Goal: Task Accomplishment & Management: Manage account settings

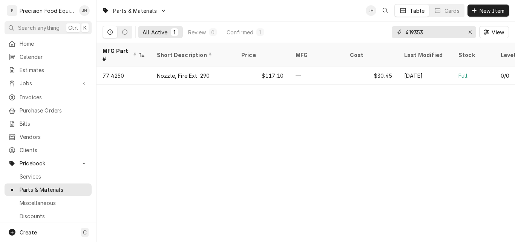
drag, startPoint x: 434, startPoint y: 32, endPoint x: 361, endPoint y: 32, distance: 72.8
click at [361, 32] on div "All Active 1 Review 0 Confirmed 1 419353 View" at bounding box center [306, 31] width 407 height 21
type input "5185"
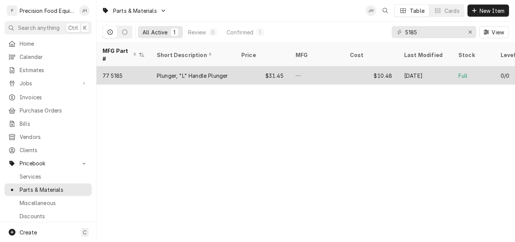
click at [255, 68] on div "$31.45" at bounding box center [262, 75] width 54 height 18
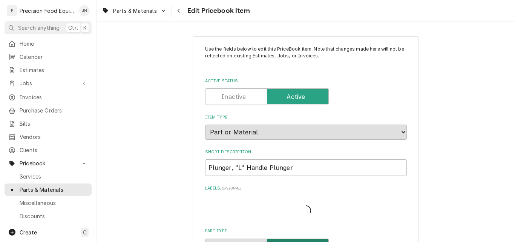
type textarea "x"
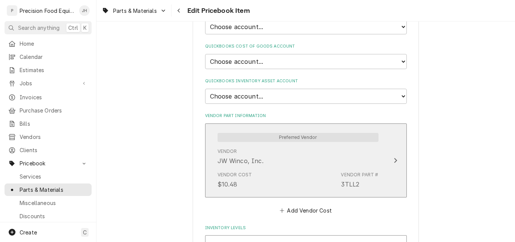
scroll to position [528, 0]
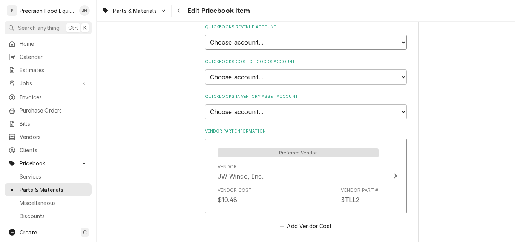
click at [313, 41] on select "Choose account... Discount Income Misc Income Non taxable issues 46600: Parts a…" at bounding box center [306, 42] width 202 height 15
select select "8000000A-1210141275"
click at [205, 35] on select "Choose account... Discount Income Misc Income Non taxable issues 46600: Parts a…" at bounding box center [306, 42] width 202 height 15
type textarea "x"
click at [278, 75] on select "Choose account... Loss Expense Loss Expense 11/3/2014 Loss Expense 11/4/2014 Co…" at bounding box center [306, 76] width 202 height 15
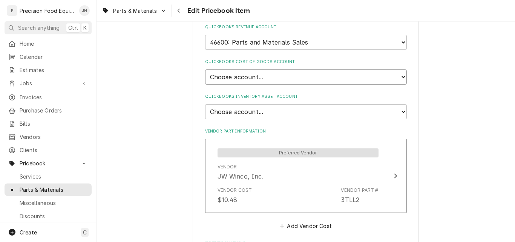
select select "80000023-1210145225"
click at [205, 69] on select "Choose account... Loss Expense Loss Expense 11/3/2014 Loss Expense 11/4/2014 Co…" at bounding box center [306, 76] width 202 height 15
type textarea "x"
click at [270, 108] on select "Choose account... Undeposited Funds Inventory Asset Payroll Asset" at bounding box center [306, 111] width 202 height 15
select select "80000022-1210145225"
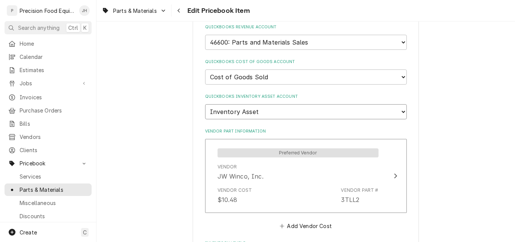
click at [205, 104] on select "Choose account... Undeposited Funds Inventory Asset Payroll Asset" at bounding box center [306, 111] width 202 height 15
type textarea "x"
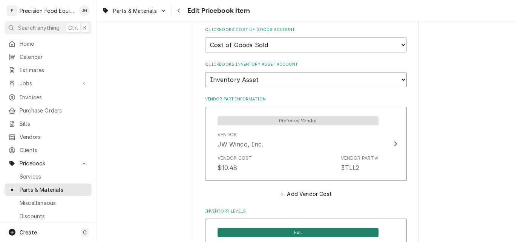
scroll to position [603, 0]
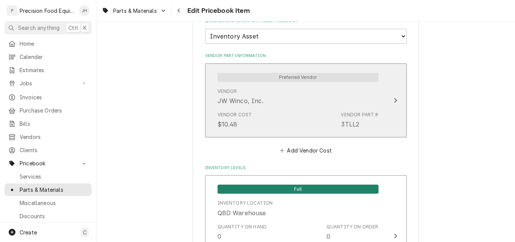
click at [240, 117] on div "Vendor Cost" at bounding box center [235, 114] width 35 height 7
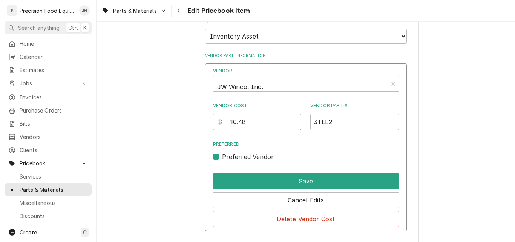
drag, startPoint x: 253, startPoint y: 125, endPoint x: 204, endPoint y: 109, distance: 52.4
click at [206, 124] on div "Vendor JW Winco, Inc. Vendor Cost $ 10.48 Vendor Part # 3TLL2 Preferred Preferr…" at bounding box center [306, 147] width 202 height 168
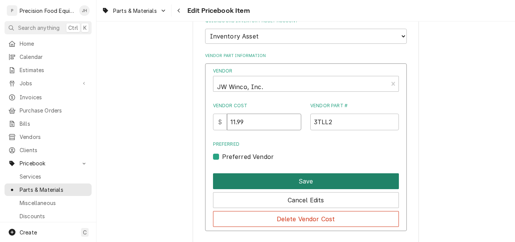
type input "11.99"
click at [308, 184] on button "Save" at bounding box center [306, 181] width 186 height 16
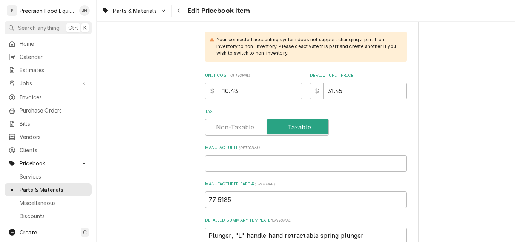
scroll to position [226, 0]
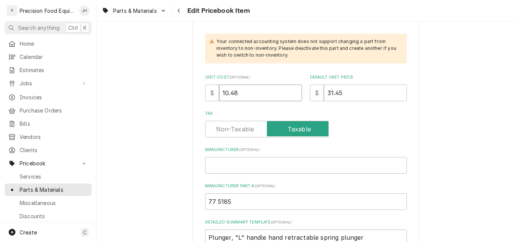
drag, startPoint x: 237, startPoint y: 93, endPoint x: 212, endPoint y: 95, distance: 24.9
click at [212, 95] on div "$ 10.48" at bounding box center [253, 92] width 97 height 17
type textarea "x"
type input "1"
type textarea "x"
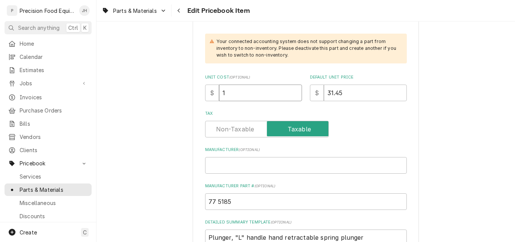
type input "11"
type textarea "x"
type input "11.9"
type textarea "x"
type input "11.99"
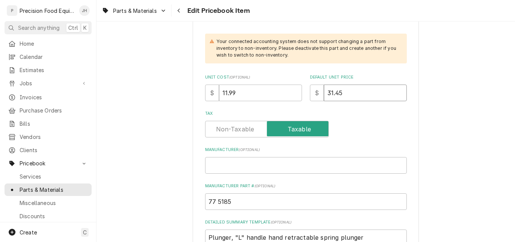
drag, startPoint x: 342, startPoint y: 90, endPoint x: 304, endPoint y: 96, distance: 38.6
click at [304, 96] on div "Unit Cost ( optional ) $ 11.99 Default Unit Price $ 31.45" at bounding box center [306, 87] width 202 height 27
type textarea "x"
type input "4"
type textarea "x"
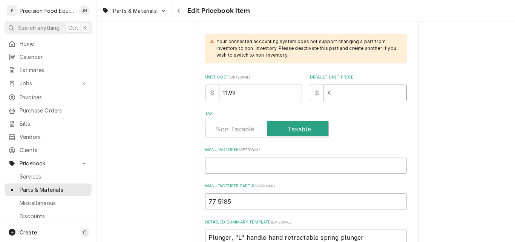
type input "47"
type textarea "x"
type input "47.9"
type textarea "x"
type input "47.96"
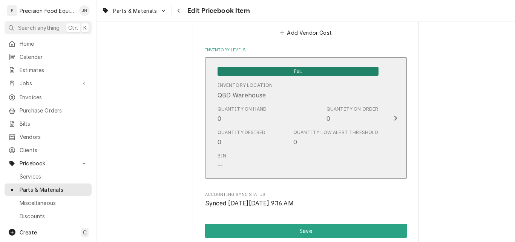
scroll to position [792, 0]
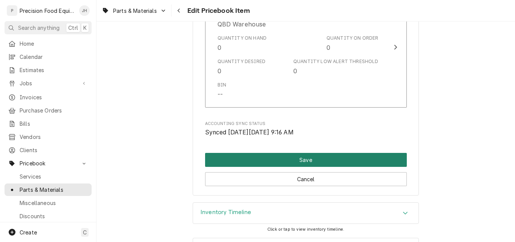
click at [304, 160] on button "Save" at bounding box center [306, 160] width 202 height 14
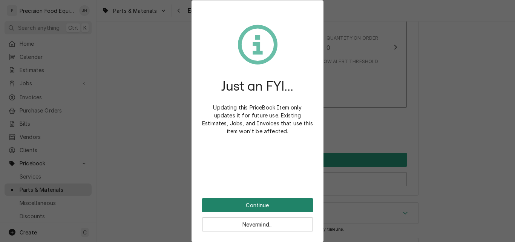
click at [270, 206] on button "Continue" at bounding box center [257, 205] width 111 height 14
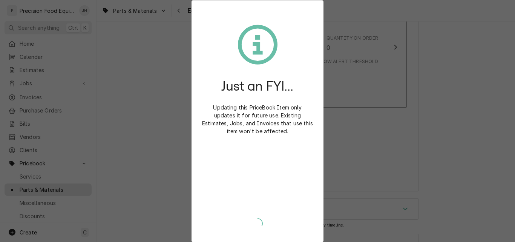
type textarea "x"
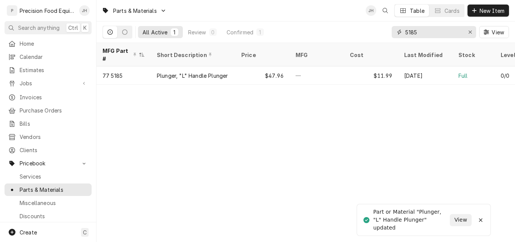
drag, startPoint x: 425, startPoint y: 32, endPoint x: 387, endPoint y: 40, distance: 39.4
click at [387, 40] on div "All Active 1 Review 0 Confirmed 1 5185 View" at bounding box center [306, 31] width 407 height 21
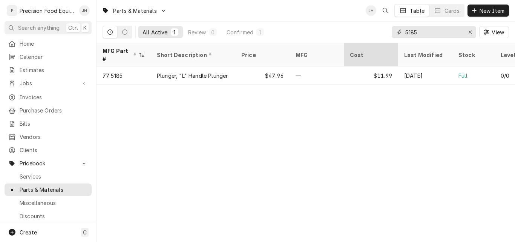
type input "7"
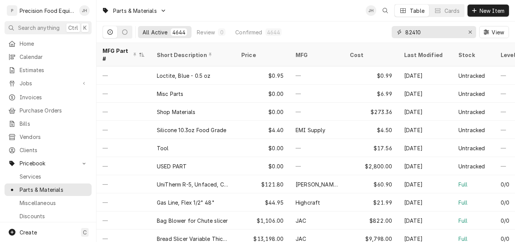
type input "82410"
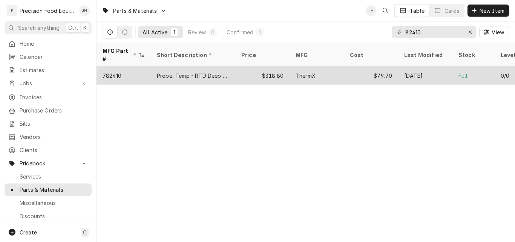
click at [244, 66] on div "$318.80" at bounding box center [262, 75] width 54 height 18
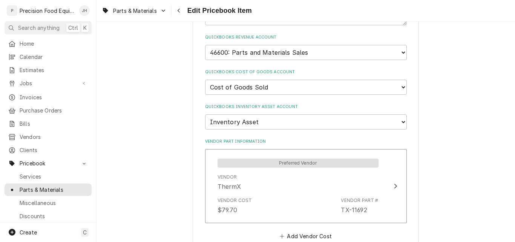
scroll to position [528, 0]
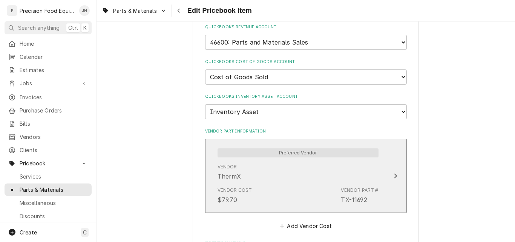
click at [297, 184] on div "Vendor Cost $79.70 Vendor Part # TX-11692" at bounding box center [298, 195] width 161 height 23
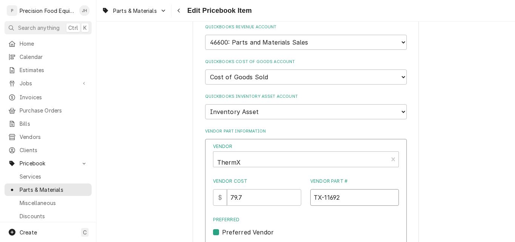
drag, startPoint x: 337, startPoint y: 198, endPoint x: 298, endPoint y: 194, distance: 39.0
click at [298, 194] on div "Vendor Cost $ 79.7 Vendor Part # TX-11692" at bounding box center [306, 192] width 186 height 28
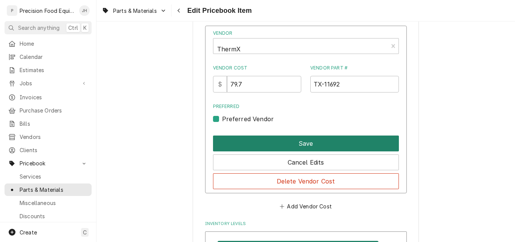
click at [313, 143] on button "Save" at bounding box center [306, 143] width 186 height 16
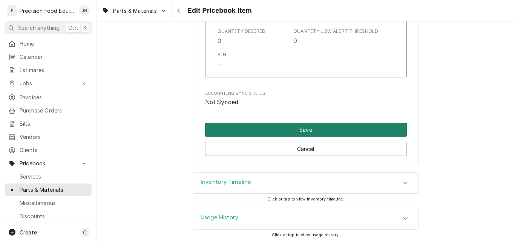
scroll to position [823, 0]
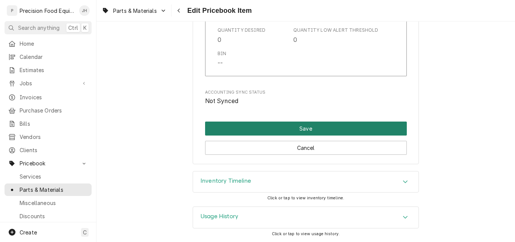
click at [302, 129] on button "Save" at bounding box center [306, 128] width 202 height 14
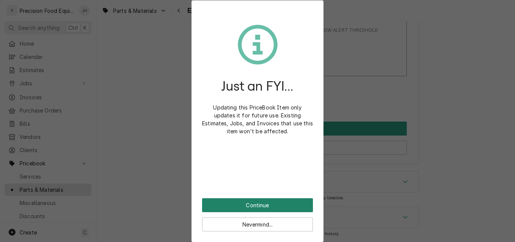
click at [283, 201] on button "Continue" at bounding box center [257, 205] width 111 height 14
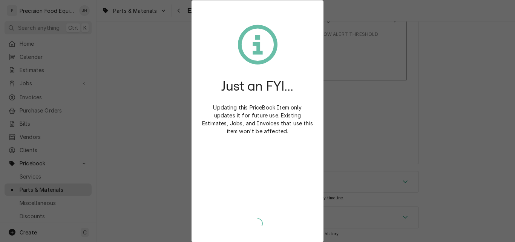
type textarea "x"
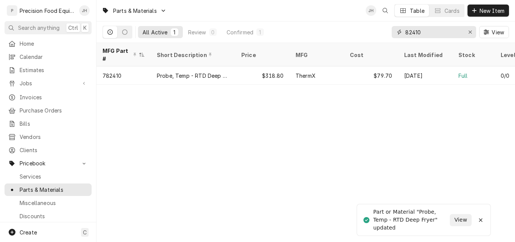
drag, startPoint x: 422, startPoint y: 33, endPoint x: 384, endPoint y: 32, distance: 38.9
click at [384, 32] on div "All Active 1 Review 0 Confirmed 1 82410 View" at bounding box center [306, 31] width 407 height 21
type input "2610"
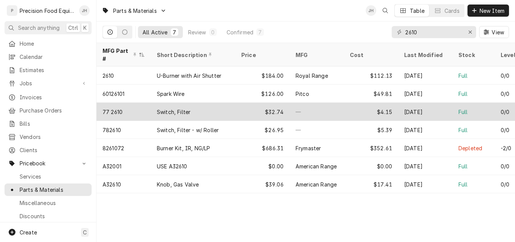
click at [227, 104] on div "Switch, Filter" at bounding box center [193, 112] width 84 height 18
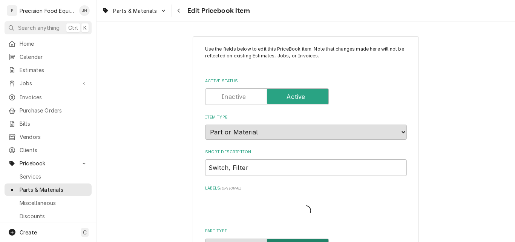
type textarea "x"
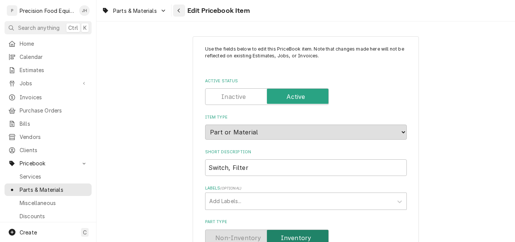
click at [178, 10] on icon "Navigate back" at bounding box center [179, 11] width 2 height 4
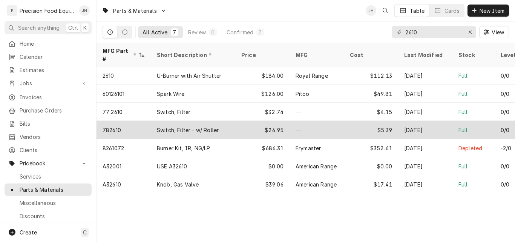
click at [249, 121] on div "$26.95" at bounding box center [262, 130] width 54 height 18
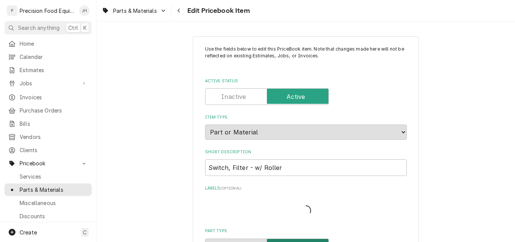
type textarea "x"
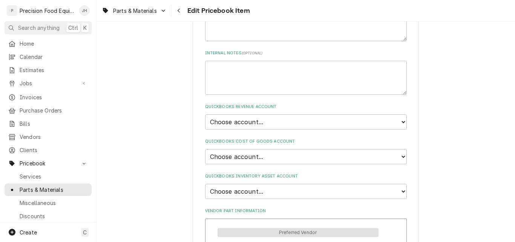
scroll to position [453, 0]
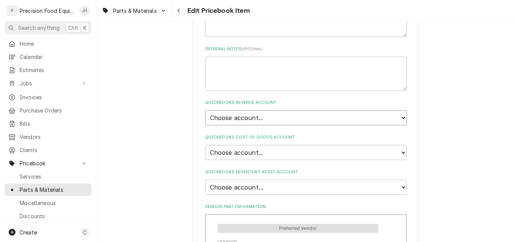
click at [319, 118] on select "Choose account... Discount Income Misc Income Non taxable issues 46600: Parts a…" at bounding box center [306, 117] width 202 height 15
select select "8000000A-1210141275"
click at [205, 110] on select "Choose account... Discount Income Misc Income Non taxable issues 46600: Parts a…" at bounding box center [306, 117] width 202 height 15
type textarea "x"
click at [295, 153] on select "Choose account... Loss Expense Loss Expense [DATE] Loss Expense [DATE] Cost of …" at bounding box center [306, 152] width 202 height 15
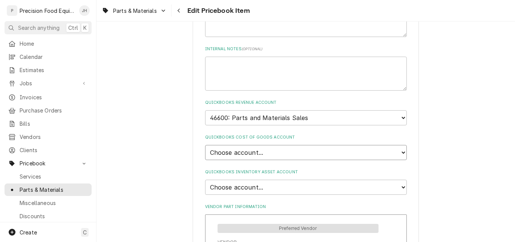
select select "80000023-1210145225"
click at [205, 145] on select "Choose account... Loss Expense Loss Expense [DATE] Loss Expense [DATE] Cost of …" at bounding box center [306, 152] width 202 height 15
type textarea "x"
click at [291, 190] on select "Choose account... Undeposited Funds Inventory Asset Payroll Asset" at bounding box center [306, 187] width 202 height 15
select select "80000022-1210145225"
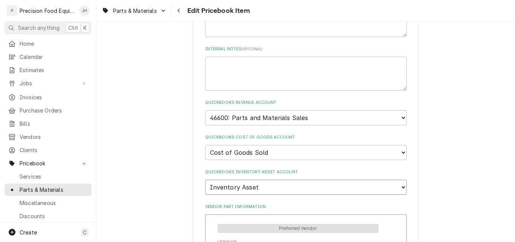
click at [205, 180] on select "Choose account... Undeposited Funds Inventory Asset Payroll Asset" at bounding box center [306, 187] width 202 height 15
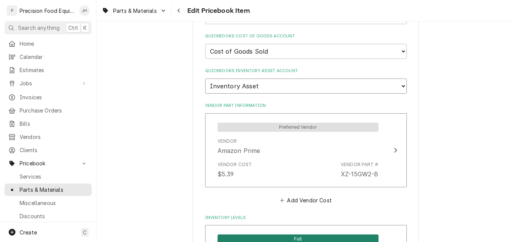
scroll to position [566, 0]
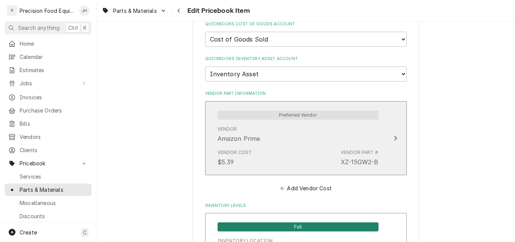
click at [296, 145] on div "Vendor Amazon Prime" at bounding box center [298, 134] width 161 height 23
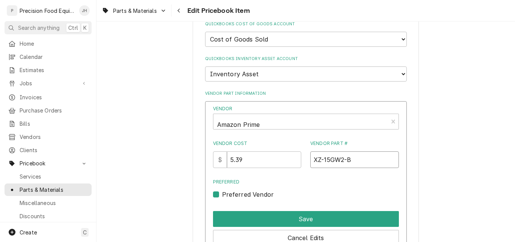
drag, startPoint x: 322, startPoint y: 166, endPoint x: 290, endPoint y: 166, distance: 32.8
click at [290, 166] on div "Vendor Cost $ 5.39 Vendor Part # XZ-15GW2-B" at bounding box center [306, 154] width 186 height 28
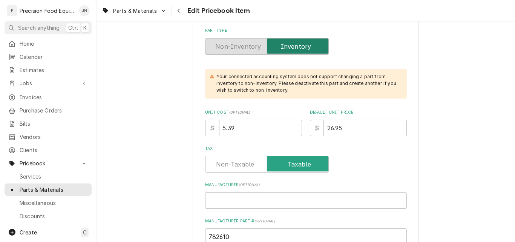
scroll to position [189, 0]
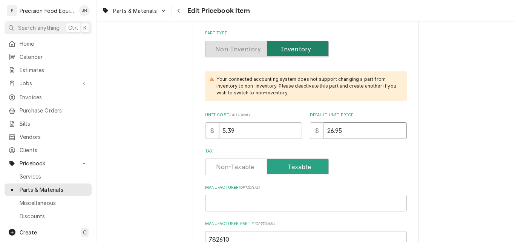
click at [338, 133] on input "26.95" at bounding box center [365, 130] width 83 height 17
drag, startPoint x: 339, startPoint y: 133, endPoint x: 315, endPoint y: 133, distance: 23.8
click at [315, 133] on div "$ 26.95" at bounding box center [358, 130] width 97 height 17
drag, startPoint x: 340, startPoint y: 127, endPoint x: 305, endPoint y: 132, distance: 34.9
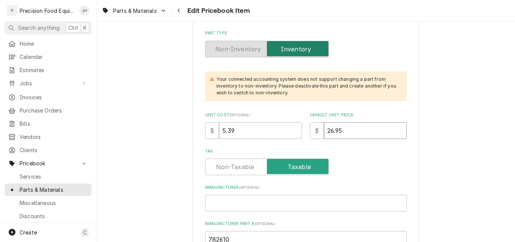
click at [305, 132] on div "Unit Cost ( optional ) $ 5.39 Default Unit Price $ 26.95" at bounding box center [306, 125] width 202 height 27
type textarea "x"
type input "5"
type textarea "x"
type input "53"
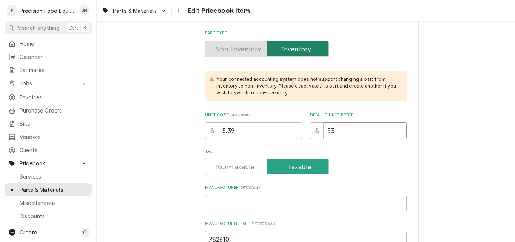
type textarea "x"
type input "53.9"
type textarea "x"
type input "53.94"
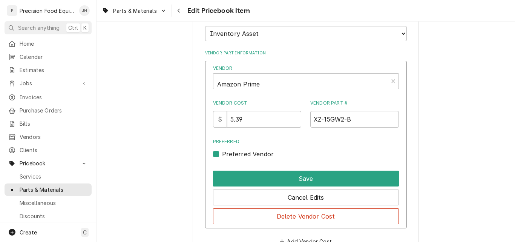
scroll to position [754, 0]
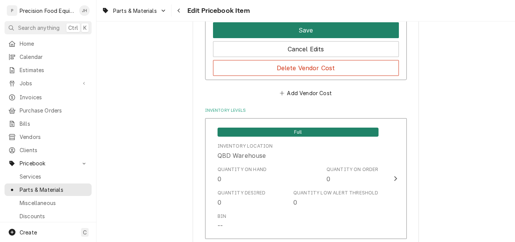
click at [315, 31] on button "Save" at bounding box center [306, 30] width 186 height 16
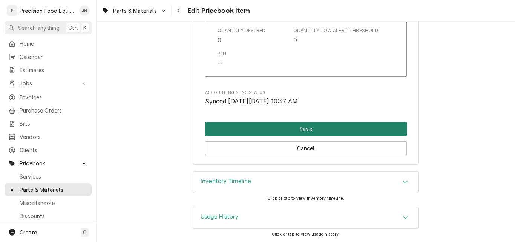
scroll to position [823, 0]
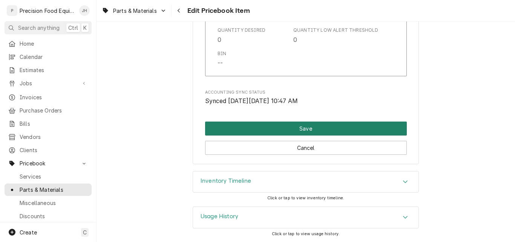
click at [307, 127] on button "Save" at bounding box center [306, 128] width 202 height 14
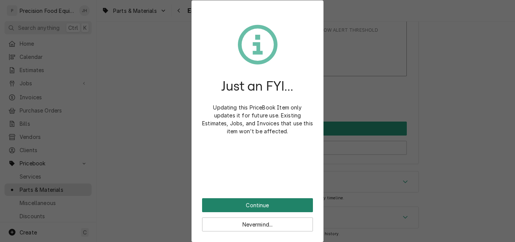
click at [259, 206] on button "Continue" at bounding box center [257, 205] width 111 height 14
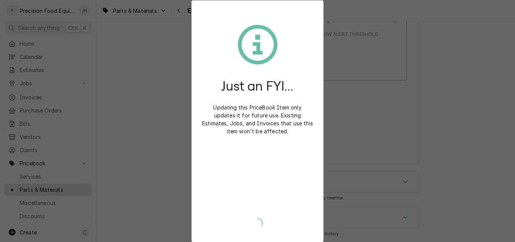
scroll to position [819, 0]
type textarea "x"
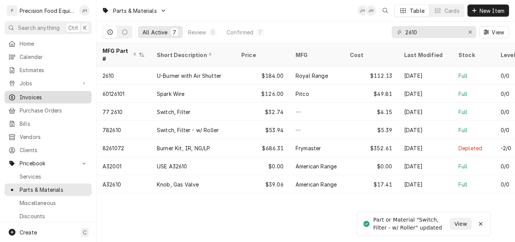
click at [29, 94] on span "Invoices" at bounding box center [54, 97] width 68 height 8
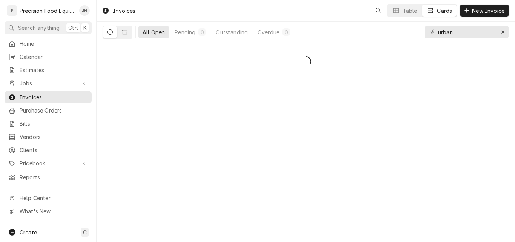
click at [428, 31] on div "Dynamic Content Wrapper" at bounding box center [432, 32] width 8 height 8
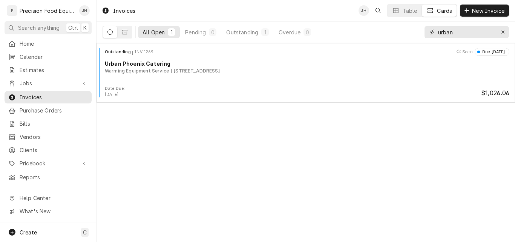
drag, startPoint x: 456, startPoint y: 32, endPoint x: 413, endPoint y: 31, distance: 43.4
click at [413, 31] on div "All Open 1 Pending 0 Outstanding 1 Overdue 0 urban" at bounding box center [306, 31] width 407 height 21
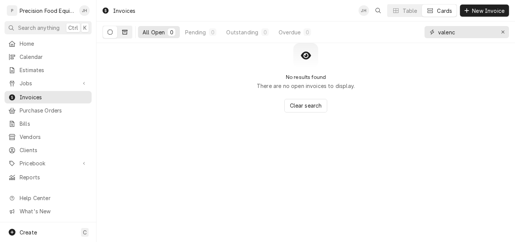
type input "valenc"
click at [127, 32] on button "Dynamic Content Wrapper" at bounding box center [125, 32] width 14 height 12
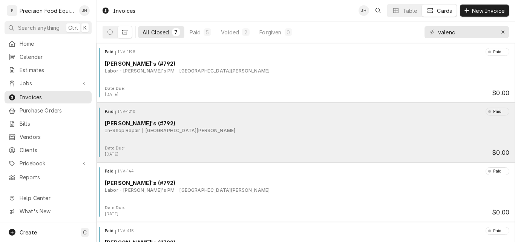
click at [266, 142] on div "Paid INV-1210 Paid Arby's (#792) In-Shop Repair [STREET_ADDRESS][PERSON_NAME]" at bounding box center [306, 126] width 413 height 38
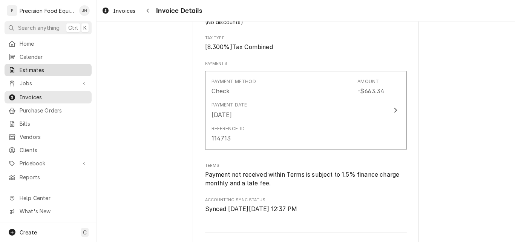
scroll to position [840, 0]
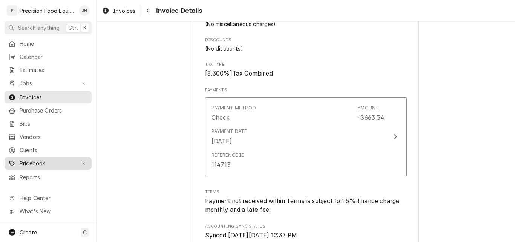
click at [33, 159] on span "Pricebook" at bounding box center [48, 163] width 57 height 8
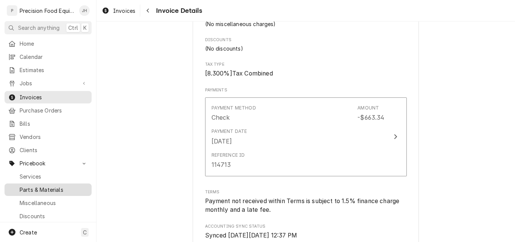
click at [39, 186] on span "Parts & Materials" at bounding box center [54, 190] width 68 height 8
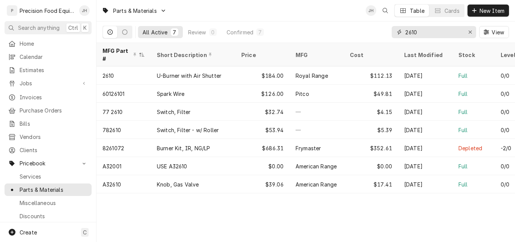
drag, startPoint x: 429, startPoint y: 32, endPoint x: 381, endPoint y: 38, distance: 48.7
click at [381, 38] on div "All Active 7 Review 0 Confirmed 7 2610 View" at bounding box center [306, 31] width 407 height 21
type input "1114"
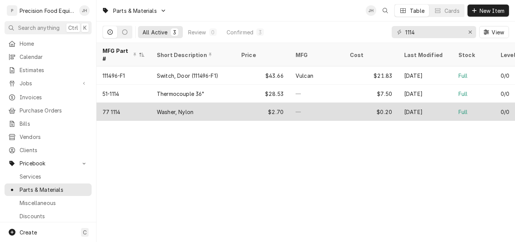
click at [238, 104] on div "$2.70" at bounding box center [262, 112] width 54 height 18
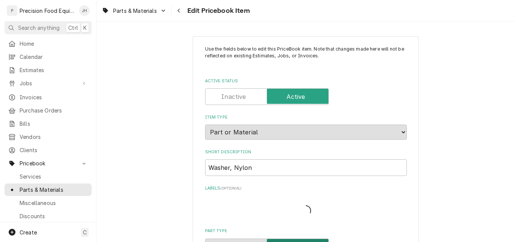
type textarea "x"
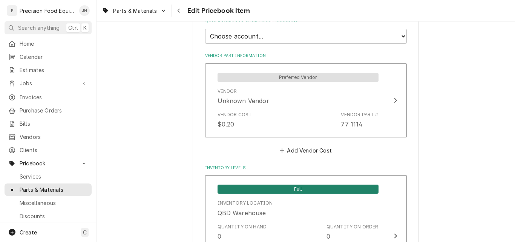
scroll to position [528, 0]
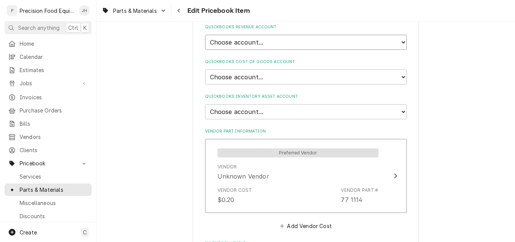
click at [301, 41] on select "Choose account... Discount Income Misc Income Non taxable issues 46600: Parts a…" at bounding box center [306, 42] width 202 height 15
select select "8000000A-1210141275"
click at [205, 35] on select "Choose account... Discount Income Misc Income Non taxable issues 46600: Parts a…" at bounding box center [306, 42] width 202 height 15
type textarea "x"
click at [284, 72] on select "Choose account... Loss Expense Loss Expense [DATE] Loss Expense [DATE] Cost of …" at bounding box center [306, 76] width 202 height 15
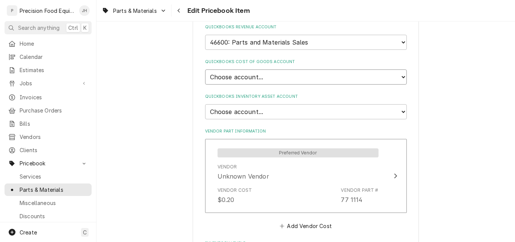
select select "80000023-1210145225"
click at [205, 69] on select "Choose account... Loss Expense Loss Expense [DATE] Loss Expense [DATE] Cost of …" at bounding box center [306, 76] width 202 height 15
type textarea "x"
click at [275, 109] on select "Choose account... Undeposited Funds Inventory Asset Payroll Asset" at bounding box center [306, 111] width 202 height 15
select select "80000022-1210145225"
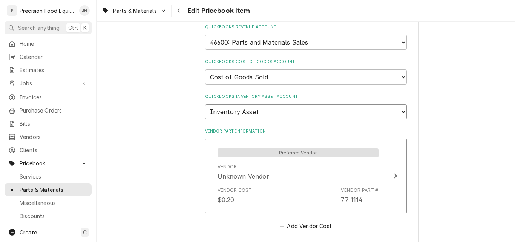
click at [205, 104] on select "Choose account... Undeposited Funds Inventory Asset Payroll Asset" at bounding box center [306, 111] width 202 height 15
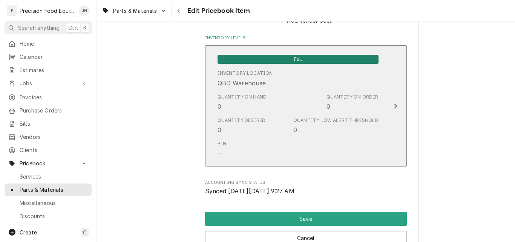
scroll to position [823, 0]
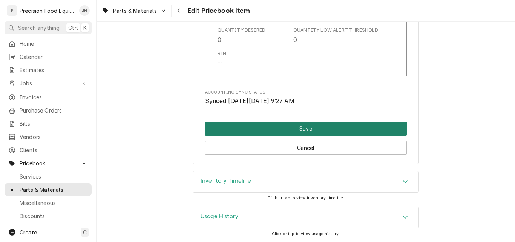
click at [300, 130] on button "Save" at bounding box center [306, 128] width 202 height 14
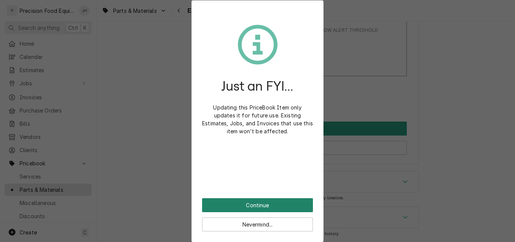
click at [248, 204] on button "Continue" at bounding box center [257, 205] width 111 height 14
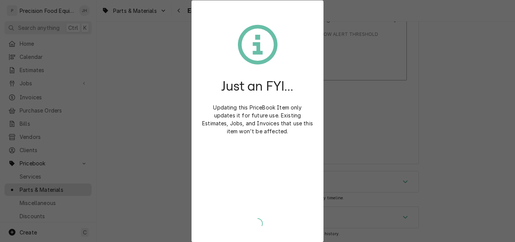
scroll to position [819, 0]
type textarea "x"
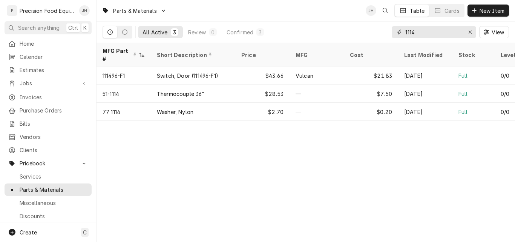
drag, startPoint x: 420, startPoint y: 34, endPoint x: 353, endPoint y: 32, distance: 66.4
click at [353, 32] on div "All Active 3 Review 0 Confirmed 3 1114 View" at bounding box center [306, 31] width 407 height 21
type input "5060"
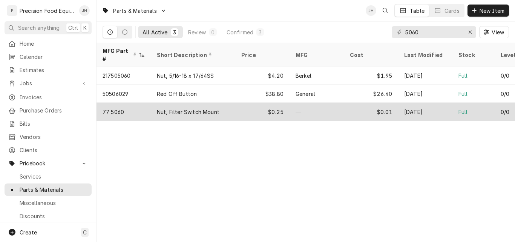
click at [253, 103] on div "$0.25" at bounding box center [262, 112] width 54 height 18
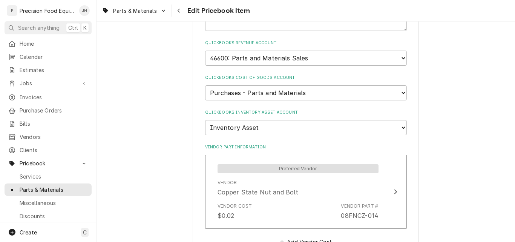
scroll to position [528, 0]
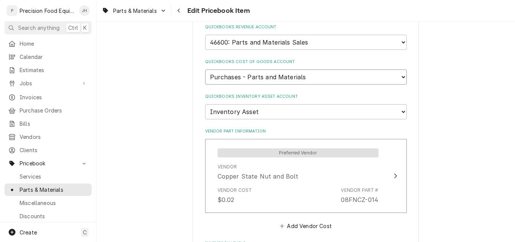
click at [327, 78] on select "Choose account... Loss Expense Loss Expense 11/3/2014 Loss Expense 11/4/2014 Co…" at bounding box center [306, 76] width 202 height 15
select select "80000023-1210145225"
click at [205, 69] on select "Choose account... Loss Expense Loss Expense 11/3/2014 Loss Expense 11/4/2014 Co…" at bounding box center [306, 76] width 202 height 15
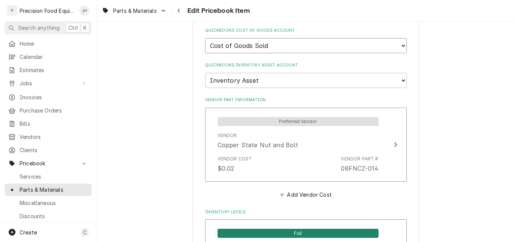
scroll to position [603, 0]
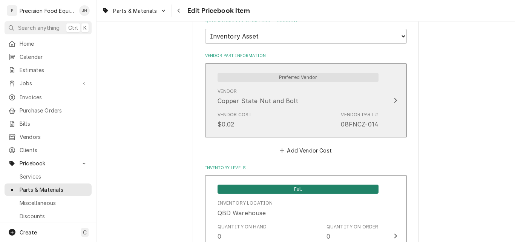
click at [324, 107] on div "Vendor Copper State Nut and Bolt" at bounding box center [298, 96] width 161 height 23
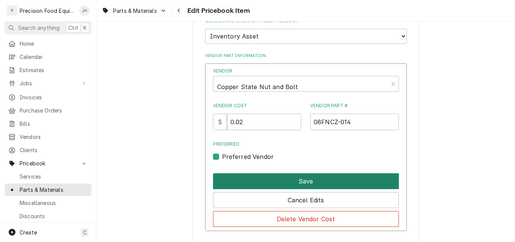
click at [336, 177] on button "Save" at bounding box center [306, 181] width 186 height 16
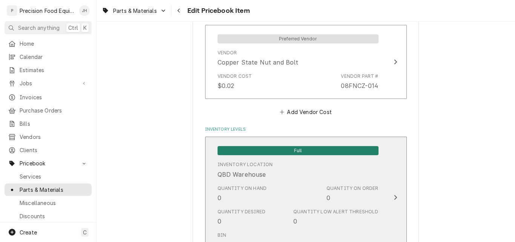
scroll to position [754, 0]
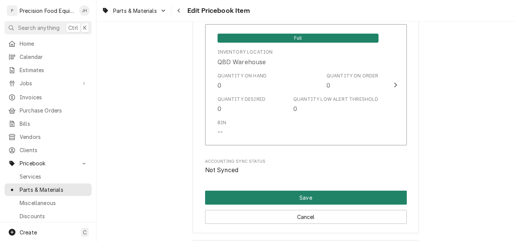
click at [337, 200] on button "Save" at bounding box center [306, 197] width 202 height 14
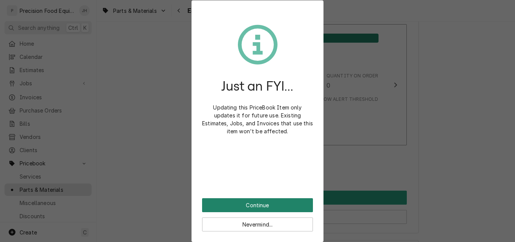
click at [261, 203] on button "Continue" at bounding box center [257, 205] width 111 height 14
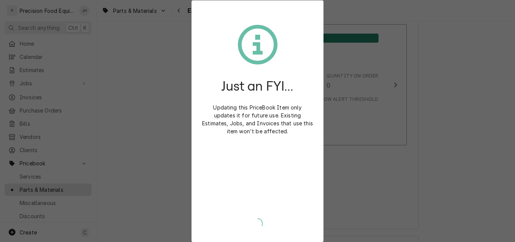
type textarea "x"
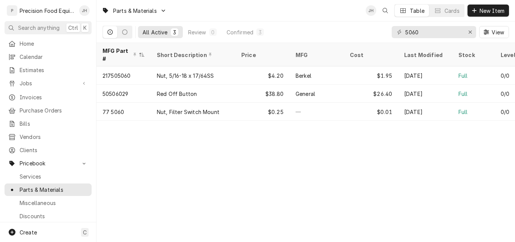
click at [421, 183] on div "Parts & Materials JH Table Cards New Item All Active 3 Review 0 Confirmed 3 506…" at bounding box center [306, 121] width 419 height 242
drag, startPoint x: 427, startPoint y: 31, endPoint x: 315, endPoint y: 31, distance: 111.6
click at [315, 31] on div "All Active 3 Review 0 Confirmed 3 5060 View" at bounding box center [306, 31] width 407 height 21
drag, startPoint x: 424, startPoint y: 31, endPoint x: 360, endPoint y: 37, distance: 64.0
click at [360, 37] on div "All Active 3 Review 0 Confirmed 3 1166 View" at bounding box center [306, 31] width 407 height 21
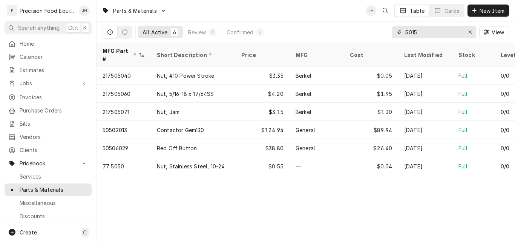
type input "5015"
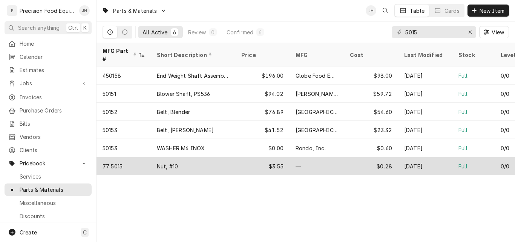
click at [198, 157] on div "Nut, #10" at bounding box center [193, 166] width 84 height 18
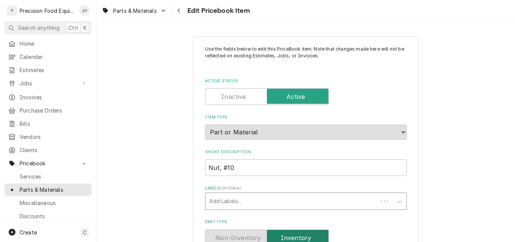
type textarea "x"
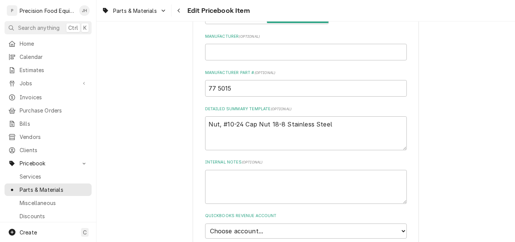
scroll to position [415, 0]
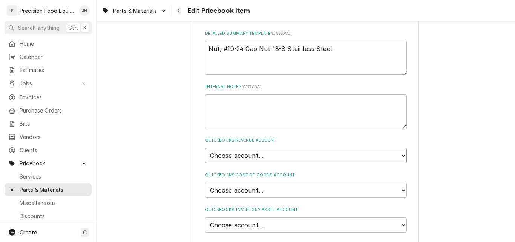
click at [302, 157] on select "Choose account... Discount Income Misc Income Non taxable issues 46600: Parts a…" at bounding box center [306, 155] width 202 height 15
select select "8000000A-1210141275"
click at [205, 148] on select "Choose account... Discount Income Misc Income Non taxable issues 46600: Parts a…" at bounding box center [306, 155] width 202 height 15
type textarea "x"
click at [292, 189] on select "Choose account... Loss Expense Loss Expense 11/3/2014 Loss Expense 11/4/2014 Co…" at bounding box center [306, 190] width 202 height 15
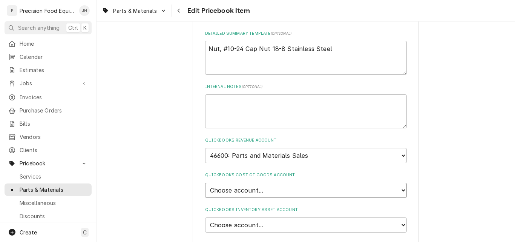
select select "80000023-1210145225"
click at [205, 183] on select "Choose account... Loss Expense Loss Expense 11/3/2014 Loss Expense 11/4/2014 Co…" at bounding box center [306, 190] width 202 height 15
type textarea "x"
click at [264, 226] on select "Choose account... Undeposited Funds Inventory Asset Payroll Asset" at bounding box center [306, 224] width 202 height 15
select select "80000022-1210145225"
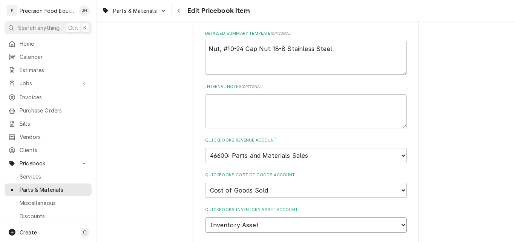
click at [205, 217] on select "Choose account... Undeposited Funds Inventory Asset Payroll Asset" at bounding box center [306, 224] width 202 height 15
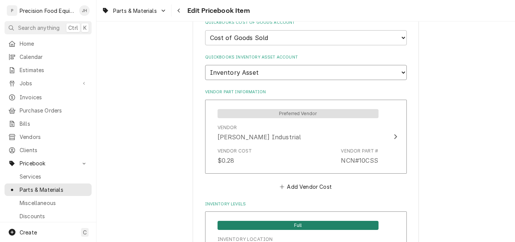
scroll to position [603, 0]
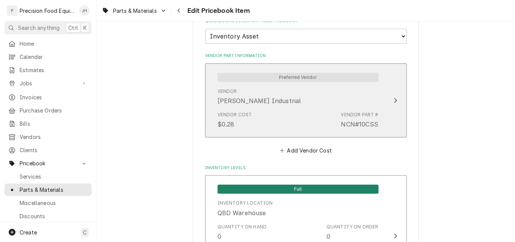
click at [322, 111] on div "Vendor Cost $0.28 Vendor Part # NCN#10CSS" at bounding box center [298, 119] width 161 height 23
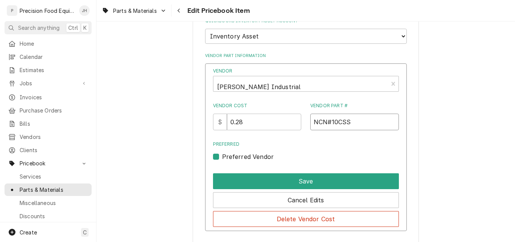
drag, startPoint x: 347, startPoint y: 121, endPoint x: 313, endPoint y: 121, distance: 33.9
click at [313, 121] on input "NCN#10CSS" at bounding box center [354, 122] width 89 height 17
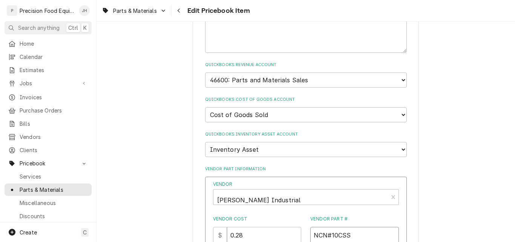
scroll to position [415, 0]
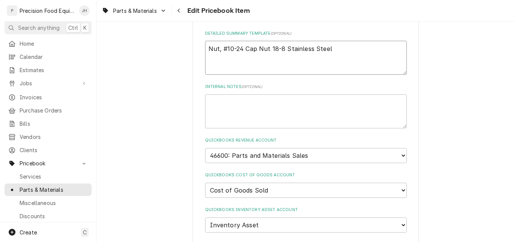
drag, startPoint x: 325, startPoint y: 49, endPoint x: 207, endPoint y: 48, distance: 118.8
click at [207, 48] on textarea "Nut, #10-24 Cap Nut 18-8 Stainless Steel" at bounding box center [306, 58] width 202 height 34
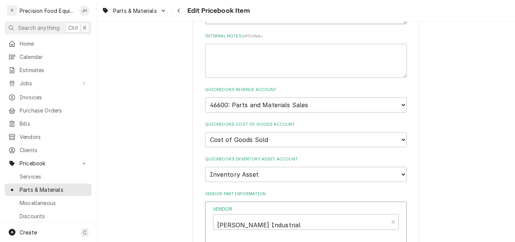
scroll to position [603, 0]
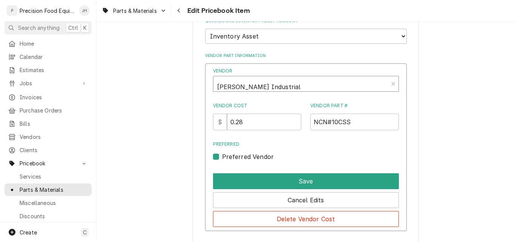
type textarea "x"
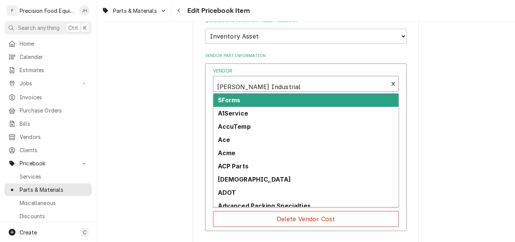
scroll to position [2, 0]
click at [292, 86] on div "Vendor" at bounding box center [300, 84] width 167 height 18
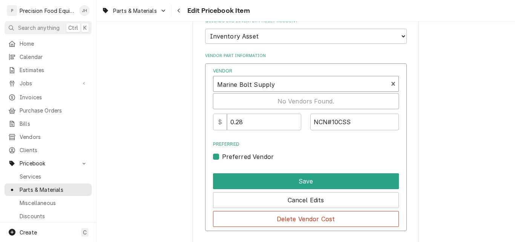
type input "Marine Bolt Supply"
drag, startPoint x: 355, startPoint y: 123, endPoint x: 273, endPoint y: 121, distance: 81.5
click at [273, 121] on div "Vendor Cost $ 0.28 Vendor Part # NCN#10CSS" at bounding box center [306, 116] width 186 height 28
paste input "8-FHNA-010C"
type input "8-FHNA-010C"
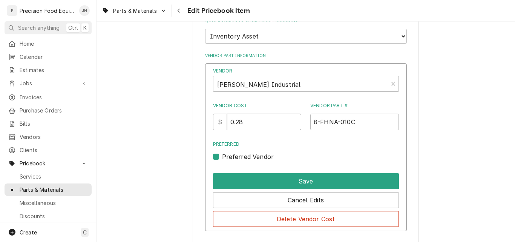
drag, startPoint x: 250, startPoint y: 123, endPoint x: 241, endPoint y: 124, distance: 9.1
click at [241, 124] on input "0.28" at bounding box center [264, 122] width 74 height 17
type input "0.18"
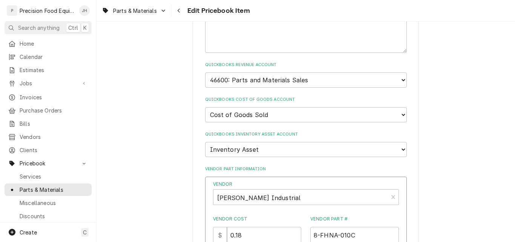
scroll to position [415, 0]
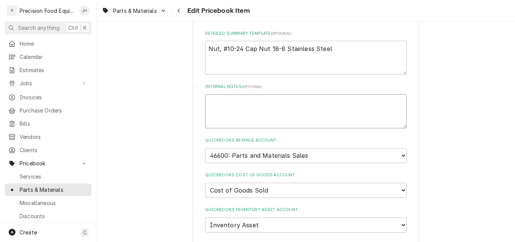
click at [241, 106] on textarea "Internal Notes ( optional )" at bounding box center [306, 111] width 202 height 34
type textarea "x"
type textarea "O"
type textarea "x"
type textarea "Or"
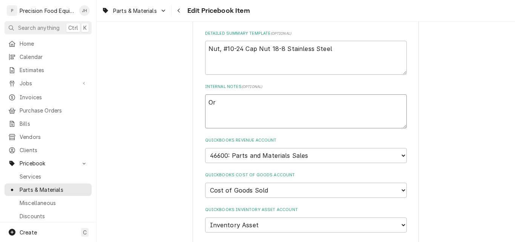
type textarea "x"
type textarea "Ord"
type textarea "x"
type textarea "Orde"
type textarea "x"
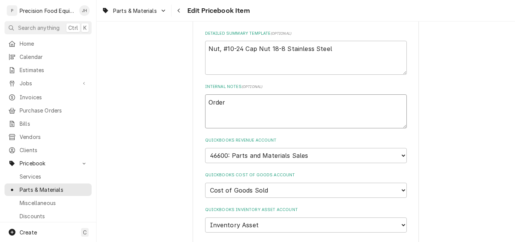
type textarea "Order"
type textarea "x"
type textarea "Order f"
type textarea "x"
type textarea "Order fr"
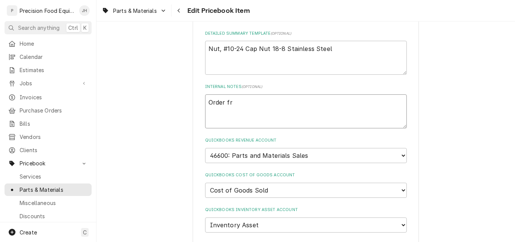
type textarea "x"
type textarea "Order fro"
type textarea "x"
type textarea "Order from"
type textarea "x"
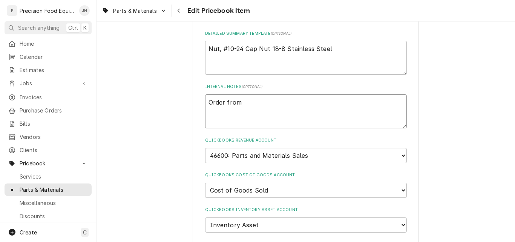
type textarea "Order from"
type textarea "x"
type textarea "Order from M"
type textarea "x"
type textarea "Order from Ma"
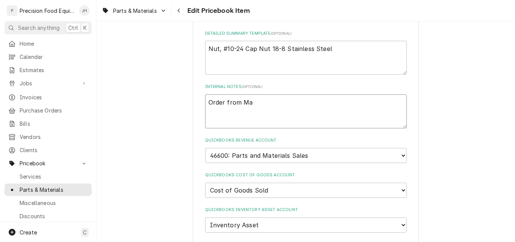
type textarea "x"
type textarea "Order from Mar"
type textarea "x"
type textarea "Order from Mari"
type textarea "x"
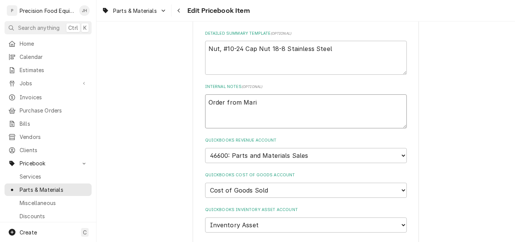
type textarea "Order from Marin"
type textarea "x"
type textarea "Order from Marine"
type textarea "x"
type textarea "Order from Marine"
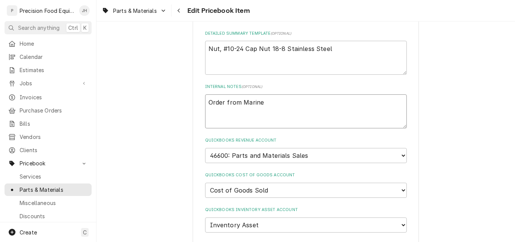
type textarea "x"
type textarea "Order from Marine B"
type textarea "x"
type textarea "Order from Marine Bo"
type textarea "x"
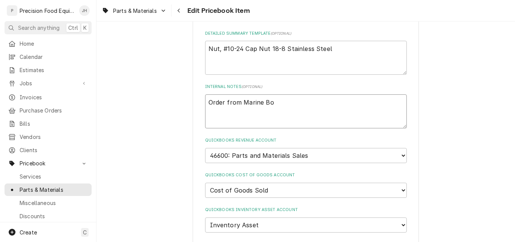
type textarea "Order from Marine Bol"
type textarea "x"
type textarea "Order from Marine Bolt"
type textarea "x"
type textarea "Order from Marine Bolt"
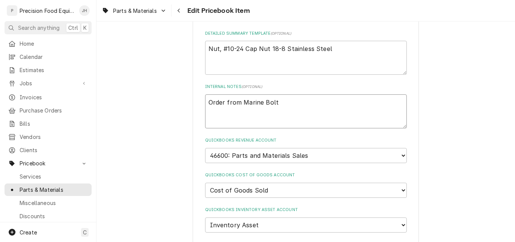
type textarea "x"
type textarea "Order from Marine Bolt S"
type textarea "x"
type textarea "Order from Marine Bolt Su"
type textarea "x"
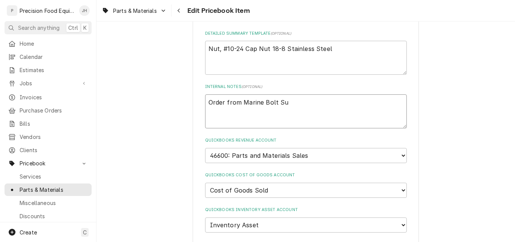
type textarea "Order from Marine Bolt Sup"
type textarea "x"
type textarea "Order from Marine Bolt Supp"
type textarea "x"
type textarea "Order from Marine Bolt Suppl"
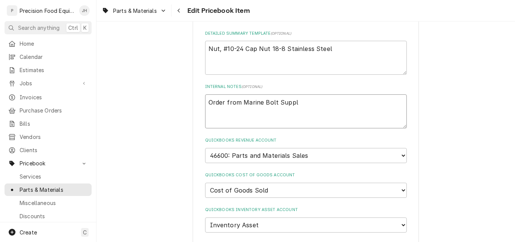
type textarea "x"
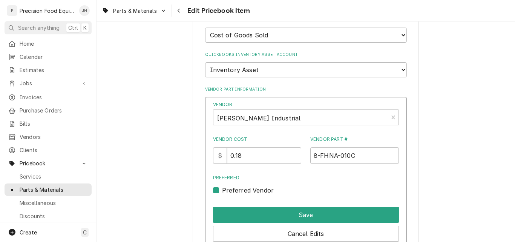
scroll to position [566, 0]
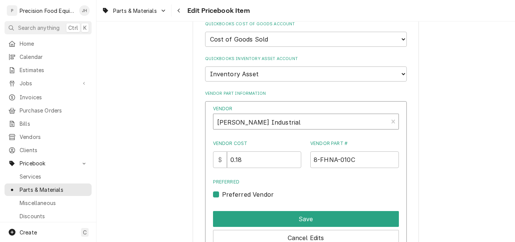
type textarea "Order from Marine Bolt Supply"
click at [344, 120] on div "Vendor" at bounding box center [300, 122] width 167 height 18
click at [348, 119] on div "Vendor" at bounding box center [300, 122] width 167 height 18
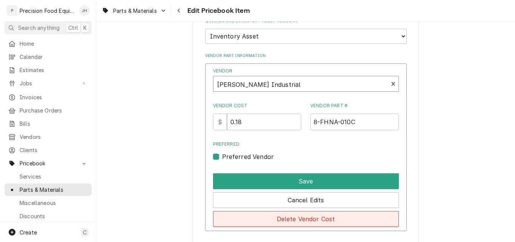
scroll to position [679, 0]
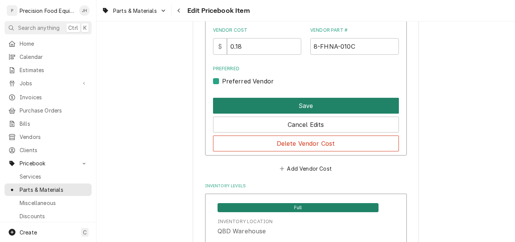
click at [315, 107] on button "Save" at bounding box center [306, 106] width 186 height 16
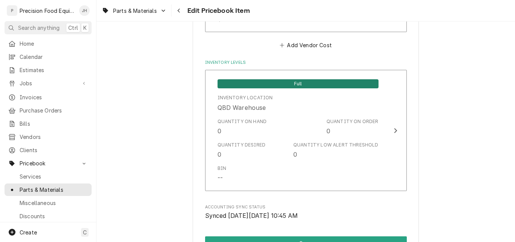
scroll to position [792, 0]
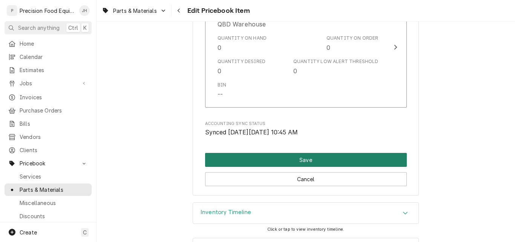
click at [296, 161] on button "Save" at bounding box center [306, 160] width 202 height 14
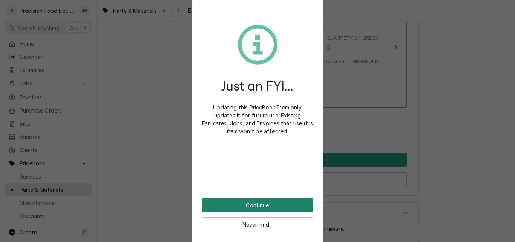
click at [258, 205] on button "Continue" at bounding box center [257, 205] width 111 height 14
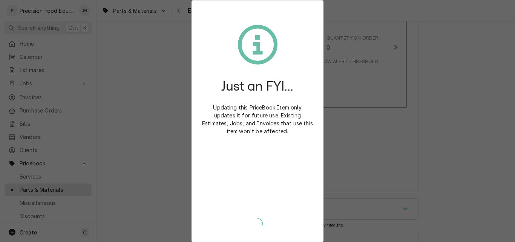
type textarea "x"
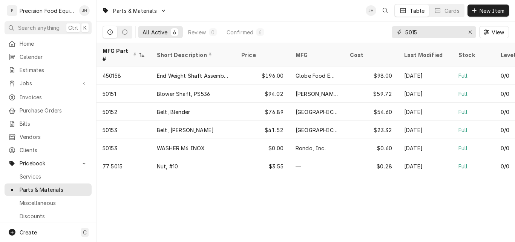
click at [421, 30] on input "5015" at bounding box center [433, 32] width 57 height 12
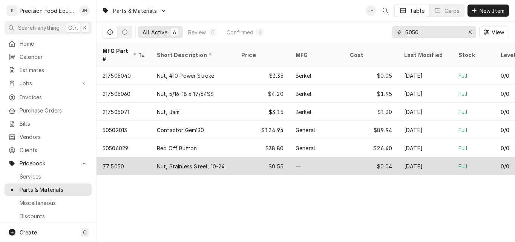
type input "5050"
click at [150, 157] on div "77 5050" at bounding box center [124, 166] width 54 height 18
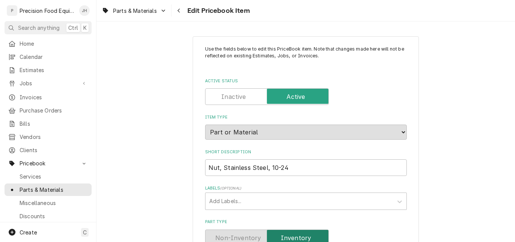
type textarea "x"
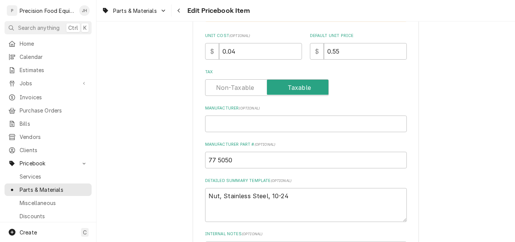
scroll to position [302, 0]
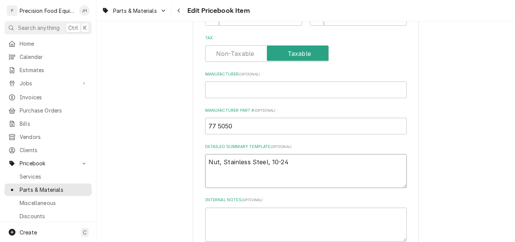
drag, startPoint x: 284, startPoint y: 161, endPoint x: 208, endPoint y: 163, distance: 75.8
click at [208, 163] on textarea "Nut, Stainless Steel, 10-24" at bounding box center [306, 171] width 202 height 34
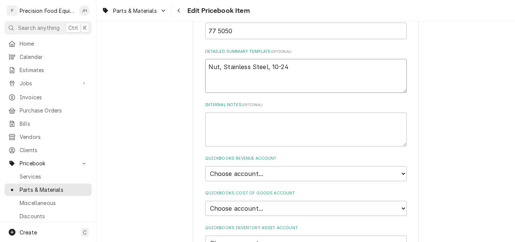
scroll to position [415, 0]
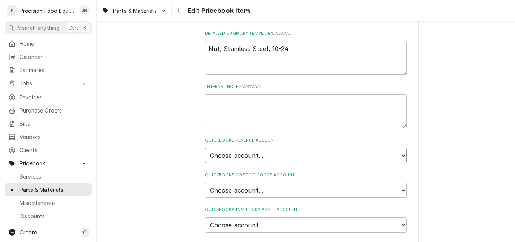
click at [401, 154] on select "Choose account... Discount Income Misc Income Non taxable issues 46600: Parts a…" at bounding box center [306, 155] width 202 height 15
select select "8000000A-1210141275"
click at [205, 148] on select "Choose account... Discount Income Misc Income Non taxable issues 46600: Parts a…" at bounding box center [306, 155] width 202 height 15
type textarea "x"
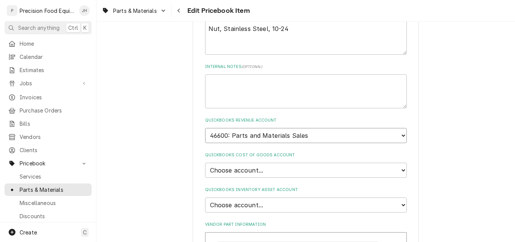
scroll to position [528, 0]
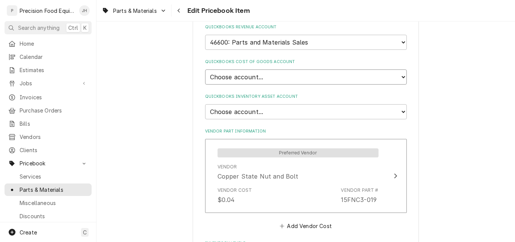
click at [398, 77] on select "Choose account... Loss Expense Loss Expense 11/3/2014 Loss Expense 11/4/2014 Co…" at bounding box center [306, 76] width 202 height 15
select select "80000023-1210145225"
click at [205, 69] on select "Choose account... Loss Expense Loss Expense [DATE] Loss Expense [DATE] Cost of …" at bounding box center [306, 76] width 202 height 15
type textarea "x"
click at [284, 112] on select "Choose account... Undeposited Funds Inventory Asset Payroll Asset" at bounding box center [306, 111] width 202 height 15
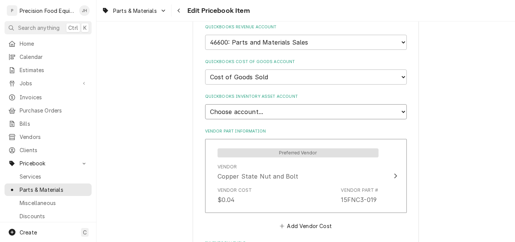
select select "80000022-1210145225"
click at [205, 104] on select "Choose account... Undeposited Funds Inventory Asset Payroll Asset" at bounding box center [306, 111] width 202 height 15
type textarea "x"
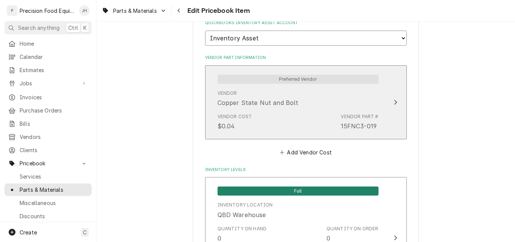
scroll to position [603, 0]
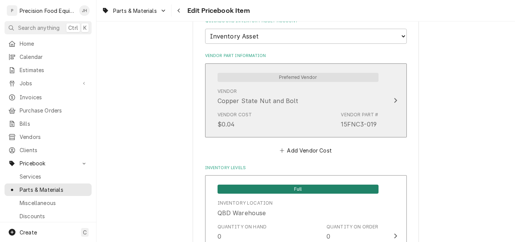
click at [308, 106] on div "Vendor Copper State Nut and Bolt" at bounding box center [298, 96] width 161 height 23
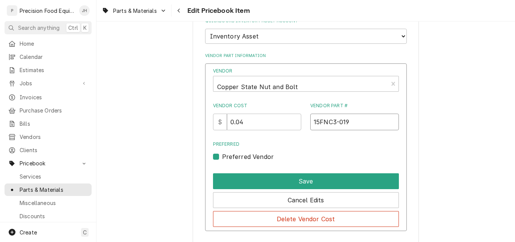
drag, startPoint x: 342, startPoint y: 124, endPoint x: 311, endPoint y: 121, distance: 30.7
click at [311, 121] on input "15FNC3-019" at bounding box center [354, 122] width 89 height 17
drag, startPoint x: 252, startPoint y: 123, endPoint x: 242, endPoint y: 123, distance: 10.2
click at [242, 123] on input "0.04" at bounding box center [264, 122] width 74 height 17
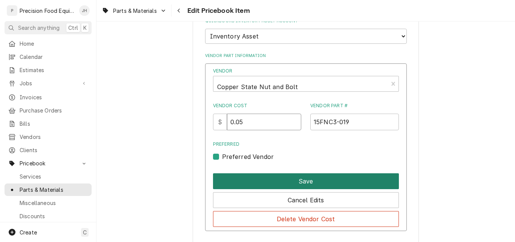
type input "0.05"
click at [295, 181] on button "Save" at bounding box center [306, 181] width 186 height 16
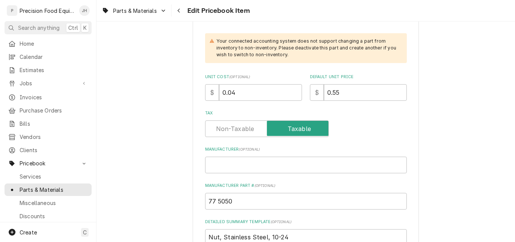
scroll to position [226, 0]
click at [242, 94] on input "0.04" at bounding box center [260, 92] width 83 height 17
type textarea "x"
type input "0.0"
type textarea "x"
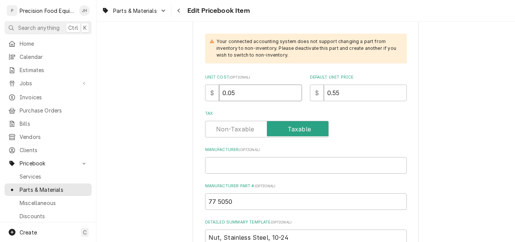
type input "0.05"
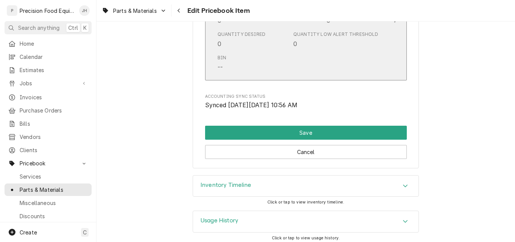
scroll to position [823, 0]
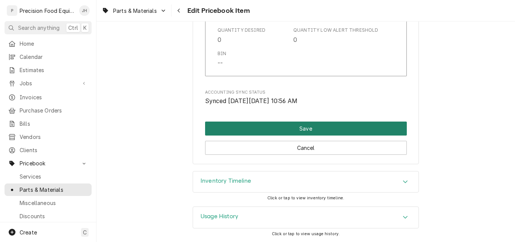
click at [328, 130] on button "Save" at bounding box center [306, 128] width 202 height 14
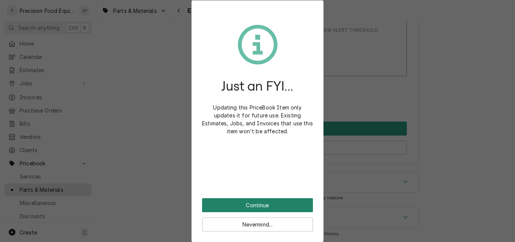
click at [247, 206] on button "Continue" at bounding box center [257, 205] width 111 height 14
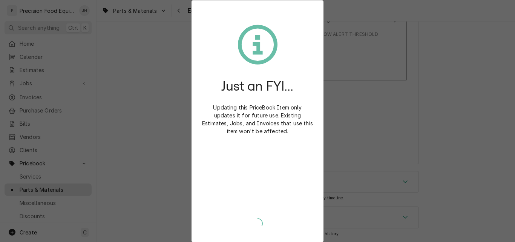
scroll to position [819, 0]
type textarea "x"
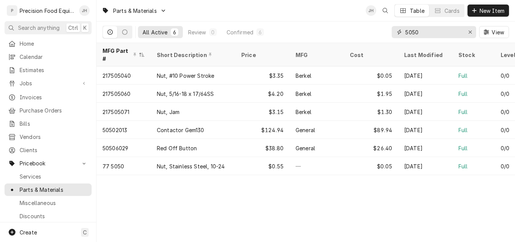
click at [422, 32] on input "5050" at bounding box center [433, 32] width 57 height 12
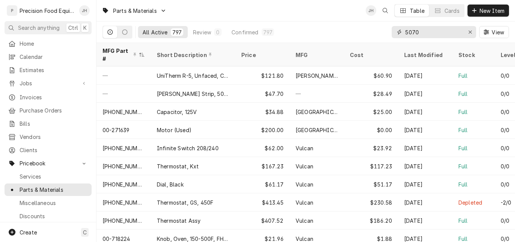
type input "5070"
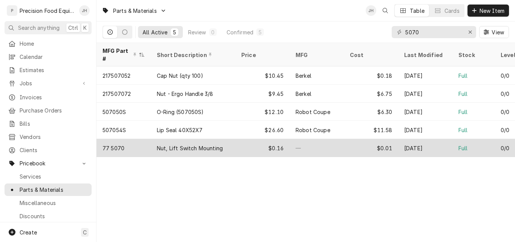
click at [218, 144] on div "Nut, Lift Switch Mounting" at bounding box center [190, 148] width 66 height 8
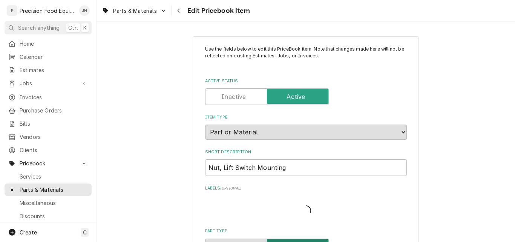
type textarea "x"
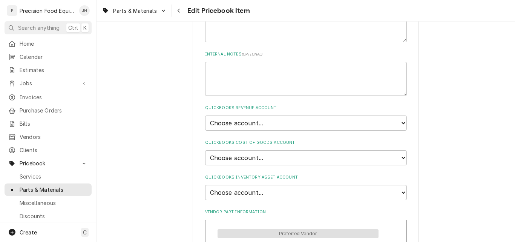
scroll to position [453, 0]
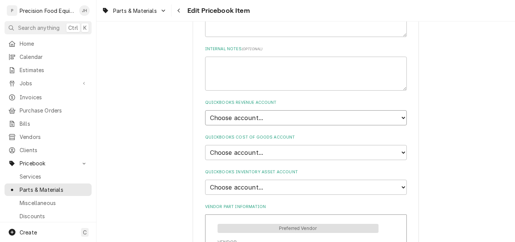
click at [315, 118] on select "Choose account... Discount Income Misc Income Non taxable issues 46600: Parts a…" at bounding box center [306, 117] width 202 height 15
select select "8000000A-1210141275"
click at [205, 110] on select "Choose account... Discount Income Misc Income Non taxable issues 46600: Parts a…" at bounding box center [306, 117] width 202 height 15
type textarea "x"
click at [312, 153] on select "Choose account... Loss Expense Loss Expense [DATE] Loss Expense [DATE] Cost of …" at bounding box center [306, 152] width 202 height 15
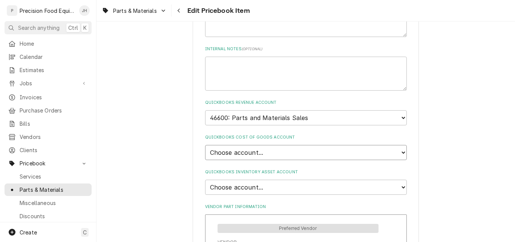
select select "80000023-1210145225"
click at [205, 145] on select "Choose account... Loss Expense Loss Expense [DATE] Loss Expense [DATE] Cost of …" at bounding box center [306, 152] width 202 height 15
type textarea "x"
click at [290, 188] on select "Choose account... Undeposited Funds Inventory Asset Payroll Asset" at bounding box center [306, 187] width 202 height 15
select select "80000022-1210145225"
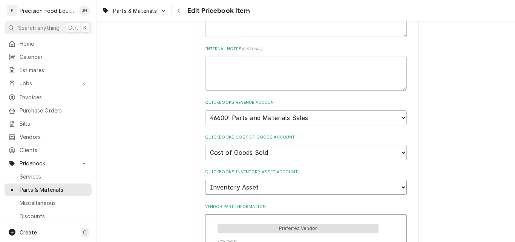
click at [205, 180] on select "Choose account... Undeposited Funds Inventory Asset Payroll Asset" at bounding box center [306, 187] width 202 height 15
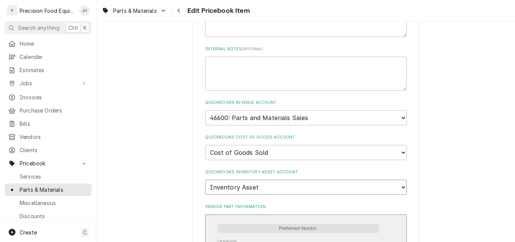
type textarea "x"
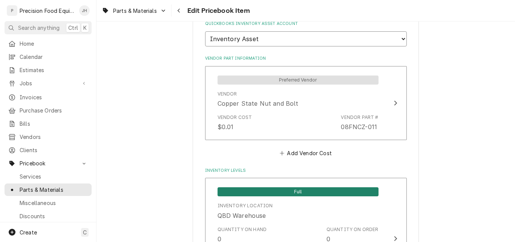
scroll to position [603, 0]
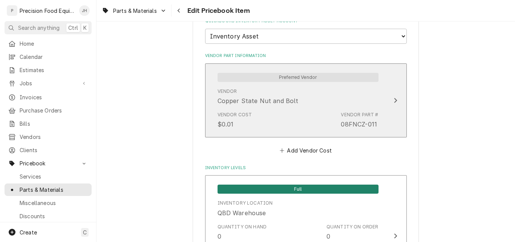
click at [293, 123] on div "Vendor Cost $0.01 Vendor Part # 08FNCZ-011" at bounding box center [298, 119] width 161 height 23
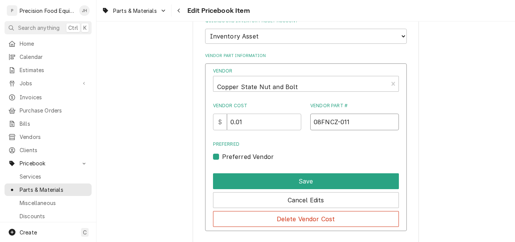
drag, startPoint x: 352, startPoint y: 125, endPoint x: 296, endPoint y: 125, distance: 55.8
click at [296, 125] on div "Vendor Cost $ 0.01 Vendor Part # 08FNCZ-011" at bounding box center [306, 116] width 186 height 28
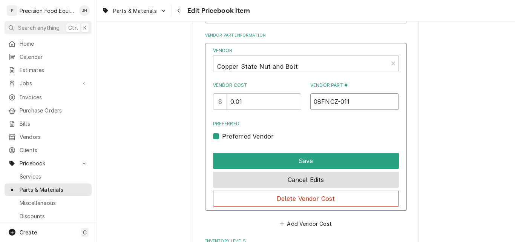
scroll to position [641, 0]
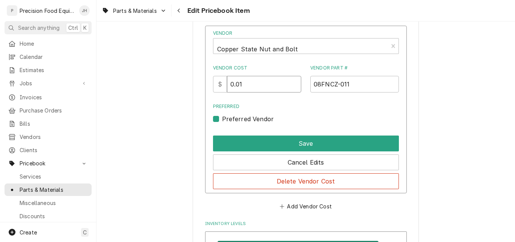
click at [243, 83] on input "0.01" at bounding box center [264, 84] width 74 height 17
type input "0.03"
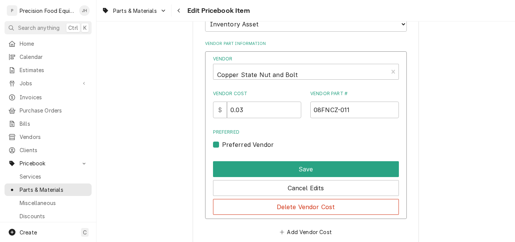
scroll to position [603, 0]
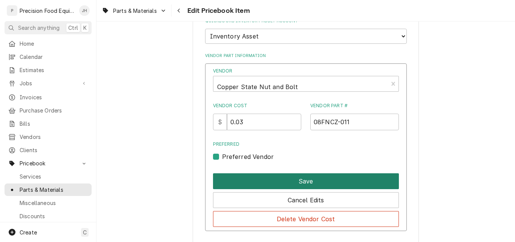
click at [322, 180] on button "Save" at bounding box center [306, 181] width 186 height 16
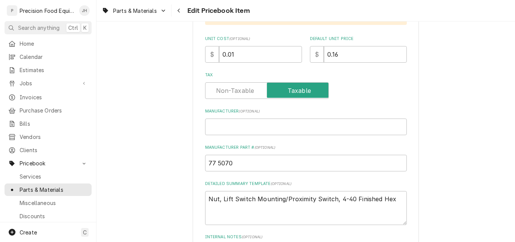
scroll to position [264, 0]
drag, startPoint x: 229, startPoint y: 53, endPoint x: 235, endPoint y: 55, distance: 6.7
click at [235, 55] on input "0.01" at bounding box center [260, 55] width 83 height 17
type textarea "x"
type input "0.03"
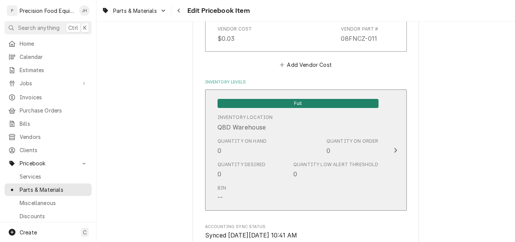
scroll to position [823, 0]
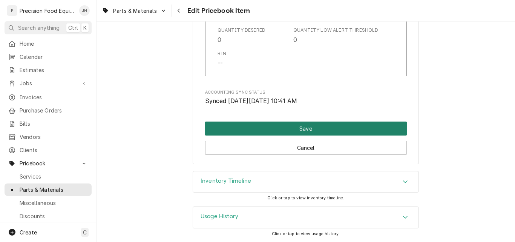
click at [315, 131] on button "Save" at bounding box center [306, 128] width 202 height 14
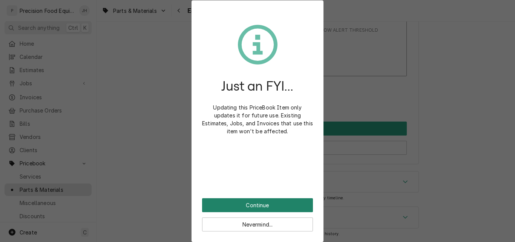
click at [248, 201] on button "Continue" at bounding box center [257, 205] width 111 height 14
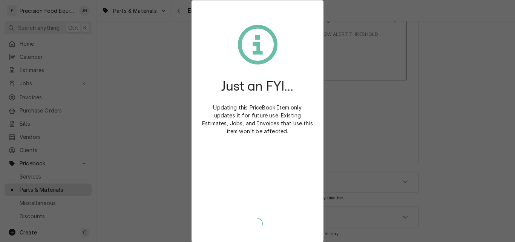
type textarea "x"
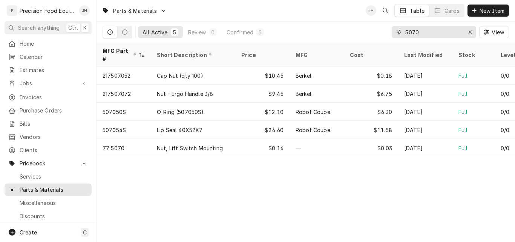
drag, startPoint x: 425, startPoint y: 35, endPoint x: 391, endPoint y: 32, distance: 34.1
click at [391, 32] on div "All Active 5 Review 0 Confirmed 5 5070 View" at bounding box center [306, 31] width 407 height 21
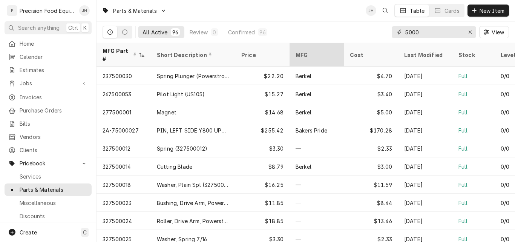
scroll to position [382, 0]
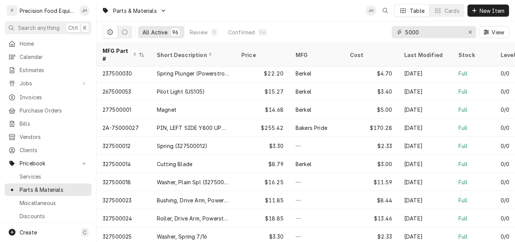
click at [405, 29] on input "5000" at bounding box center [433, 32] width 57 height 12
type input "77 5000"
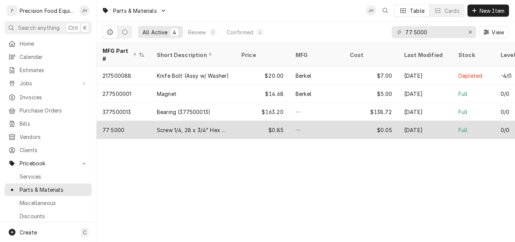
click at [216, 126] on div "Screw 1/4, 28 x 3/4" Hex Cap" at bounding box center [193, 130] width 72 height 8
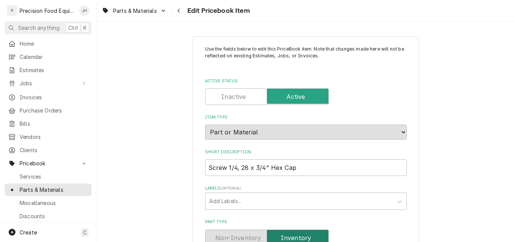
type textarea "x"
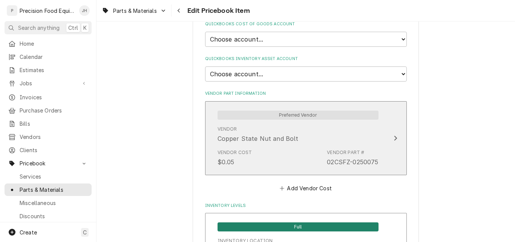
scroll to position [528, 0]
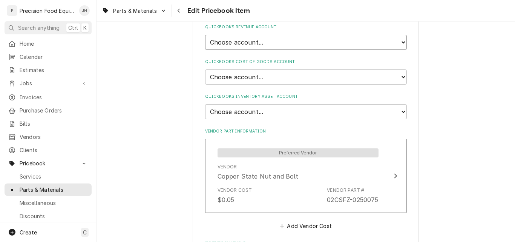
click at [280, 42] on select "Choose account... Discount Income Misc Income Non taxable issues 46600: Parts a…" at bounding box center [306, 42] width 202 height 15
select select "8000000A-1210141275"
click at [205, 35] on select "Choose account... Discount Income Misc Income Non taxable issues 46600: Parts a…" at bounding box center [306, 42] width 202 height 15
type textarea "x"
click at [283, 77] on select "Choose account... Loss Expense Loss Expense [DATE] Loss Expense [DATE] Cost of …" at bounding box center [306, 76] width 202 height 15
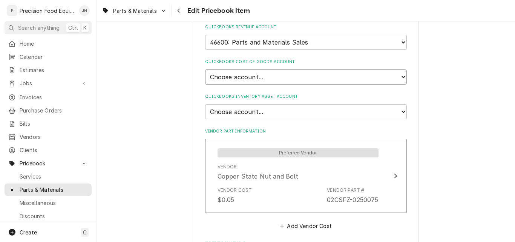
select select "80000023-1210145225"
click at [205, 69] on select "Choose account... Loss Expense Loss Expense [DATE] Loss Expense [DATE] Cost of …" at bounding box center [306, 76] width 202 height 15
type textarea "x"
click at [286, 109] on select "Choose account... Undeposited Funds Inventory Asset Payroll Asset" at bounding box center [306, 111] width 202 height 15
select select "80000022-1210145225"
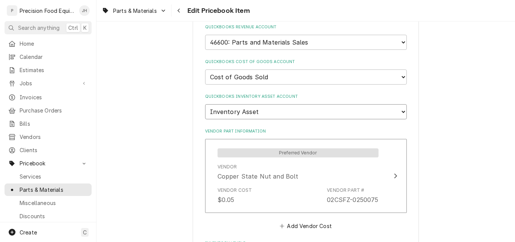
click at [205, 104] on select "Choose account... Undeposited Funds Inventory Asset Payroll Asset" at bounding box center [306, 111] width 202 height 15
type textarea "x"
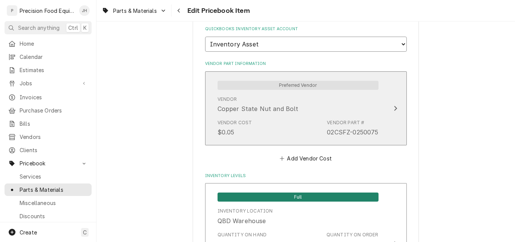
scroll to position [603, 0]
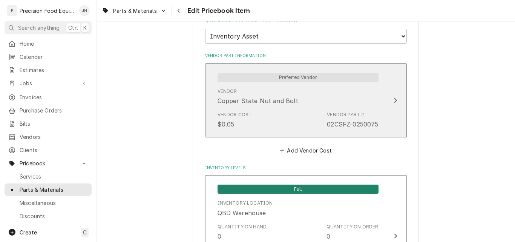
click at [319, 113] on div "Vendor Cost $0.05 Vendor Part # 02CSFZ-0250075" at bounding box center [298, 119] width 161 height 23
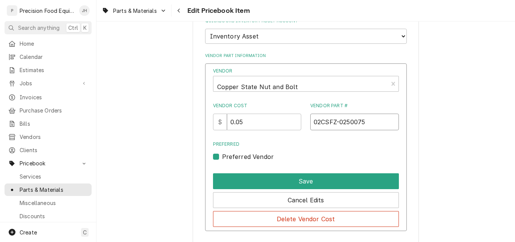
drag, startPoint x: 365, startPoint y: 124, endPoint x: 304, endPoint y: 120, distance: 61.2
click at [304, 120] on div "Vendor Cost $ 0.05 Vendor Part # 02CSFZ-0250075" at bounding box center [306, 116] width 186 height 28
drag, startPoint x: 242, startPoint y: 123, endPoint x: 258, endPoint y: 123, distance: 15.5
click at [257, 123] on input "0.05" at bounding box center [264, 122] width 74 height 17
type input "0.09"
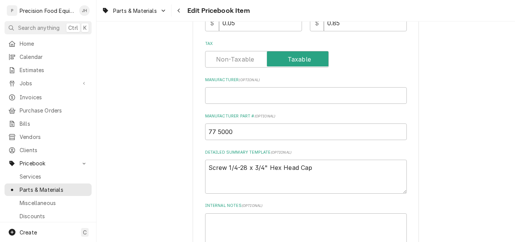
scroll to position [264, 0]
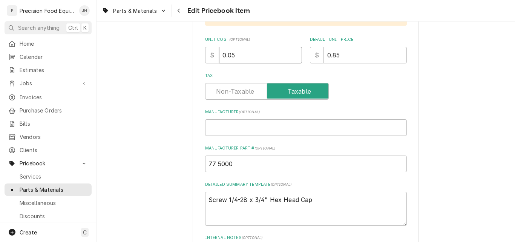
click at [230, 56] on input "0.05" at bounding box center [260, 55] width 83 height 17
type textarea "x"
type input "0.09"
drag, startPoint x: 330, startPoint y: 55, endPoint x: 342, endPoint y: 56, distance: 11.3
click at [342, 56] on input "0.85" at bounding box center [365, 55] width 83 height 17
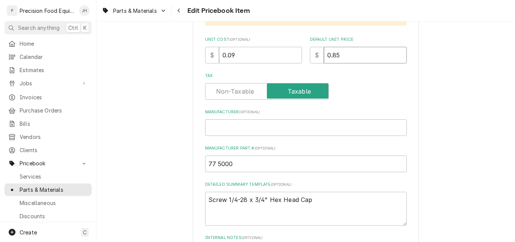
type textarea "x"
type input "0.90"
type textarea "x"
type input "0.90"
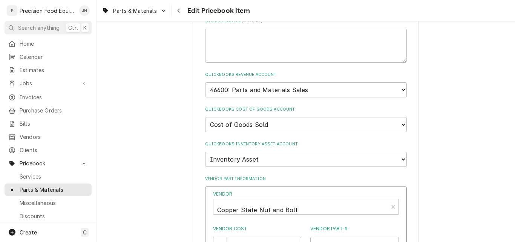
scroll to position [603, 0]
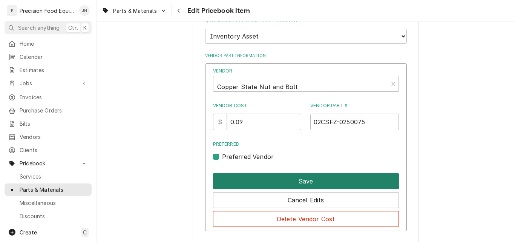
click at [321, 178] on button "Save" at bounding box center [306, 181] width 186 height 16
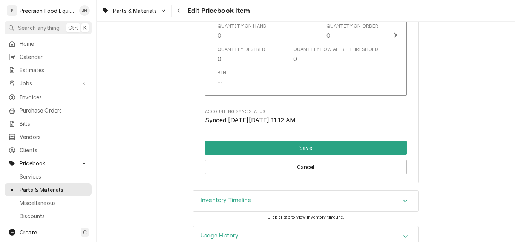
scroll to position [823, 0]
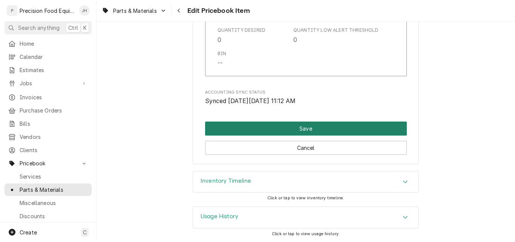
click at [330, 129] on button "Save" at bounding box center [306, 128] width 202 height 14
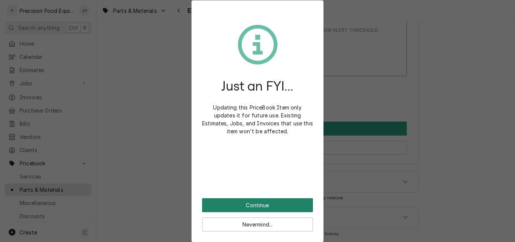
click at [267, 205] on button "Continue" at bounding box center [257, 205] width 111 height 14
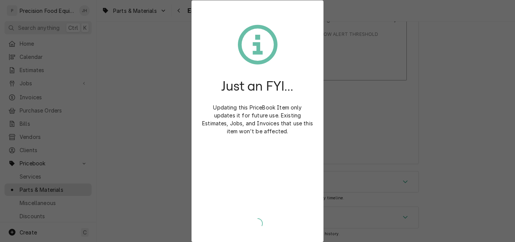
scroll to position [819, 0]
type textarea "x"
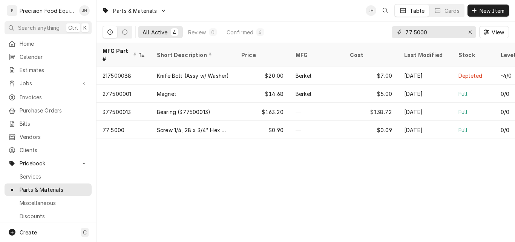
drag, startPoint x: 432, startPoint y: 31, endPoint x: 393, endPoint y: 27, distance: 39.8
click at [393, 27] on div "77 5000" at bounding box center [434, 32] width 84 height 12
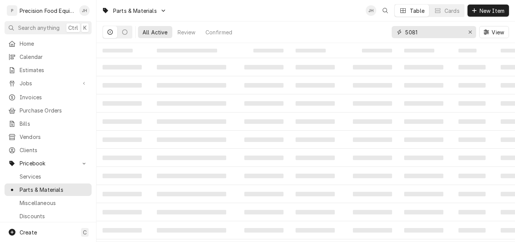
type input "5081"
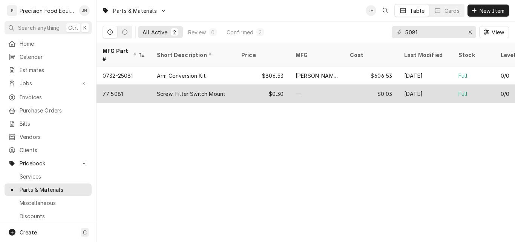
click at [155, 87] on div "Screw, Filter Switch Mount" at bounding box center [193, 93] width 84 height 18
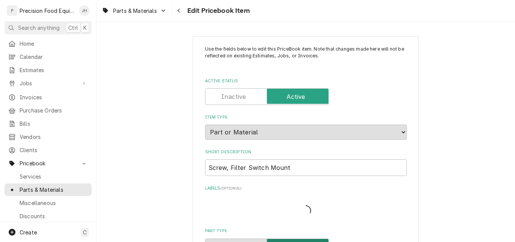
type textarea "x"
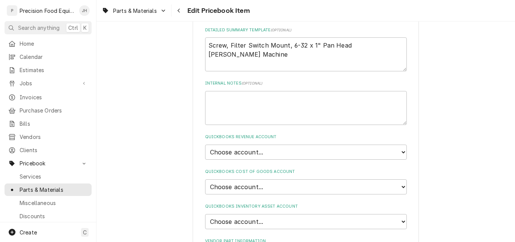
scroll to position [453, 0]
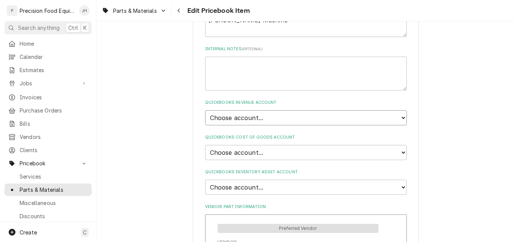
click at [341, 119] on select "Choose account... Discount Income Misc Income Non taxable issues 46600: Parts a…" at bounding box center [306, 117] width 202 height 15
select select "8000000A-1210141275"
click at [205, 110] on select "Choose account... Discount Income Misc Income Non taxable issues 46600: Parts a…" at bounding box center [306, 117] width 202 height 15
type textarea "x"
click at [289, 157] on select "Choose account... Loss Expense Loss Expense [DATE] Loss Expense [DATE] Cost of …" at bounding box center [306, 152] width 202 height 15
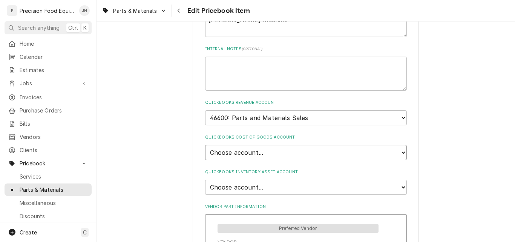
select select "80000023-1210145225"
click at [205, 145] on select "Choose account... Loss Expense Loss Expense [DATE] Loss Expense [DATE] Cost of …" at bounding box center [306, 152] width 202 height 15
type textarea "x"
click at [290, 189] on select "Choose account... Undeposited Funds Inventory Asset Payroll Asset" at bounding box center [306, 187] width 202 height 15
select select "80000022-1210145225"
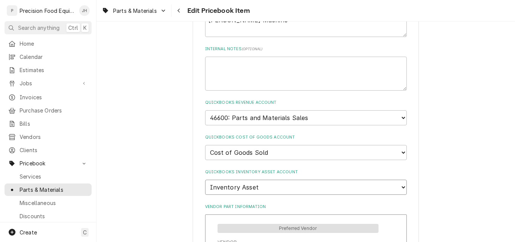
click at [205, 180] on select "Choose account... Undeposited Funds Inventory Asset Payroll Asset" at bounding box center [306, 187] width 202 height 15
type textarea "x"
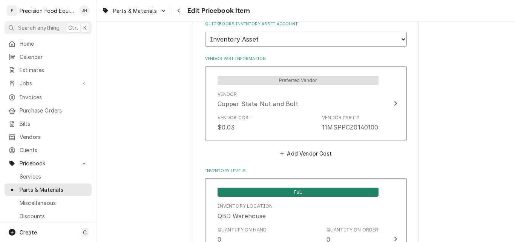
scroll to position [603, 0]
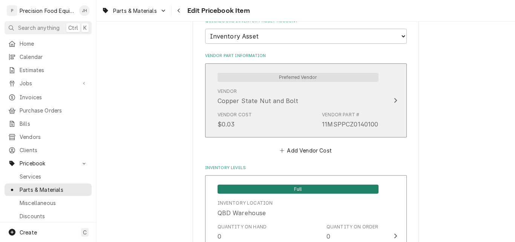
click at [305, 120] on div "Vendor Cost $0.03 Vendor Part # 11MSPPCZ0140100" at bounding box center [298, 119] width 161 height 23
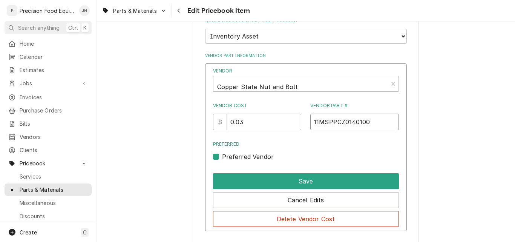
drag, startPoint x: 371, startPoint y: 126, endPoint x: 299, endPoint y: 128, distance: 71.3
click at [299, 128] on div "Vendor Cost $ 0.03 Vendor Part # 11MSPPCZ0140100" at bounding box center [306, 116] width 186 height 28
drag, startPoint x: 243, startPoint y: 123, endPoint x: 253, endPoint y: 123, distance: 10.6
click at [253, 123] on input "0.03" at bounding box center [264, 122] width 74 height 17
type input "0.08"
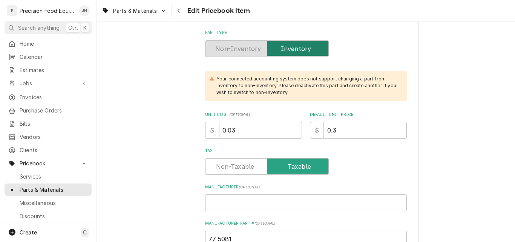
scroll to position [189, 0]
drag, startPoint x: 230, startPoint y: 132, endPoint x: 250, endPoint y: 131, distance: 20.0
click at [250, 131] on input "0.03" at bounding box center [260, 130] width 83 height 17
type textarea "x"
type input "0.08"
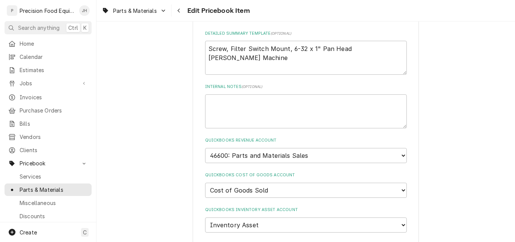
scroll to position [226, 0]
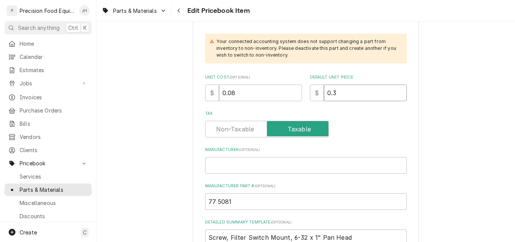
drag, startPoint x: 331, startPoint y: 91, endPoint x: 350, endPoint y: 81, distance: 21.3
click at [347, 92] on input "0.3" at bounding box center [365, 92] width 83 height 17
type textarea "x"
type input "0.8"
type textarea "x"
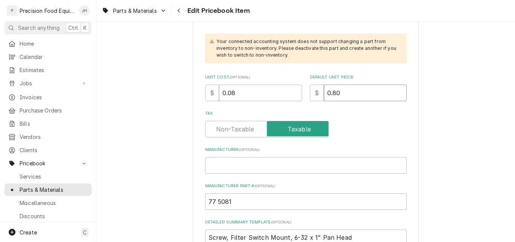
type input "0.80"
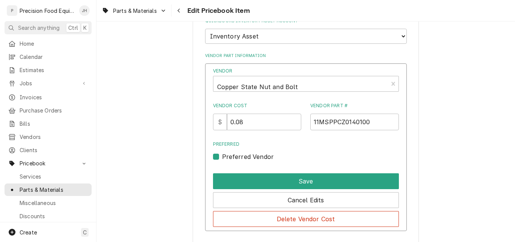
scroll to position [679, 0]
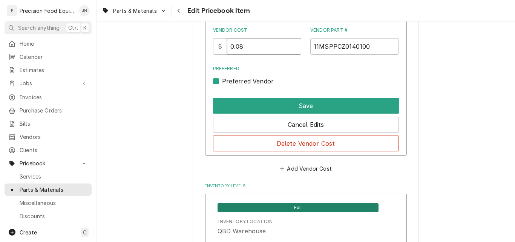
click at [251, 46] on input "0.08" at bounding box center [264, 46] width 74 height 17
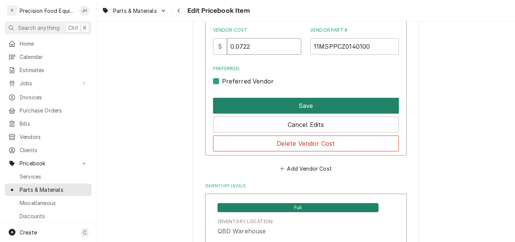
type input "0.0722"
click at [290, 109] on button "Save" at bounding box center [306, 106] width 186 height 16
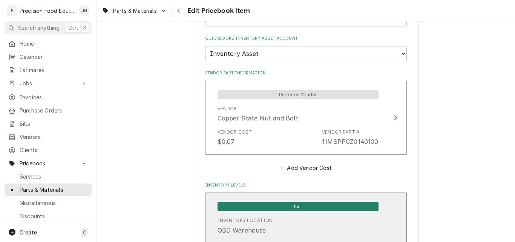
scroll to position [566, 0]
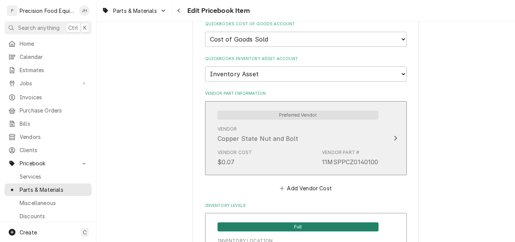
click at [282, 155] on div "Vendor Cost $0.07 Vendor Part # 11MSPPCZ0140100" at bounding box center [298, 157] width 161 height 23
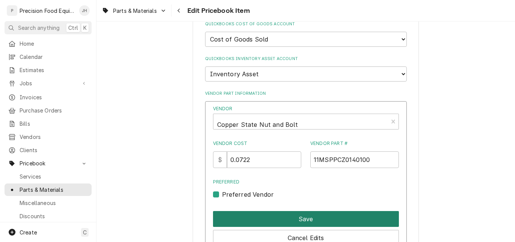
click at [306, 218] on button "Save" at bounding box center [306, 219] width 186 height 16
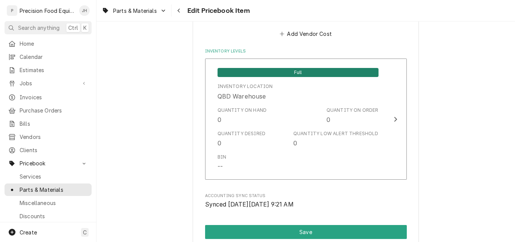
scroll to position [792, 0]
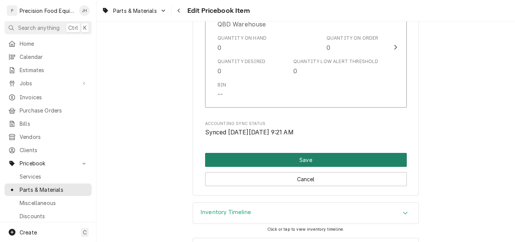
click at [307, 161] on button "Save" at bounding box center [306, 160] width 202 height 14
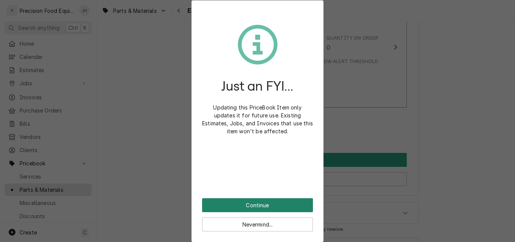
click at [286, 202] on button "Continue" at bounding box center [257, 205] width 111 height 14
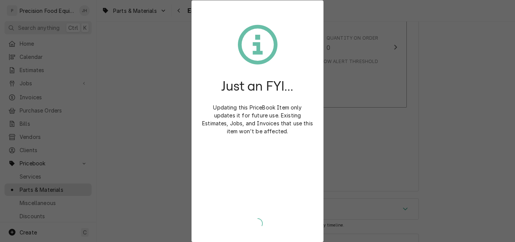
type textarea "x"
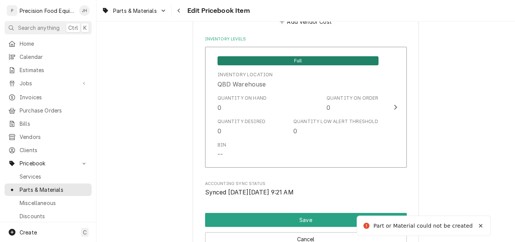
scroll to position [635, 0]
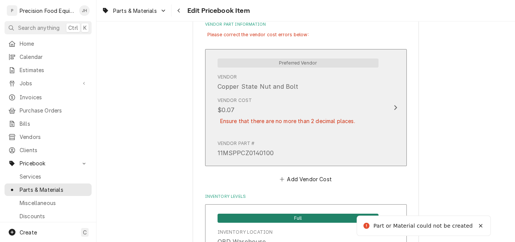
click at [321, 132] on div "Vendor Cost $0.07 Ensure that there are no more than 2 decimal places." at bounding box center [288, 115] width 140 height 37
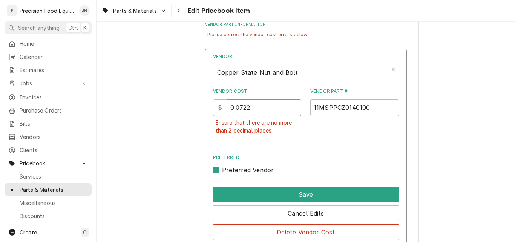
drag, startPoint x: 235, startPoint y: 107, endPoint x: 274, endPoint y: 108, distance: 38.5
click at [273, 108] on input "0.0722" at bounding box center [264, 107] width 74 height 17
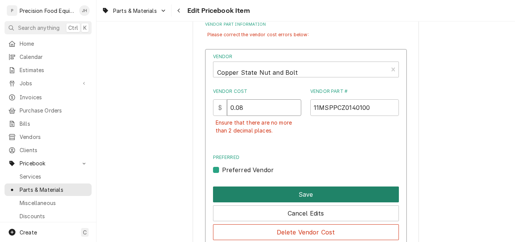
type input "0.08"
click at [312, 192] on button "Save" at bounding box center [306, 194] width 186 height 16
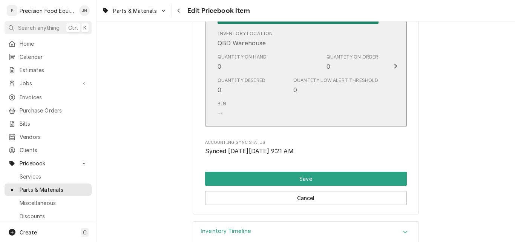
scroll to position [823, 0]
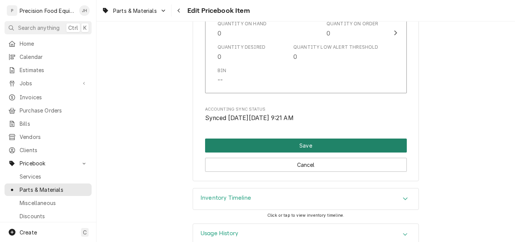
click at [313, 147] on button "Save" at bounding box center [306, 145] width 202 height 14
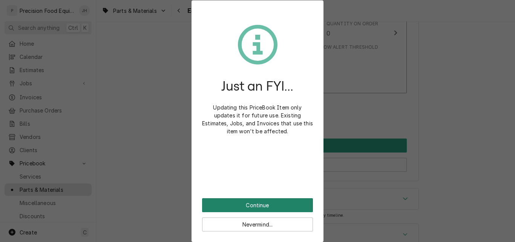
click at [278, 203] on button "Continue" at bounding box center [257, 205] width 111 height 14
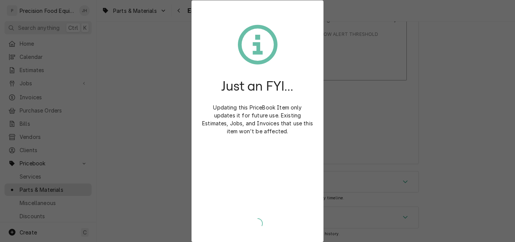
scroll to position [806, 0]
type textarea "x"
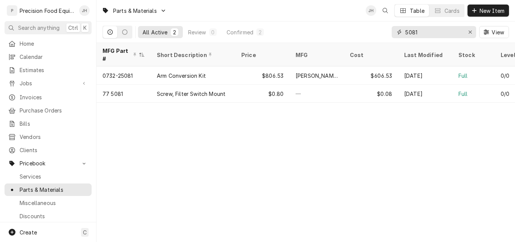
drag, startPoint x: 421, startPoint y: 34, endPoint x: 379, endPoint y: 34, distance: 41.5
click at [379, 34] on div "All Active 2 Review 0 Confirmed 2 5081 View" at bounding box center [306, 31] width 407 height 21
type input "2231"
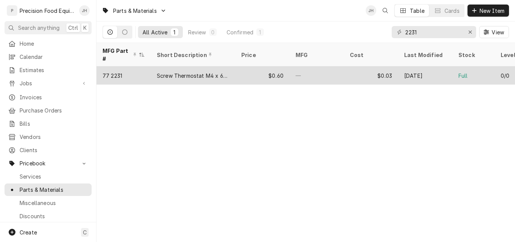
click at [304, 68] on div "—" at bounding box center [317, 75] width 54 height 18
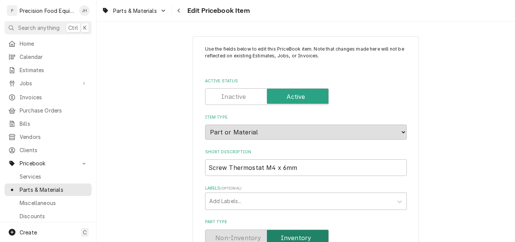
type textarea "x"
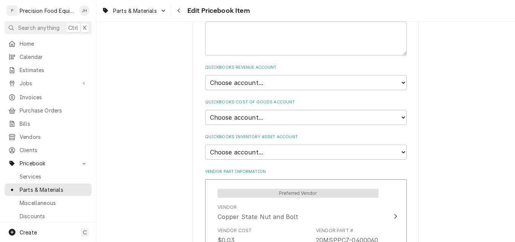
scroll to position [490, 0]
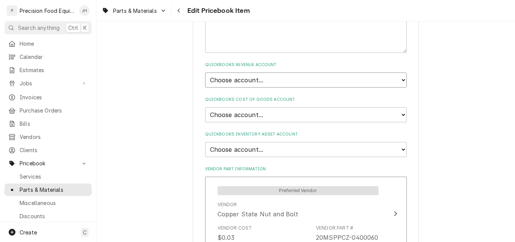
click at [283, 82] on select "Choose account... Discount Income Misc Income Non taxable issues 46600: Parts a…" at bounding box center [306, 79] width 202 height 15
select select "8000000A-1210141275"
click at [205, 72] on select "Choose account... Discount Income Misc Income Non taxable issues 46600: Parts a…" at bounding box center [306, 79] width 202 height 15
type textarea "x"
click at [271, 118] on select "Choose account... Loss Expense Loss Expense 11/3/2014 Loss Expense 11/4/2014 Co…" at bounding box center [306, 114] width 202 height 15
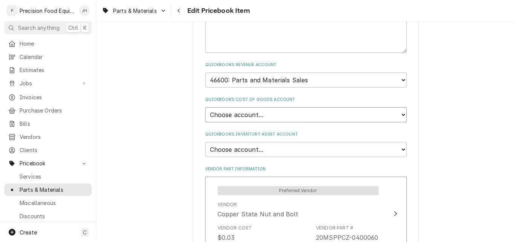
select select "80000023-1210145225"
click at [205, 107] on select "Choose account... Loss Expense Loss Expense [DATE] Loss Expense [DATE] Cost of …" at bounding box center [306, 114] width 202 height 15
type textarea "x"
click at [266, 151] on select "Choose account... Undeposited Funds Inventory Asset Payroll Asset" at bounding box center [306, 149] width 202 height 15
select select "80000022-1210145225"
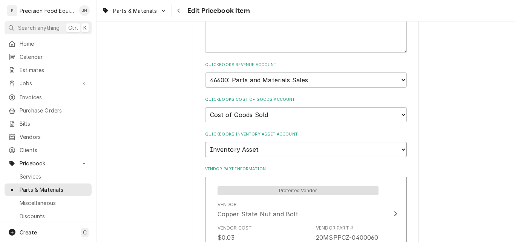
click at [205, 142] on select "Choose account... Undeposited Funds Inventory Asset Payroll Asset" at bounding box center [306, 149] width 202 height 15
type textarea "x"
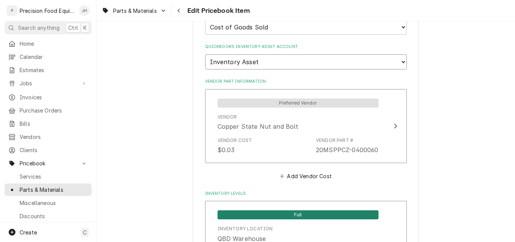
scroll to position [603, 0]
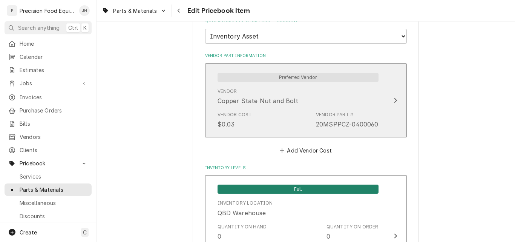
click at [271, 124] on div "Vendor Cost $0.03 Vendor Part # 20MSPPCZ-0400060" at bounding box center [298, 119] width 161 height 23
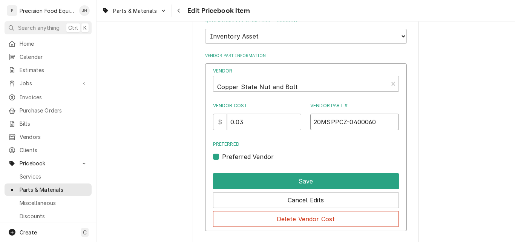
drag, startPoint x: 373, startPoint y: 121, endPoint x: 305, endPoint y: 121, distance: 68.3
click at [305, 121] on div "Vendor Cost $ 0.03 Vendor Part # 20MSPPCZ-0400060" at bounding box center [306, 116] width 186 height 28
drag, startPoint x: 242, startPoint y: 121, endPoint x: 277, endPoint y: 119, distance: 35.5
click input "0.03"
type input "0.05"
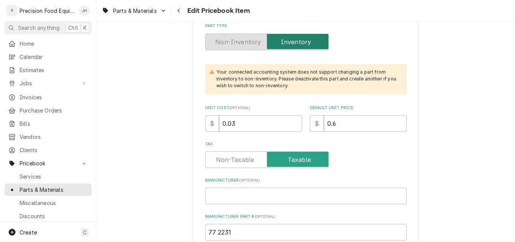
scroll to position [189, 0]
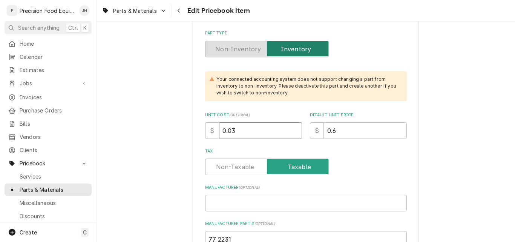
drag, startPoint x: 230, startPoint y: 130, endPoint x: 237, endPoint y: 134, distance: 7.6
click input "0.03"
type textarea "x"
type input "0.05"
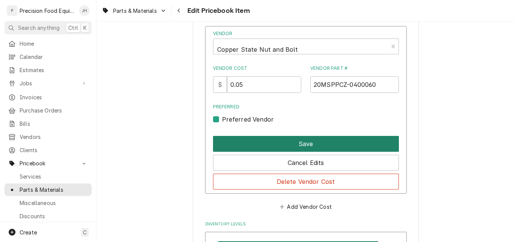
scroll to position [641, 0]
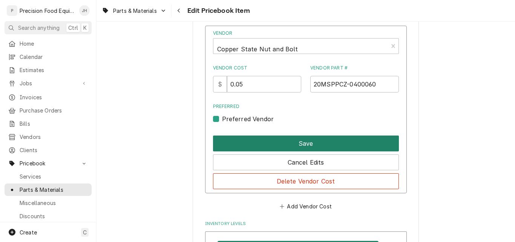
click button "Save"
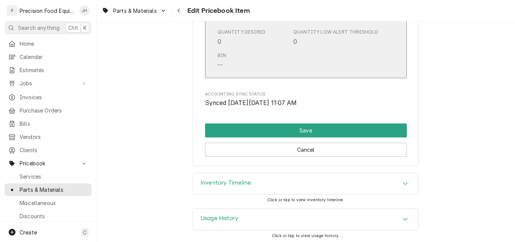
scroll to position [823, 0]
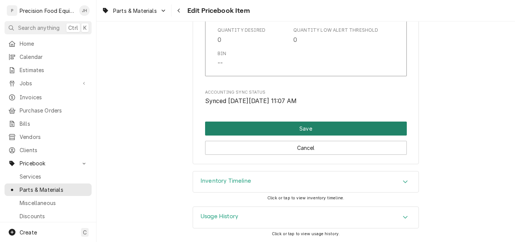
click button "Save"
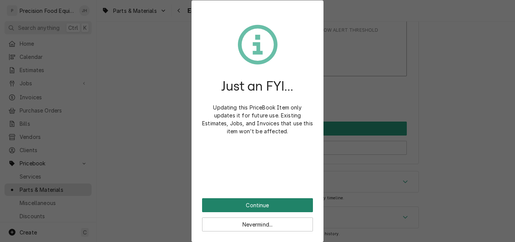
click button "Continue"
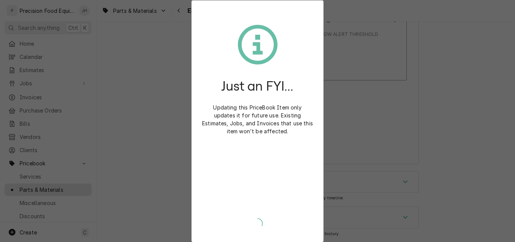
type textarea "x"
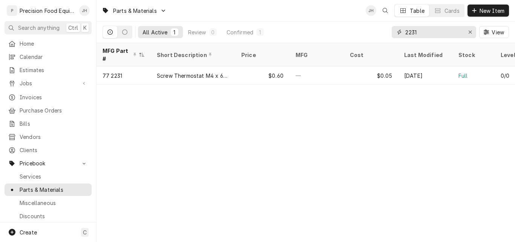
drag, startPoint x: 427, startPoint y: 34, endPoint x: 372, endPoint y: 26, distance: 55.7
click at [374, 32] on div "All Active 1 Review 0 Confirmed 1 2231 View" at bounding box center [306, 31] width 407 height 21
type input "5100"
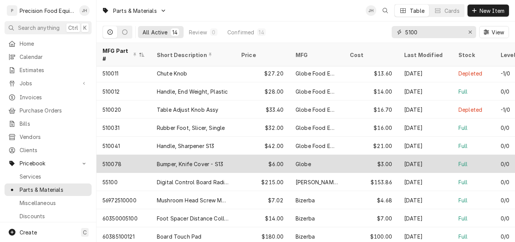
scroll to position [75, 0]
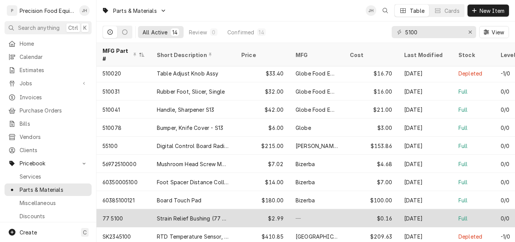
click at [182, 214] on div "Strain Relief Bushing (77 5100)" at bounding box center [193, 218] width 72 height 8
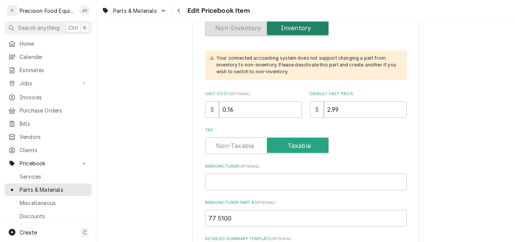
scroll to position [38, 0]
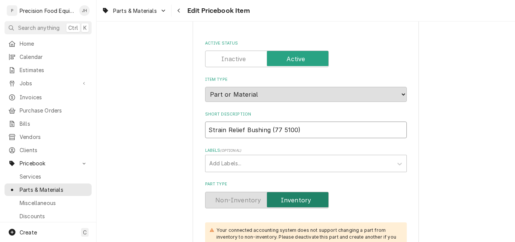
drag, startPoint x: 268, startPoint y: 128, endPoint x: 327, endPoint y: 141, distance: 61.0
type textarea "x"
type input "Strain Relief Bushing"
type textarea "x"
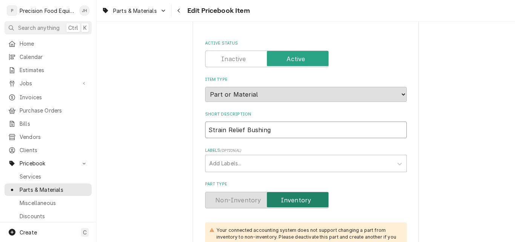
type input "Strain Relief Bushing"
type textarea "x"
type input "Strain Relief Bushing,"
type textarea "x"
type input "Strain Relief Bushing,"
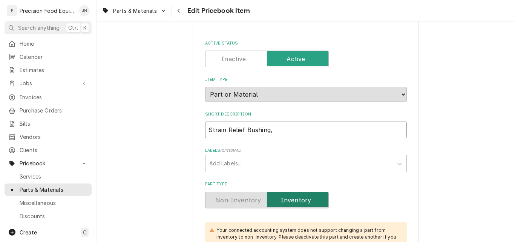
type textarea "x"
type input "Strain Relief Bushing, E"
type textarea "x"
type input "Strain Relief Bushing, EZ"
type textarea "x"
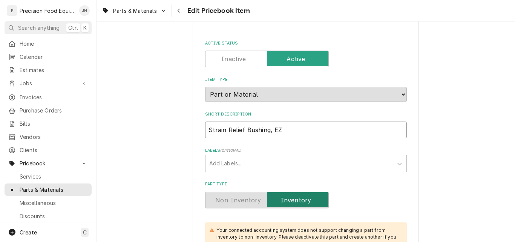
type input "Strain Relief Bushing, EZP"
type textarea "x"
type input "Strain Relief Bushing, EZPr"
type textarea "x"
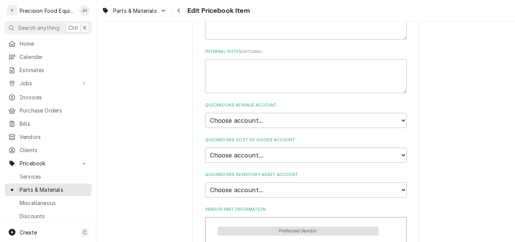
scroll to position [453, 0]
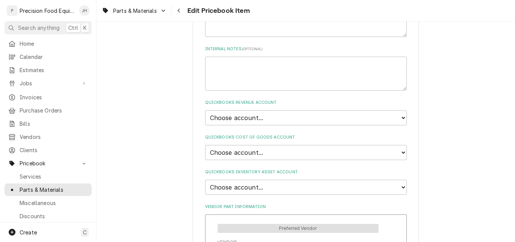
type input "Strain Relief Bushing, EZPro"
click at [267, 118] on select "Choose account... Discount Income Misc Income Non taxable issues 46600: Parts a…" at bounding box center [306, 117] width 202 height 15
select select "8000000A-1210141275"
click at [205, 110] on select "Choose account... Discount Income Misc Income Non taxable issues 46600: Parts a…" at bounding box center [306, 117] width 202 height 15
type textarea "x"
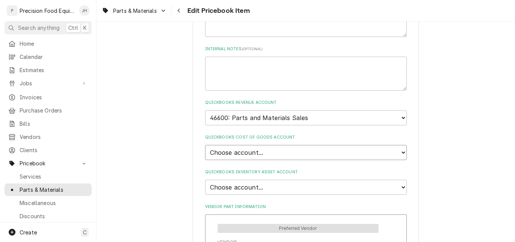
click at [269, 150] on select "Choose account... Loss Expense Loss Expense [DATE] Loss Expense [DATE] Cost of …" at bounding box center [306, 152] width 202 height 15
select select "80000023-1210145225"
click at [205, 145] on select "Choose account... Loss Expense Loss Expense [DATE] Loss Expense [DATE] Cost of …" at bounding box center [306, 152] width 202 height 15
type textarea "x"
click at [285, 187] on select "Choose account... Undeposited Funds Inventory Asset Payroll Asset" at bounding box center [306, 187] width 202 height 15
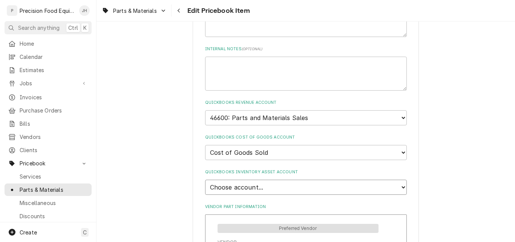
select select "80000022-1210145225"
click at [205, 180] on select "Choose account... Undeposited Funds Inventory Asset Payroll Asset" at bounding box center [306, 187] width 202 height 15
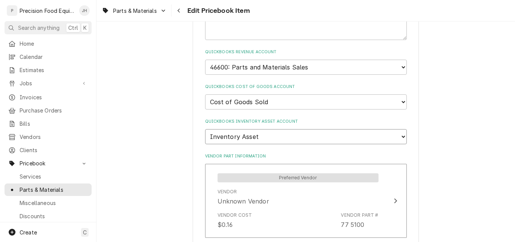
scroll to position [603, 0]
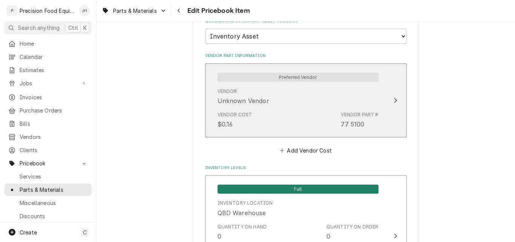
click at [306, 99] on div "Vendor Unknown Vendor" at bounding box center [298, 96] width 161 height 23
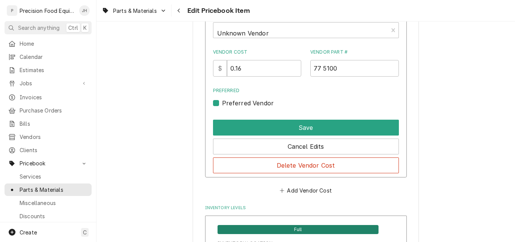
scroll to position [653, 0]
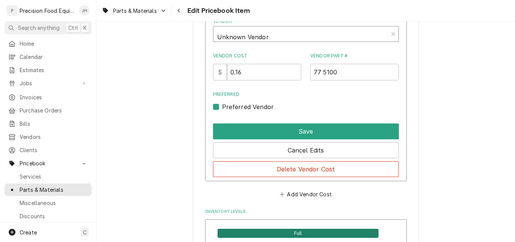
type textarea "x"
click at [284, 37] on div "Vendor" at bounding box center [300, 37] width 167 height 18
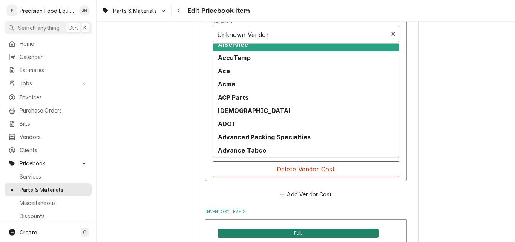
scroll to position [0, 0]
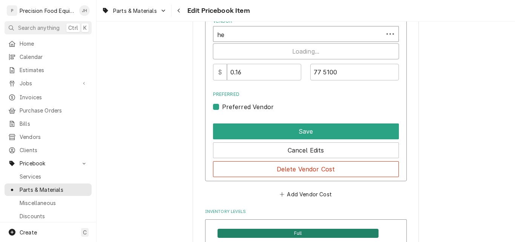
type input "hey"
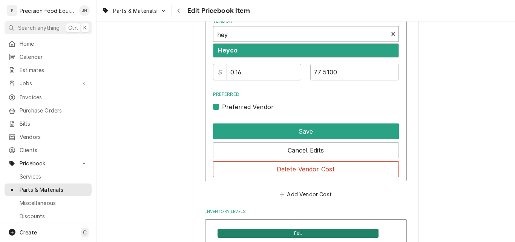
click at [269, 48] on div "Heyco" at bounding box center [305, 50] width 185 height 13
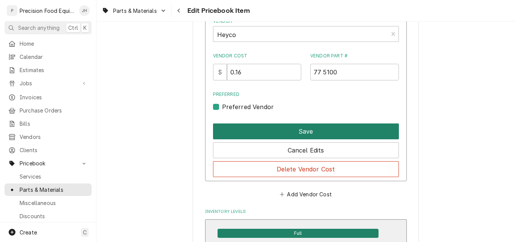
click at [312, 131] on button "Save" at bounding box center [306, 131] width 186 height 16
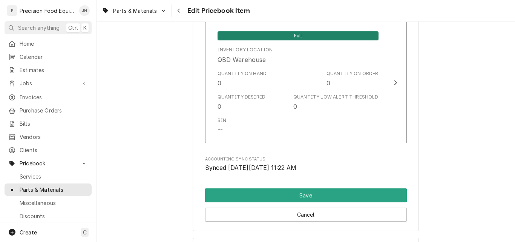
scroll to position [804, 0]
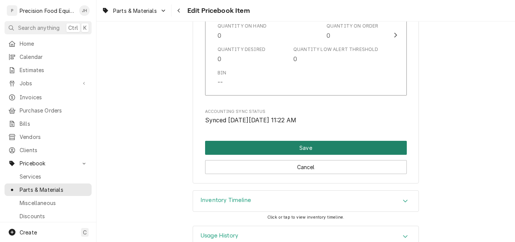
click at [308, 147] on button "Save" at bounding box center [306, 148] width 202 height 14
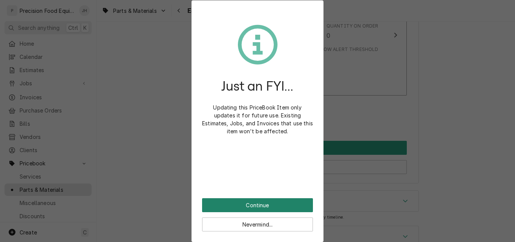
click at [266, 202] on button "Continue" at bounding box center [257, 205] width 111 height 14
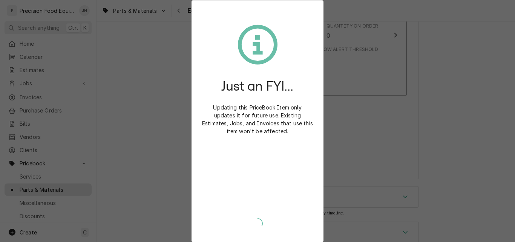
type textarea "x"
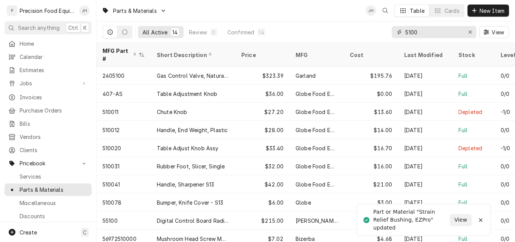
drag, startPoint x: 438, startPoint y: 34, endPoint x: 356, endPoint y: 37, distance: 82.7
click at [356, 37] on div "All Active 14 Review 0 Confirmed 14 5100 View" at bounding box center [306, 31] width 407 height 21
type input "1170"
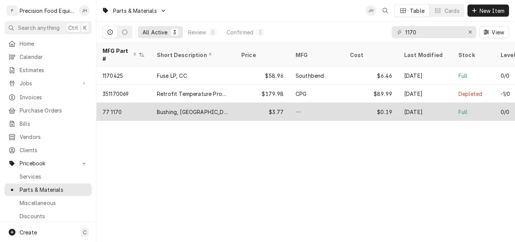
click at [249, 103] on div "$3.77" at bounding box center [262, 112] width 54 height 18
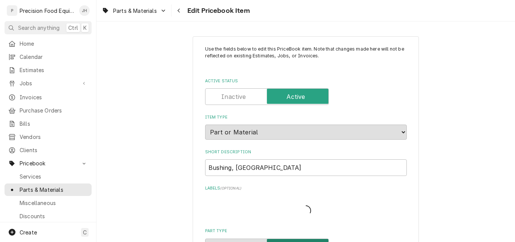
type textarea "x"
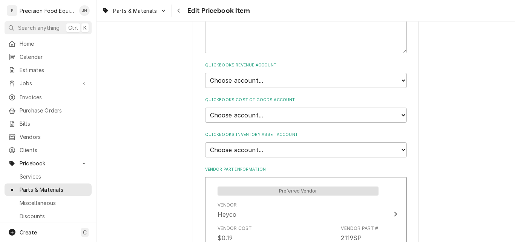
scroll to position [490, 0]
click at [322, 81] on select "Choose account... Discount Income Misc Income Non taxable issues 46600: Parts a…" at bounding box center [306, 79] width 202 height 15
select select "8000000A-1210141275"
click at [205, 72] on select "Choose account... Discount Income Misc Income Non taxable issues 46600: Parts a…" at bounding box center [306, 79] width 202 height 15
type textarea "x"
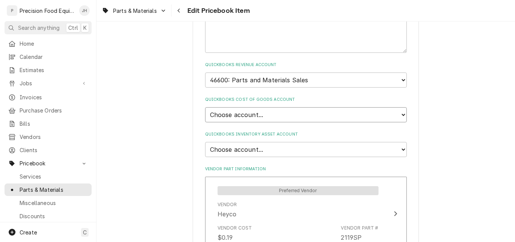
click at [286, 112] on select "Choose account... Loss Expense Loss Expense [DATE] Loss Expense [DATE] Cost of …" at bounding box center [306, 114] width 202 height 15
select select "80000023-1210145225"
click at [205, 107] on select "Choose account... Loss Expense Loss Expense [DATE] Loss Expense [DATE] Cost of …" at bounding box center [306, 114] width 202 height 15
type textarea "x"
click at [269, 147] on select "Choose account... Undeposited Funds Inventory Asset Payroll Asset" at bounding box center [306, 149] width 202 height 15
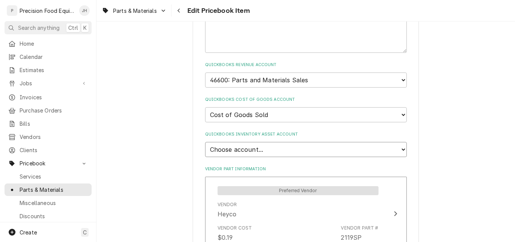
select select "80000022-1210145225"
click at [205, 142] on select "Choose account... Undeposited Funds Inventory Asset Payroll Asset" at bounding box center [306, 149] width 202 height 15
type textarea "x"
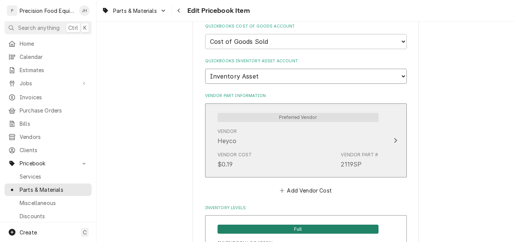
scroll to position [566, 0]
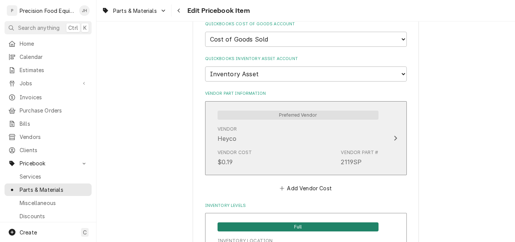
click at [296, 147] on div "Vendor Cost $0.19 Vendor Part # 2119SP" at bounding box center [298, 157] width 161 height 23
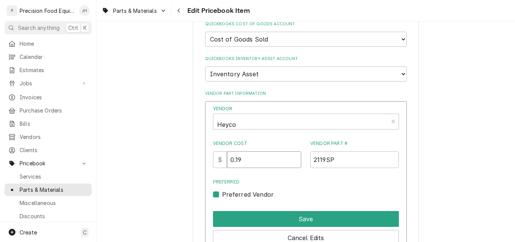
drag, startPoint x: 239, startPoint y: 160, endPoint x: 279, endPoint y: 160, distance: 39.2
click at [279, 160] on input "0.19" at bounding box center [264, 159] width 74 height 17
type input "0.86"
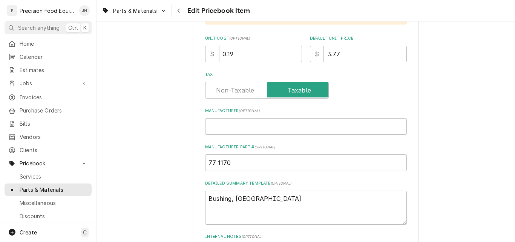
scroll to position [264, 0]
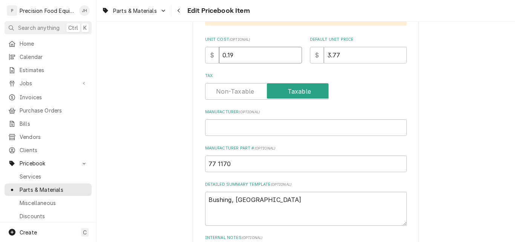
drag, startPoint x: 225, startPoint y: 53, endPoint x: 246, endPoint y: 54, distance: 21.5
click at [246, 54] on input "0.19" at bounding box center [260, 55] width 83 height 17
type textarea "x"
type input "0.8"
type textarea "x"
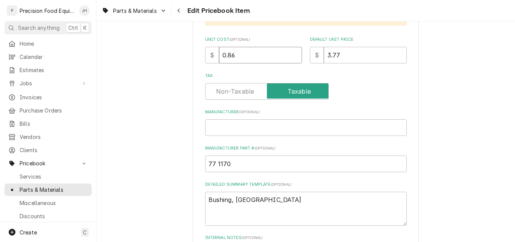
type input "0.86"
drag, startPoint x: 323, startPoint y: 55, endPoint x: 416, endPoint y: 37, distance: 95.0
type textarea "x"
type input "8"
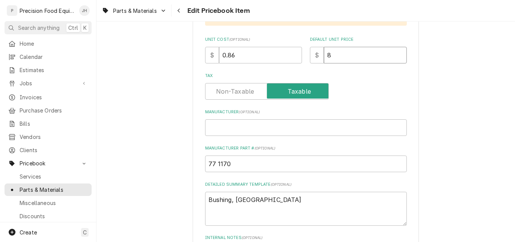
type textarea "x"
type input "8.6"
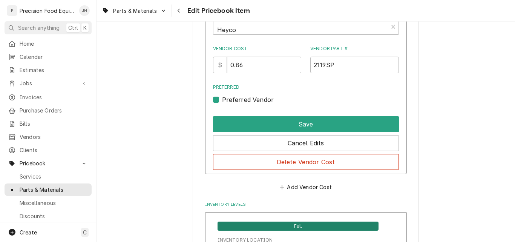
scroll to position [679, 0]
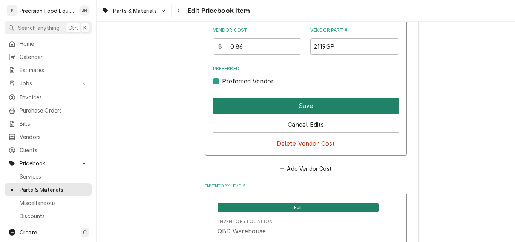
click at [288, 106] on button "Save" at bounding box center [306, 106] width 186 height 16
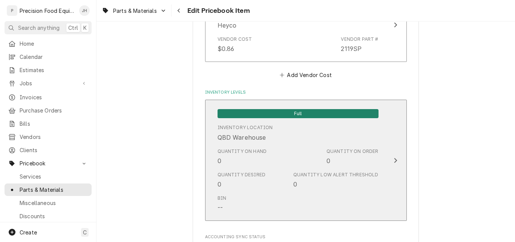
drag, startPoint x: 333, startPoint y: 237, endPoint x: 331, endPoint y: 241, distance: 4.4
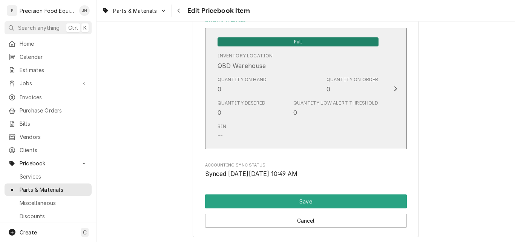
scroll to position [748, 0]
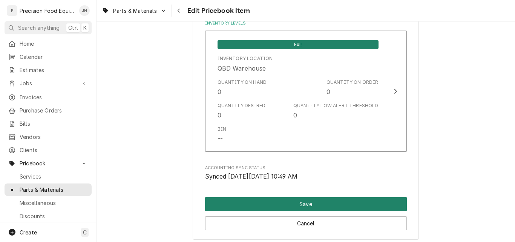
click at [300, 203] on button "Save" at bounding box center [306, 204] width 202 height 14
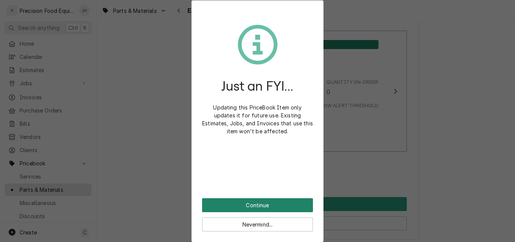
click at [251, 206] on button "Continue" at bounding box center [257, 205] width 111 height 14
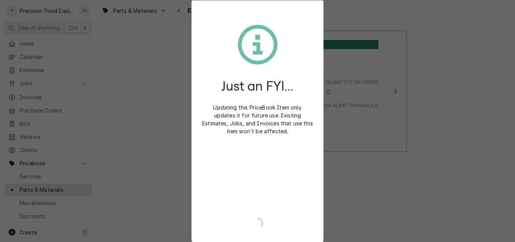
type textarea "x"
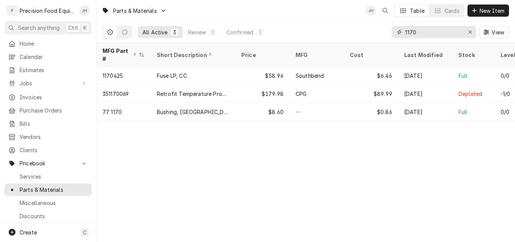
drag, startPoint x: 427, startPoint y: 31, endPoint x: 362, endPoint y: 34, distance: 64.2
click at [362, 34] on div "All Active 3 Review 0 Confirmed 3 1170 View" at bounding box center [306, 31] width 407 height 21
type input "5100"
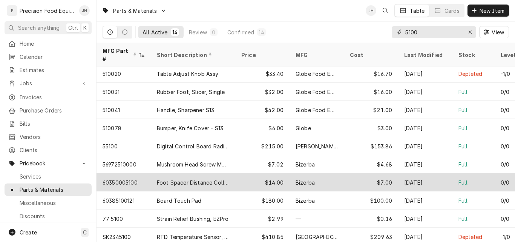
scroll to position [75, 0]
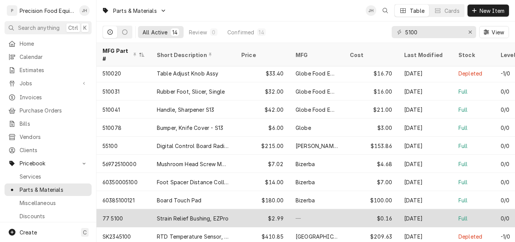
click at [230, 209] on div "Strain Relief Bushing, EZPro" at bounding box center [193, 218] width 84 height 18
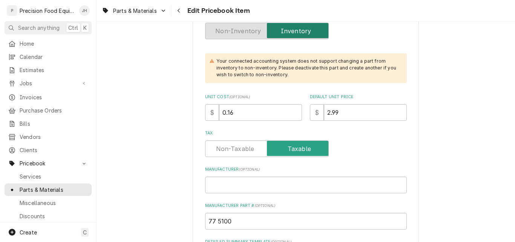
scroll to position [226, 0]
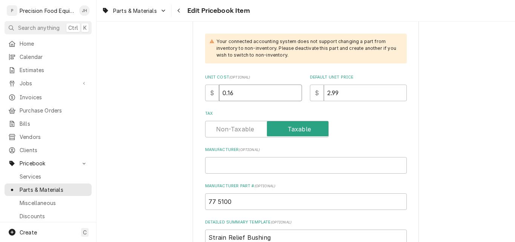
drag, startPoint x: 232, startPoint y: 93, endPoint x: 220, endPoint y: 93, distance: 12.1
click at [220, 93] on input "0.16" at bounding box center [260, 92] width 83 height 17
type textarea "x"
type input "1"
drag, startPoint x: 341, startPoint y: 94, endPoint x: 315, endPoint y: 94, distance: 25.3
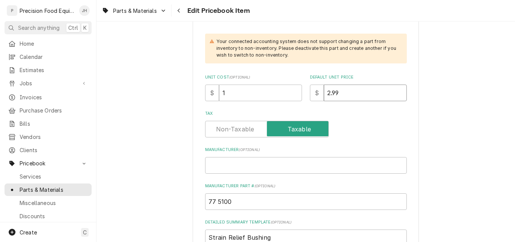
click at [315, 94] on div "$ 2.99" at bounding box center [358, 92] width 97 height 17
type textarea "x"
type input "8"
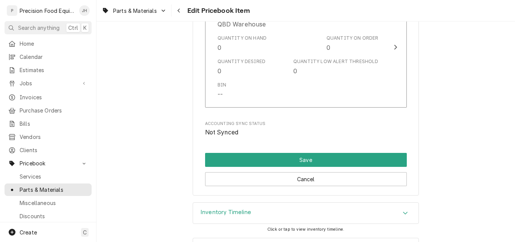
scroll to position [823, 0]
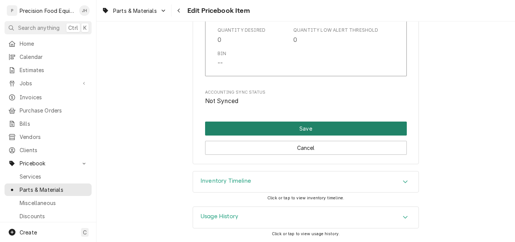
click at [306, 129] on button "Save" at bounding box center [306, 128] width 202 height 14
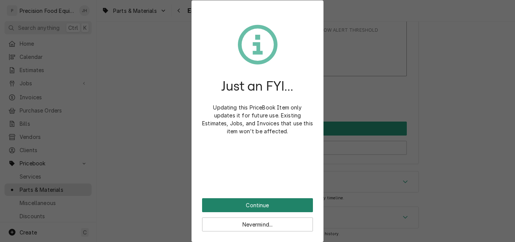
click at [270, 203] on button "Continue" at bounding box center [257, 205] width 111 height 14
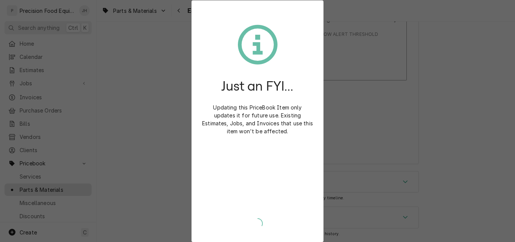
type textarea "x"
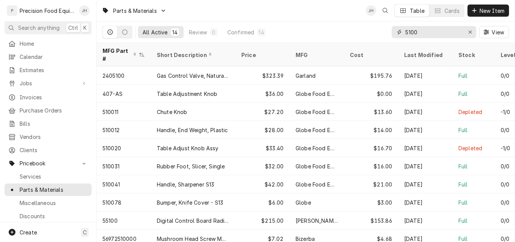
click at [426, 35] on input "5100" at bounding box center [433, 32] width 57 height 12
drag, startPoint x: 426, startPoint y: 35, endPoint x: 392, endPoint y: 35, distance: 33.9
click at [392, 35] on div "5100" at bounding box center [434, 32] width 84 height 12
type input "2120"
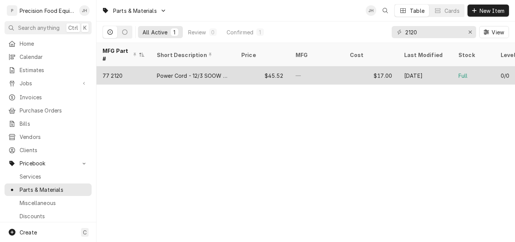
click at [313, 66] on div "—" at bounding box center [317, 75] width 54 height 18
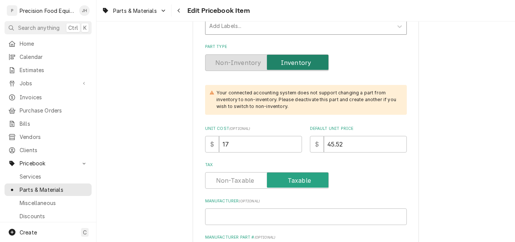
scroll to position [189, 0]
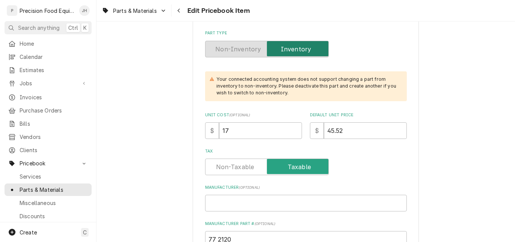
drag, startPoint x: 344, startPoint y: 132, endPoint x: 290, endPoint y: 132, distance: 54.3
click at [290, 132] on div "Unit Cost ( optional ) $ 17 Default Unit Price $ 45.52" at bounding box center [306, 125] width 202 height 27
type textarea "x"
type input "6"
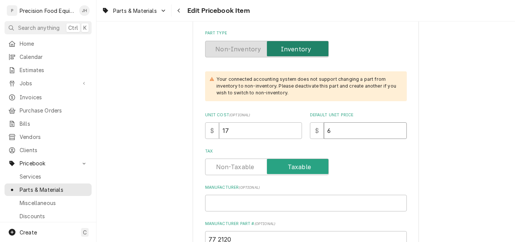
type textarea "x"
type input "68"
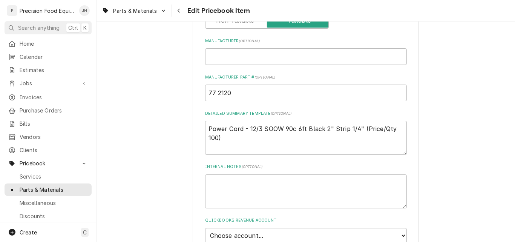
scroll to position [415, 0]
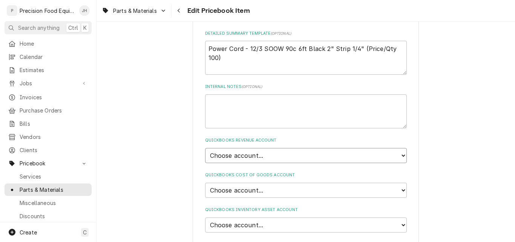
click at [289, 157] on select "Choose account... Discount Income Misc Income Non taxable issues 46600: Parts a…" at bounding box center [306, 155] width 202 height 15
select select "8000000A-1210141275"
click at [205, 148] on select "Choose account... Discount Income Misc Income Non taxable issues 46600: Parts a…" at bounding box center [306, 155] width 202 height 15
type textarea "x"
click at [272, 186] on select "Choose account... Loss Expense Loss Expense 11/3/2014 Loss Expense 11/4/2014 Co…" at bounding box center [306, 190] width 202 height 15
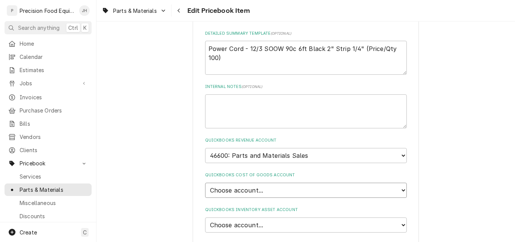
select select "80000023-1210145225"
click at [205, 183] on select "Choose account... Loss Expense Loss Expense 11/3/2014 Loss Expense 11/4/2014 Co…" at bounding box center [306, 190] width 202 height 15
type textarea "x"
click at [270, 223] on select "Choose account... Undeposited Funds Inventory Asset Payroll Asset" at bounding box center [306, 224] width 202 height 15
select select "80000022-1210145225"
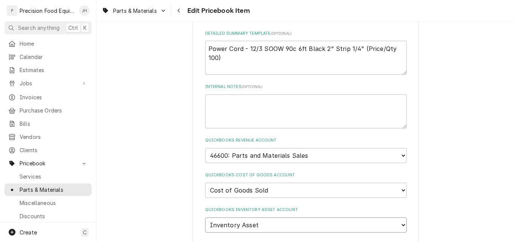
click at [205, 217] on select "Choose account... Undeposited Funds Inventory Asset Payroll Asset" at bounding box center [306, 224] width 202 height 15
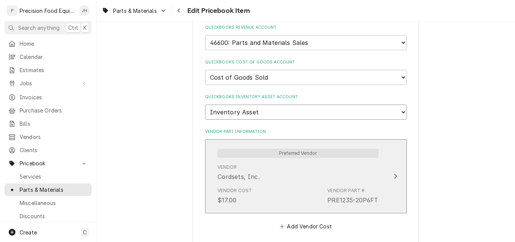
scroll to position [528, 0]
click at [303, 182] on div "Vendor Cordsets, Inc." at bounding box center [298, 171] width 161 height 23
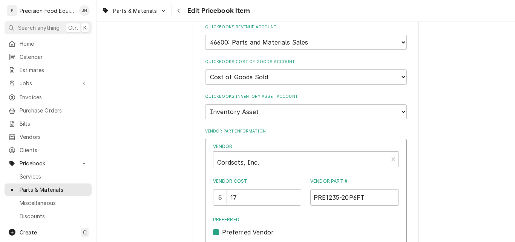
scroll to position [679, 0]
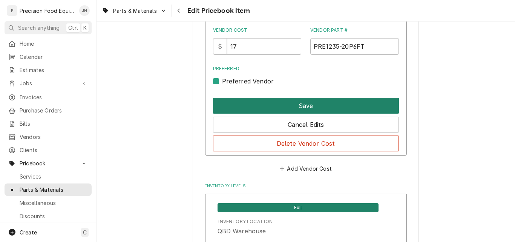
click at [298, 104] on button "Save" at bounding box center [306, 106] width 186 height 16
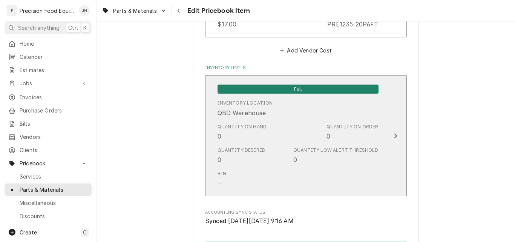
scroll to position [823, 0]
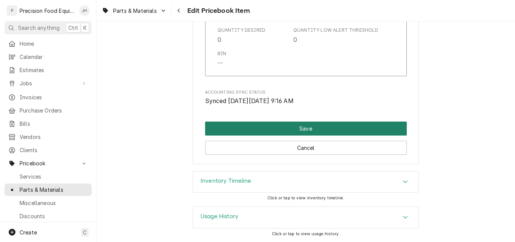
click at [307, 122] on button "Save" at bounding box center [306, 128] width 202 height 14
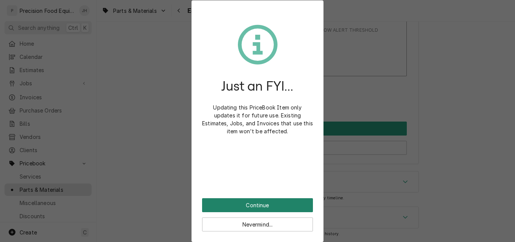
click at [261, 205] on button "Continue" at bounding box center [257, 205] width 111 height 14
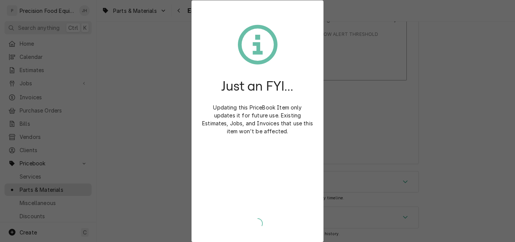
type textarea "x"
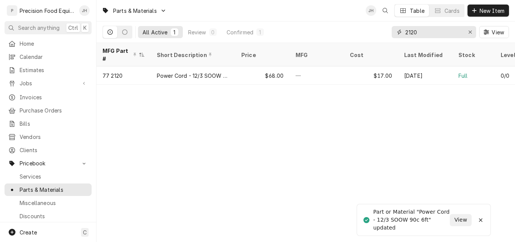
drag, startPoint x: 420, startPoint y: 32, endPoint x: 383, endPoint y: 35, distance: 37.4
click at [383, 35] on div "All Active 1 Review 0 Confirmed 1 2120 View" at bounding box center [306, 31] width 407 height 21
type input "2230"
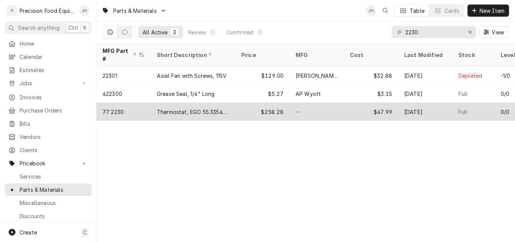
click at [216, 108] on div "Thermostat, EGO 55.33542.050" at bounding box center [193, 112] width 72 height 8
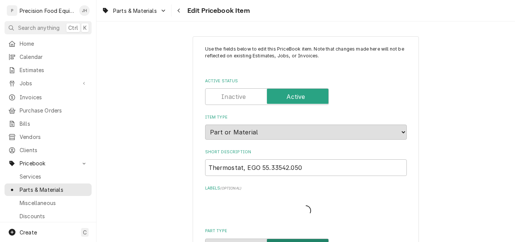
type textarea "x"
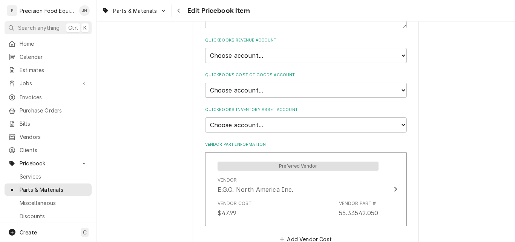
scroll to position [528, 0]
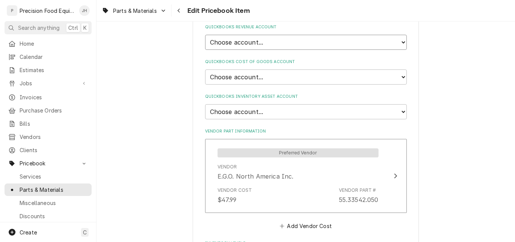
click at [358, 45] on select "Choose account... Discount Income Misc Income Non taxable issues 46600: Parts a…" at bounding box center [306, 42] width 202 height 15
select select "8000000A-1210141275"
click at [205, 35] on select "Choose account... Discount Income Misc Income Non taxable issues 46600: Parts a…" at bounding box center [306, 42] width 202 height 15
type textarea "x"
click at [278, 76] on select "Choose account... Loss Expense Loss Expense [DATE] Loss Expense [DATE] Cost of …" at bounding box center [306, 76] width 202 height 15
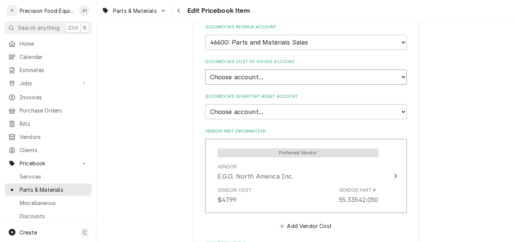
select select "80000023-1210145225"
click at [205, 69] on select "Choose account... Loss Expense Loss Expense [DATE] Loss Expense [DATE] Cost of …" at bounding box center [306, 76] width 202 height 15
type textarea "x"
drag, startPoint x: 289, startPoint y: 109, endPoint x: 282, endPoint y: 113, distance: 7.8
click at [289, 109] on select "Choose account... Undeposited Funds Inventory Asset Payroll Asset" at bounding box center [306, 111] width 202 height 15
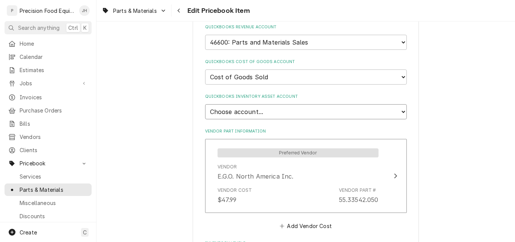
select select "80000022-1210145225"
click at [205, 104] on select "Choose account... Undeposited Funds Inventory Asset Payroll Asset" at bounding box center [306, 111] width 202 height 15
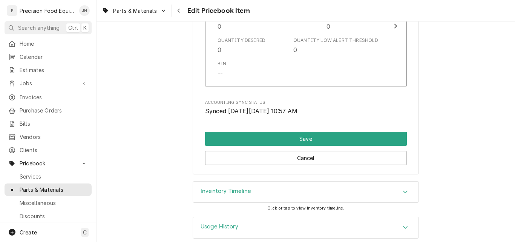
scroll to position [823, 0]
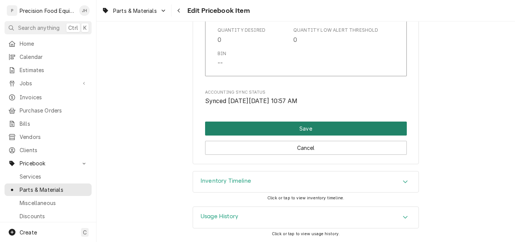
click at [308, 126] on button "Save" at bounding box center [306, 128] width 202 height 14
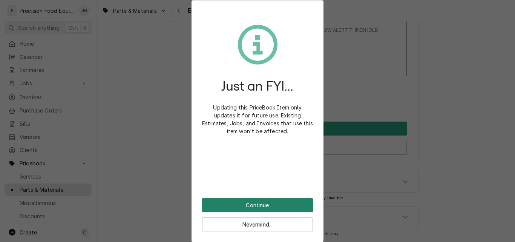
click at [259, 203] on button "Continue" at bounding box center [257, 205] width 111 height 14
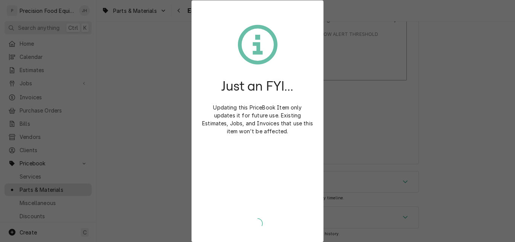
scroll to position [819, 0]
type textarea "x"
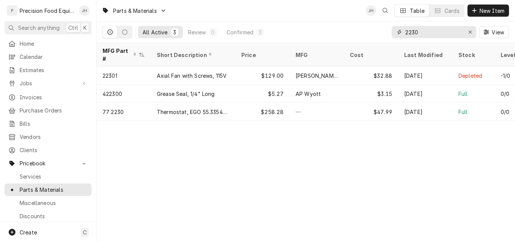
drag, startPoint x: 422, startPoint y: 34, endPoint x: 391, endPoint y: 34, distance: 30.2
click at [392, 34] on div "2230" at bounding box center [434, 32] width 84 height 12
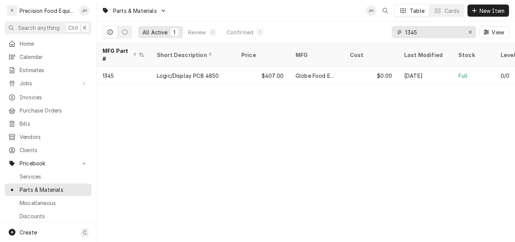
drag, startPoint x: 422, startPoint y: 33, endPoint x: 344, endPoint y: 34, distance: 78.8
click at [344, 34] on div "All Active 1 Review 0 Confirmed 1 1345 View" at bounding box center [306, 31] width 407 height 21
type input "1143"
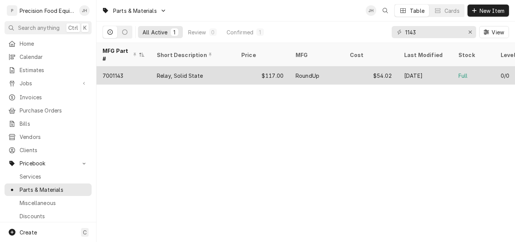
click at [190, 74] on div "Relay, Solid State" at bounding box center [193, 75] width 84 height 18
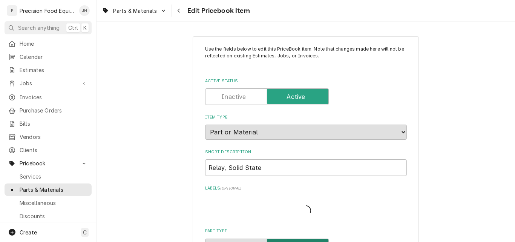
type textarea "x"
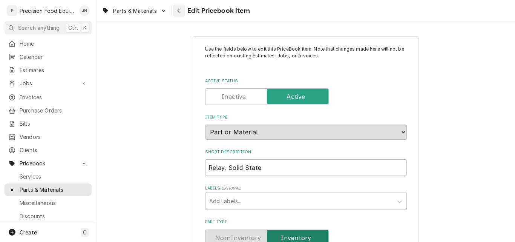
click at [177, 11] on icon "Navigate back" at bounding box center [178, 10] width 3 height 5
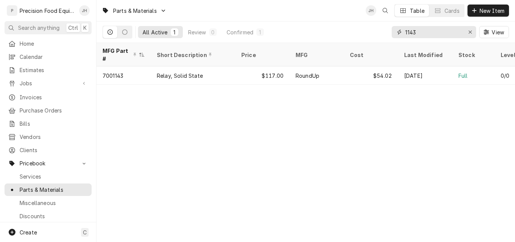
drag, startPoint x: 429, startPoint y: 29, endPoint x: 378, endPoint y: 29, distance: 50.9
click at [378, 29] on div "All Active 1 Review 0 Confirmed 1 1143 View" at bounding box center [306, 31] width 407 height 21
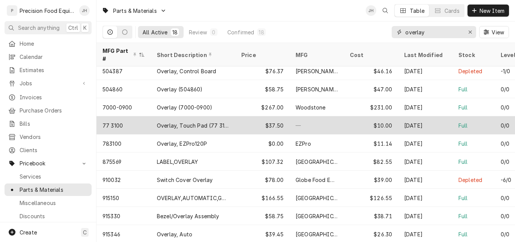
scroll to position [147, 0]
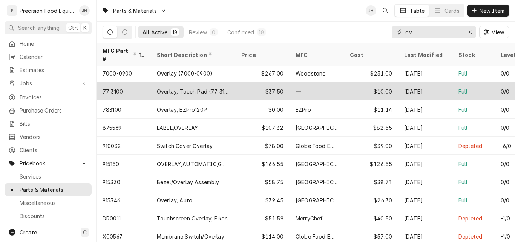
type input "o"
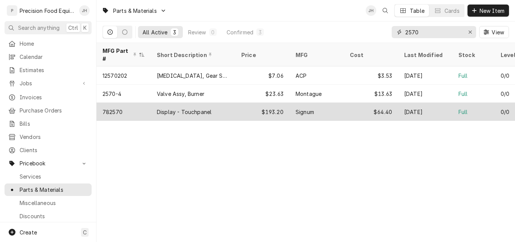
type input "2570"
click at [237, 103] on div "$193.20" at bounding box center [262, 112] width 54 height 18
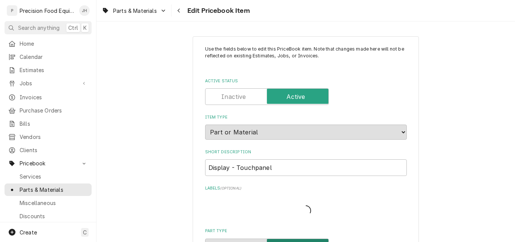
type textarea "x"
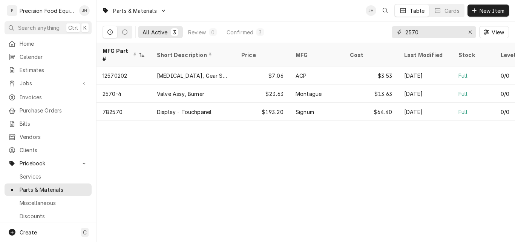
drag, startPoint x: 428, startPoint y: 34, endPoint x: 354, endPoint y: 35, distance: 74.3
click at [354, 35] on div "All Active 3 Review 0 Confirmed 3 2570 View" at bounding box center [306, 31] width 407 height 21
type input "2060"
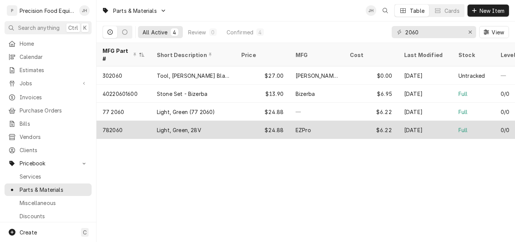
click at [243, 123] on div "$24.88" at bounding box center [262, 130] width 54 height 18
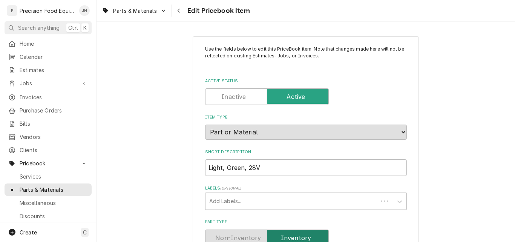
type textarea "x"
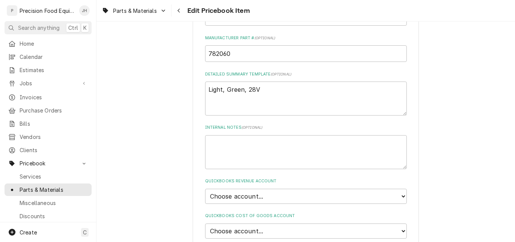
scroll to position [453, 0]
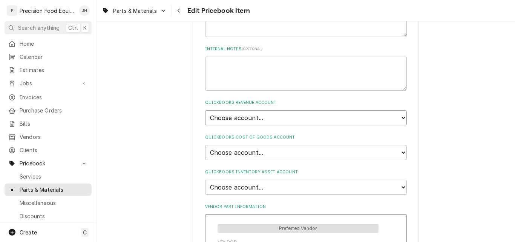
click at [335, 119] on select "Choose account... Discount Income Misc Income Non taxable issues 46600: Parts a…" at bounding box center [306, 117] width 202 height 15
select select "8000000A-1210141275"
click at [205, 110] on select "Choose account... Discount Income Misc Income Non taxable issues 46600: Parts a…" at bounding box center [306, 117] width 202 height 15
type textarea "x"
click at [270, 152] on select "Choose account... Loss Expense Loss Expense 11/3/2014 Loss Expense 11/4/2014 Co…" at bounding box center [306, 152] width 202 height 15
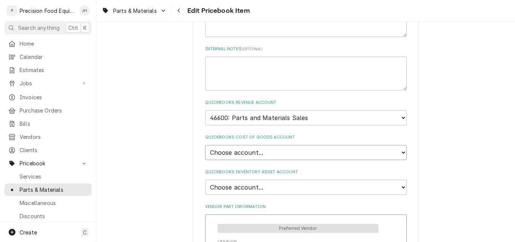
select select "80000023-1210145225"
click at [205, 145] on select "Choose account... Loss Expense Loss Expense 11/3/2014 Loss Expense 11/4/2014 Co…" at bounding box center [306, 152] width 202 height 15
type textarea "x"
click at [264, 184] on select "Choose account... Undeposited Funds Inventory Asset Payroll Asset" at bounding box center [306, 187] width 202 height 15
select select "80000022-1210145225"
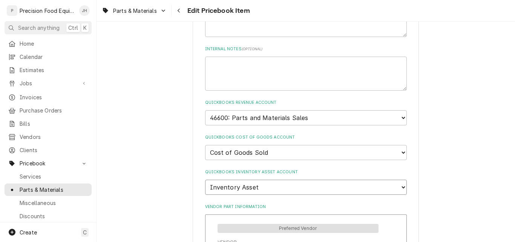
click at [205, 180] on select "Choose account... Undeposited Funds Inventory Asset Payroll Asset" at bounding box center [306, 187] width 202 height 15
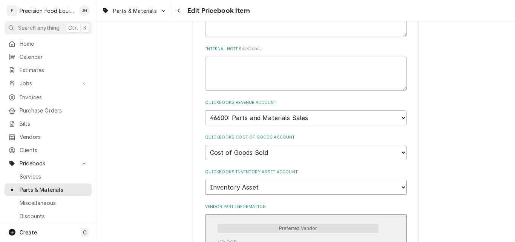
type textarea "x"
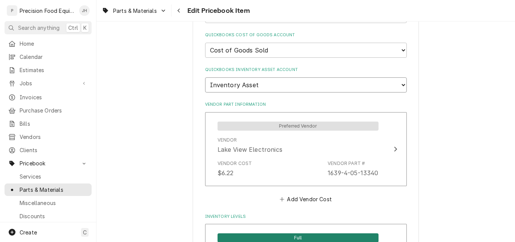
scroll to position [566, 0]
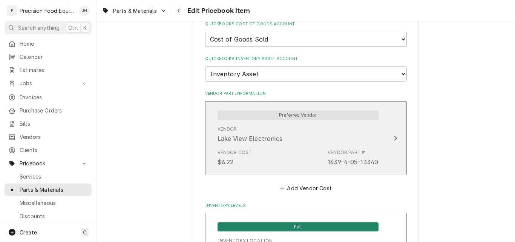
click at [361, 138] on div "Vendor Lake View Electronics" at bounding box center [298, 134] width 161 height 23
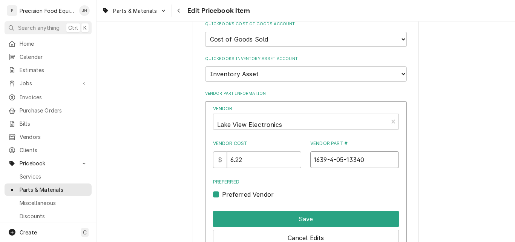
drag, startPoint x: 367, startPoint y: 162, endPoint x: 307, endPoint y: 162, distance: 59.6
click at [307, 162] on div "Vendor Cost $ 6.22 Vendor Part # 1639-4-05-13340" at bounding box center [306, 154] width 186 height 28
drag, startPoint x: 239, startPoint y: 160, endPoint x: 270, endPoint y: 160, distance: 30.6
click at [269, 160] on input "6.22" at bounding box center [264, 159] width 74 height 17
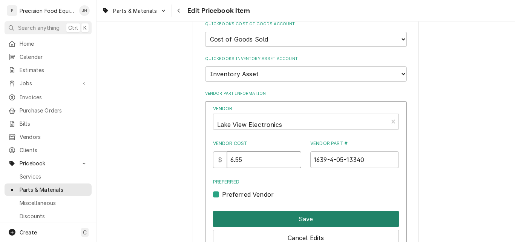
type input "6.55"
click at [288, 219] on button "Save" at bounding box center [306, 219] width 186 height 16
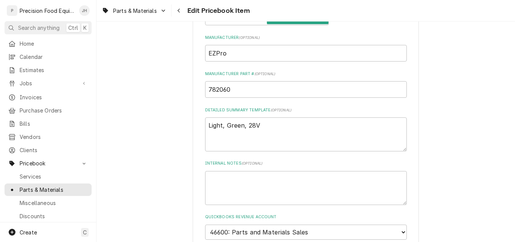
scroll to position [226, 0]
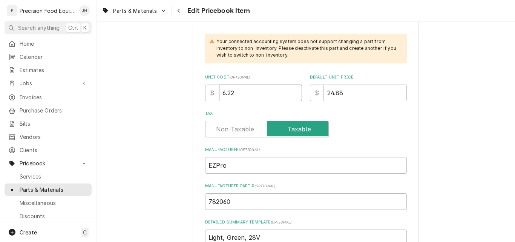
drag, startPoint x: 227, startPoint y: 93, endPoint x: 241, endPoint y: 94, distance: 14.8
click at [241, 94] on input "6.22" at bounding box center [260, 92] width 83 height 17
type textarea "x"
type input "6.2"
type textarea "x"
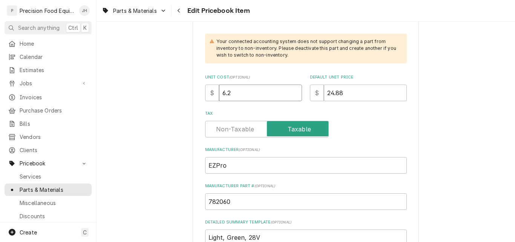
type input "6"
type textarea "x"
type input "6.5"
type textarea "x"
type input "6.55"
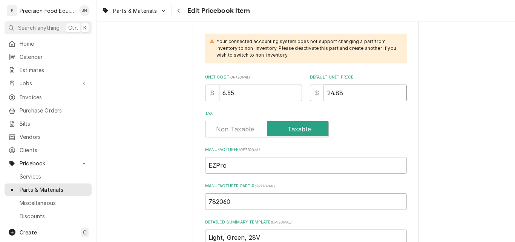
drag, startPoint x: 341, startPoint y: 93, endPoint x: 314, endPoint y: 93, distance: 26.8
click at [314, 93] on div "$ 24.88" at bounding box center [358, 92] width 97 height 17
type textarea "x"
type input "3"
type textarea "x"
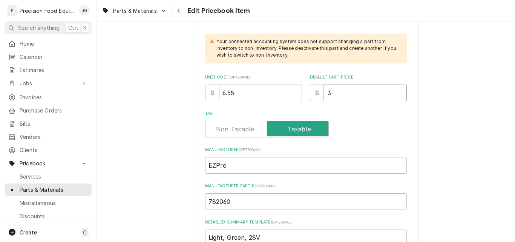
type input "32"
type textarea "x"
type input "32.7"
type textarea "x"
type input "32.75"
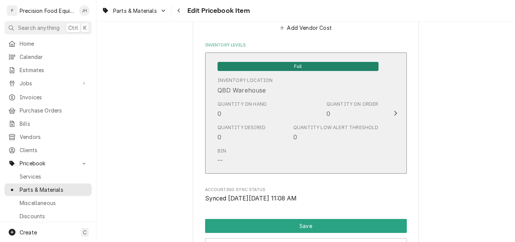
scroll to position [823, 0]
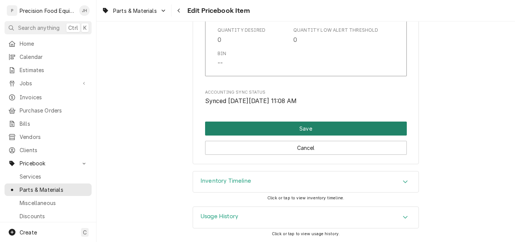
click at [319, 131] on button "Save" at bounding box center [306, 128] width 202 height 14
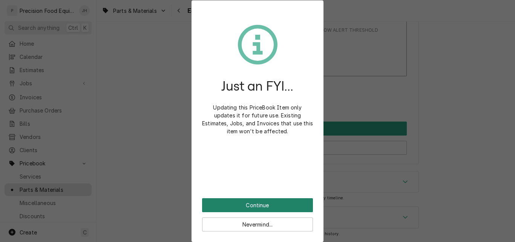
click at [264, 202] on button "Continue" at bounding box center [257, 205] width 111 height 14
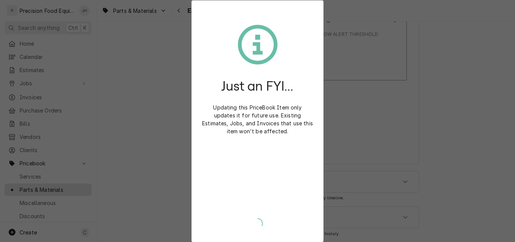
type textarea "x"
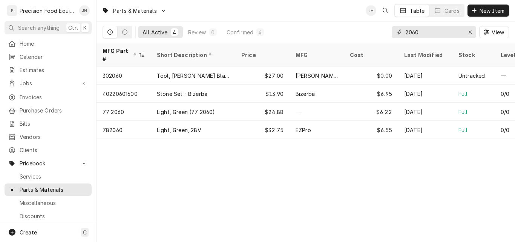
drag, startPoint x: 413, startPoint y: 33, endPoint x: 425, endPoint y: 35, distance: 12.6
click at [425, 35] on input "2060" at bounding box center [433, 32] width 57 height 12
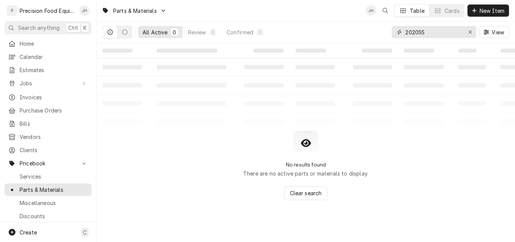
drag, startPoint x: 427, startPoint y: 34, endPoint x: 369, endPoint y: 31, distance: 58.5
click at [369, 31] on div "All Active 0 Review 0 Confirmed 0 202055 View" at bounding box center [306, 31] width 407 height 21
type input "2055"
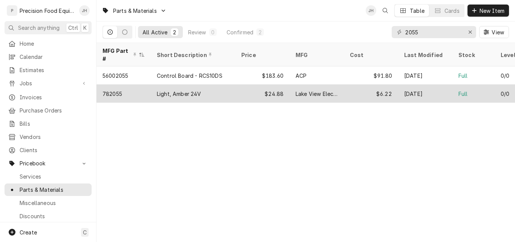
click at [243, 86] on div "$24.88" at bounding box center [262, 93] width 54 height 18
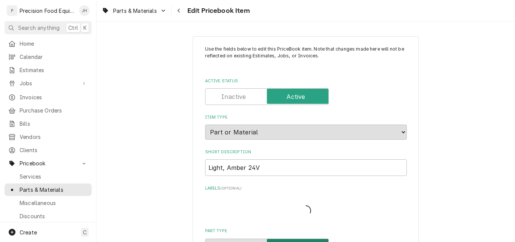
type textarea "x"
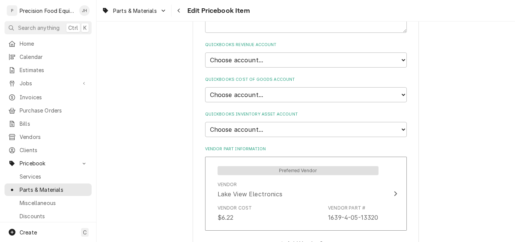
scroll to position [490, 0]
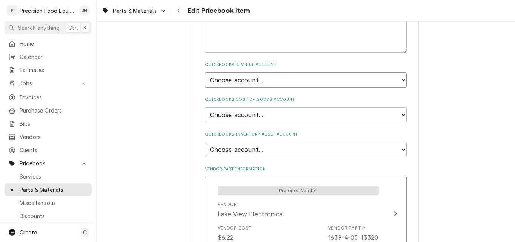
click at [291, 80] on select "Choose account... Discount Income Misc Income Non taxable issues 46600: Parts a…" at bounding box center [306, 79] width 202 height 15
select select "8000000A-1210141275"
click at [205, 72] on select "Choose account... Discount Income Misc Income Non taxable issues 46600: Parts a…" at bounding box center [306, 79] width 202 height 15
type textarea "x"
click at [279, 116] on select "Choose account... Loss Expense Loss Expense [DATE] Loss Expense [DATE] Cost of …" at bounding box center [306, 114] width 202 height 15
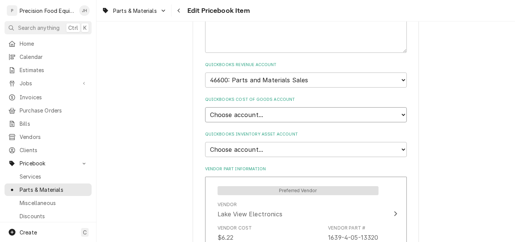
select select "80000023-1210145225"
click at [205, 107] on select "Choose account... Loss Expense Loss Expense 11/3/2014 Loss Expense 11/4/2014 Co…" at bounding box center [306, 114] width 202 height 15
type textarea "x"
click at [272, 147] on select "Choose account... Undeposited Funds Inventory Asset Payroll Asset" at bounding box center [306, 149] width 202 height 15
select select "80000022-1210145225"
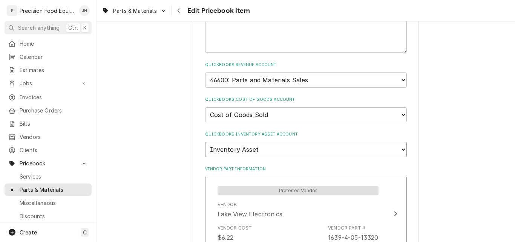
click at [205, 142] on select "Choose account... Undeposited Funds Inventory Asset Payroll Asset" at bounding box center [306, 149] width 202 height 15
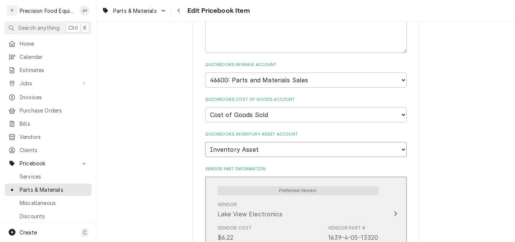
type textarea "x"
click at [347, 210] on div "Vendor Lake View Electronics" at bounding box center [298, 209] width 161 height 23
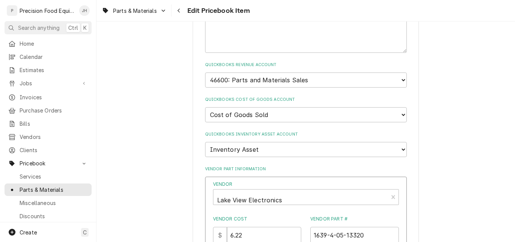
scroll to position [603, 0]
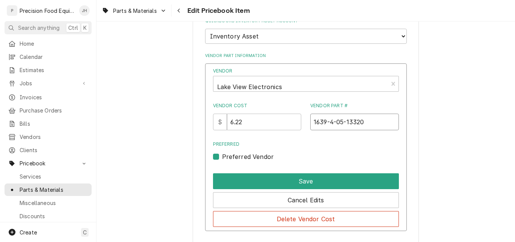
drag, startPoint x: 378, startPoint y: 126, endPoint x: 274, endPoint y: 125, distance: 103.7
click at [274, 125] on div "Vendor Cost $ 6.22 Vendor Part # 1639-4-05-13320" at bounding box center [306, 116] width 186 height 28
drag, startPoint x: 251, startPoint y: 123, endPoint x: 230, endPoint y: 125, distance: 20.8
click at [230, 125] on input "6.22" at bounding box center [264, 122] width 74 height 17
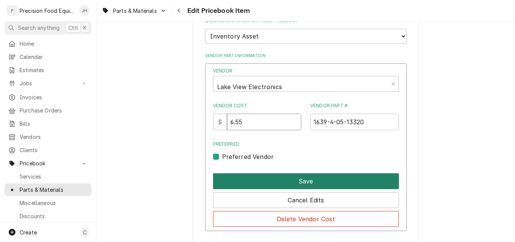
type input "6.55"
click at [336, 180] on button "Save" at bounding box center [306, 181] width 186 height 16
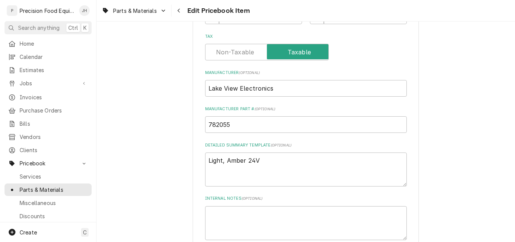
scroll to position [302, 0]
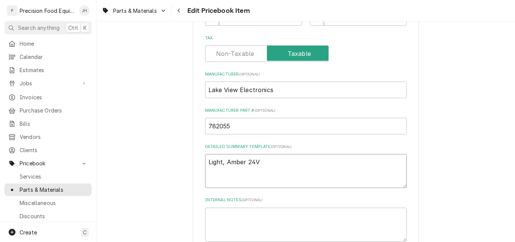
click at [251, 162] on textarea "Light, Amber 24V" at bounding box center [306, 171] width 202 height 34
type textarea "x"
type textarea "Light, Amber 2V"
type textarea "x"
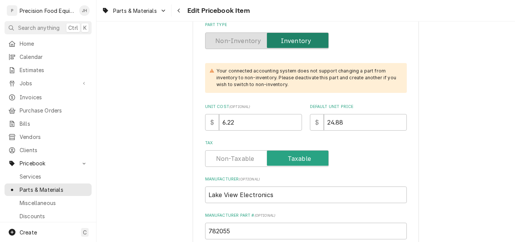
scroll to position [189, 0]
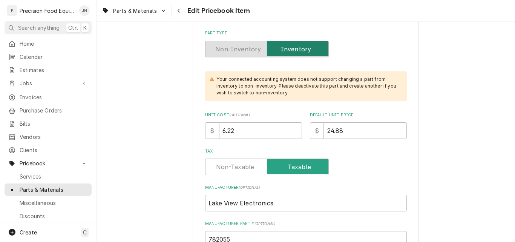
type textarea "Light, Amber 28V"
drag, startPoint x: 348, startPoint y: 129, endPoint x: 293, endPoint y: 138, distance: 55.8
click at [293, 138] on div "Unit Cost ( optional ) $ 6.22 Default Unit Price $ 24.88" at bounding box center [306, 125] width 202 height 27
type textarea "x"
type input "3"
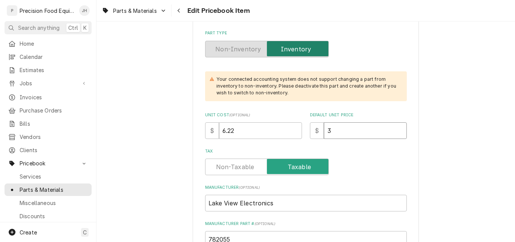
type textarea "x"
type input "32"
type textarea "x"
type input "32.7"
type textarea "x"
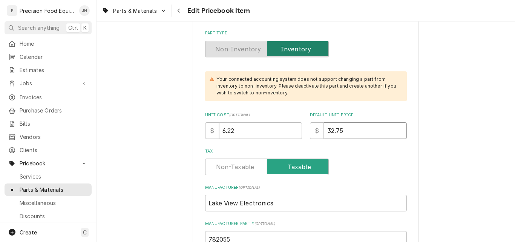
type input "32.75"
drag, startPoint x: 240, startPoint y: 130, endPoint x: 198, endPoint y: 129, distance: 42.6
type textarea "x"
type input "6"
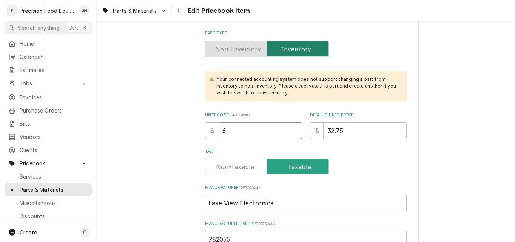
type textarea "x"
type input "6.5"
type textarea "x"
type input "6.55"
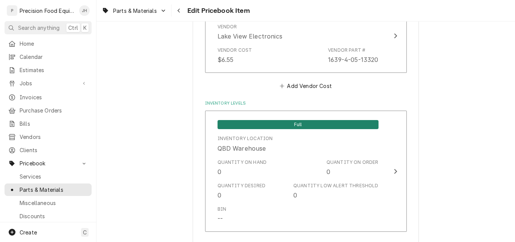
scroll to position [823, 0]
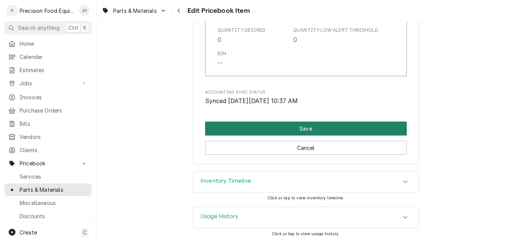
click at [337, 129] on button "Save" at bounding box center [306, 128] width 202 height 14
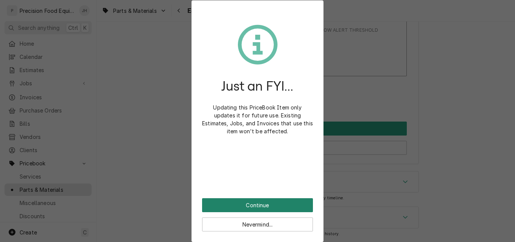
click at [259, 205] on button "Continue" at bounding box center [257, 205] width 111 height 14
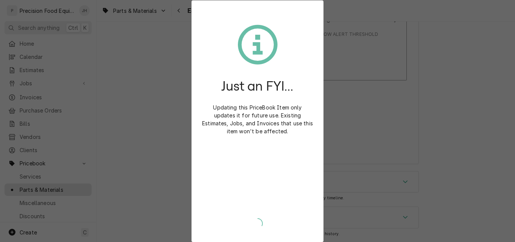
type textarea "x"
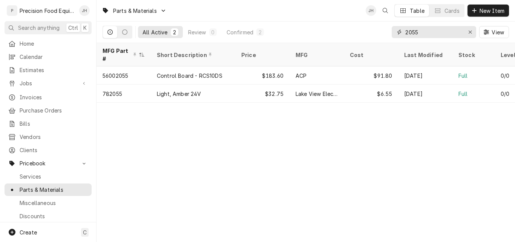
drag, startPoint x: 386, startPoint y: 31, endPoint x: 293, endPoint y: 30, distance: 93.2
click at [300, 31] on div "All Active 2 Review 0 Confirmed 2 2055 View" at bounding box center [306, 31] width 407 height 21
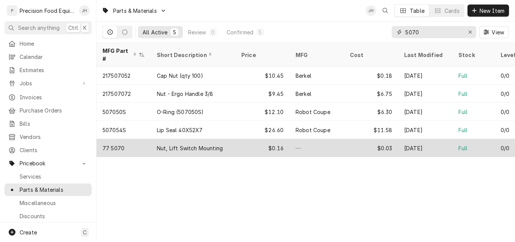
type input "5070"
click at [254, 139] on div "$0.16" at bounding box center [262, 148] width 54 height 18
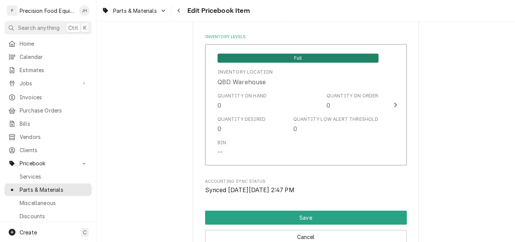
scroll to position [754, 0]
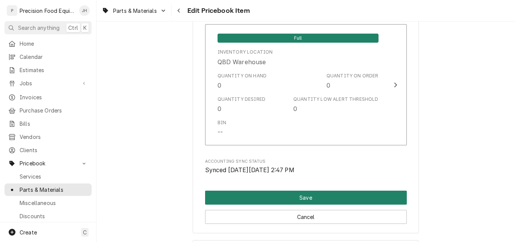
click at [300, 192] on button "Save" at bounding box center [306, 197] width 202 height 14
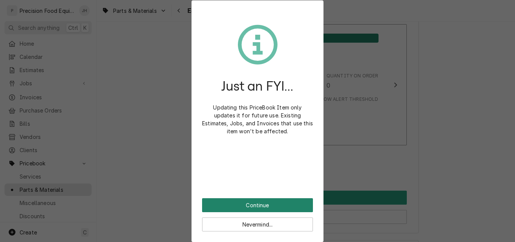
click at [271, 202] on button "Continue" at bounding box center [257, 205] width 111 height 14
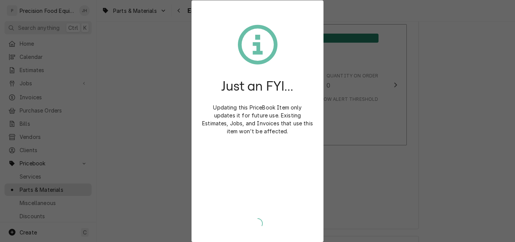
type textarea "x"
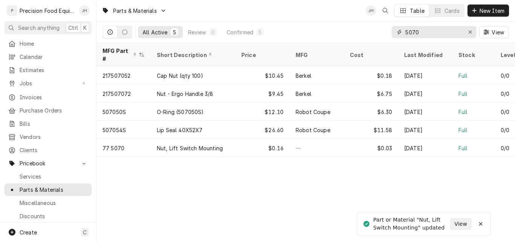
drag, startPoint x: 423, startPoint y: 30, endPoint x: 380, endPoint y: 31, distance: 42.6
click at [380, 31] on div "All Active 5 Review 0 Confirmed 5 5070 View" at bounding box center [306, 31] width 407 height 21
paste input "3013-4-12-3861"
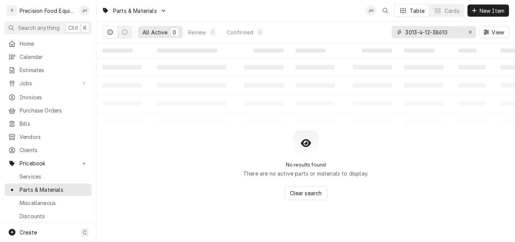
drag, startPoint x: 451, startPoint y: 30, endPoint x: 351, endPoint y: 35, distance: 100.1
click at [351, 35] on div "All Active 0 Review 0 Confirmed 0 3013-4-12-38610 View" at bounding box center [306, 31] width 407 height 21
type input "2065"
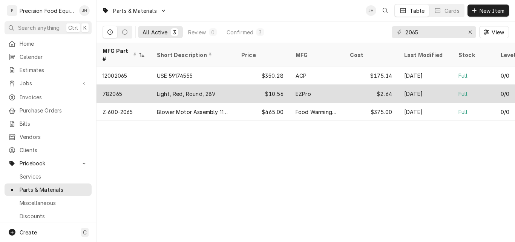
click at [218, 84] on div "Light, Red, Round, 28V" at bounding box center [193, 93] width 84 height 18
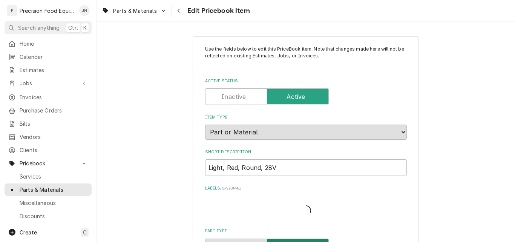
type textarea "x"
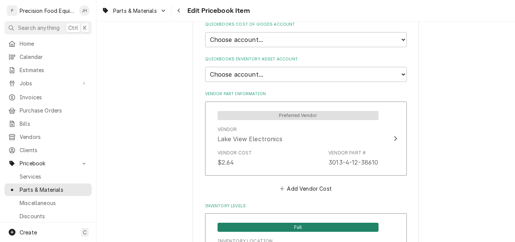
scroll to position [566, 0]
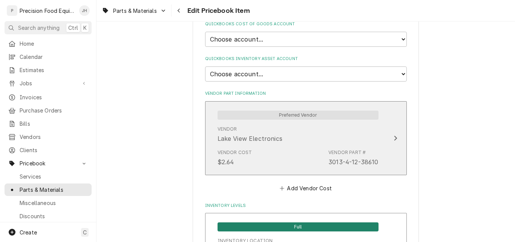
click at [302, 147] on div "Vendor Cost $2.64 Vendor Part # 3013-4-12-38610" at bounding box center [298, 157] width 161 height 23
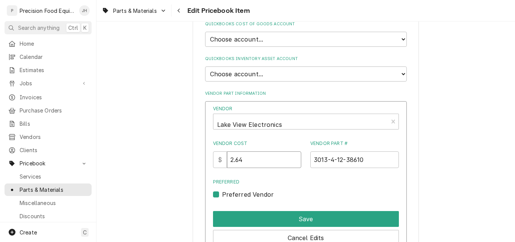
drag, startPoint x: 251, startPoint y: 162, endPoint x: 167, endPoint y: 156, distance: 84.7
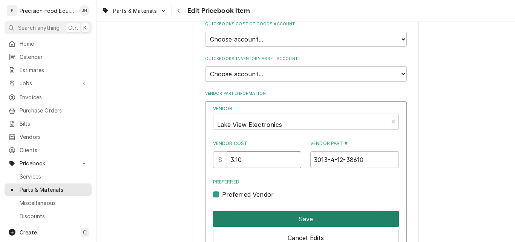
type input "3.10"
click at [287, 218] on button "Save" at bounding box center [306, 219] width 186 height 16
type textarea "x"
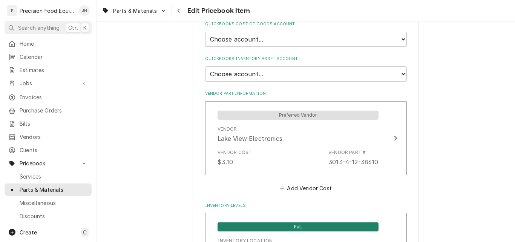
scroll to position [453, 0]
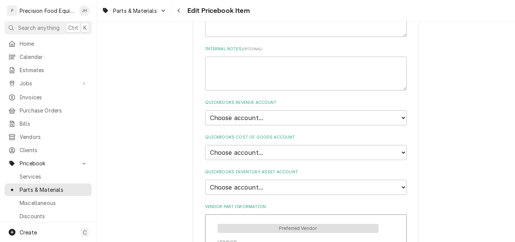
click at [470, 157] on div "Use the fields below to edit this PriceBook item. Note that changes made here w…" at bounding box center [306, 59] width 419 height 965
click at [267, 118] on select "Choose account... Discount Income Misc Income Non taxable issues 46600: Parts a…" at bounding box center [306, 117] width 202 height 15
select select "8000000A-1210141275"
click at [205, 110] on select "Choose account... Discount Income Misc Income Non taxable issues 46600: Parts a…" at bounding box center [306, 117] width 202 height 15
type textarea "x"
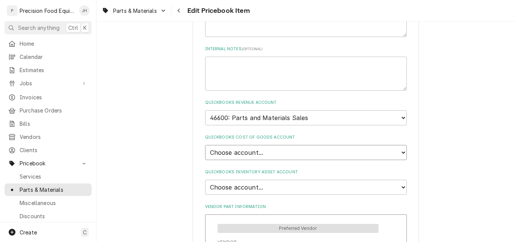
click at [269, 149] on select "Choose account... Loss Expense Loss Expense [DATE] Loss Expense [DATE] Cost of …" at bounding box center [306, 152] width 202 height 15
select select "8000000C-1210141275"
click at [205, 145] on select "Choose account... Loss Expense Loss Expense [DATE] Loss Expense [DATE] Cost of …" at bounding box center [306, 152] width 202 height 15
type textarea "x"
click at [278, 153] on select "Choose account... Loss Expense Loss Expense [DATE] Loss Expense [DATE] Cost of …" at bounding box center [306, 152] width 202 height 15
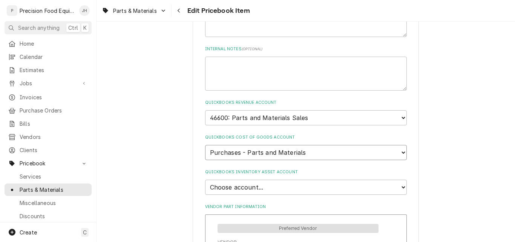
select select "80000023-1210145225"
click at [205, 145] on select "Choose account... Loss Expense Loss Expense [DATE] Loss Expense [DATE] Cost of …" at bounding box center [306, 152] width 202 height 15
type textarea "x"
click at [267, 186] on select "Choose account... Undeposited Funds Inventory Asset Payroll Asset" at bounding box center [306, 187] width 202 height 15
select select "80000022-1210145225"
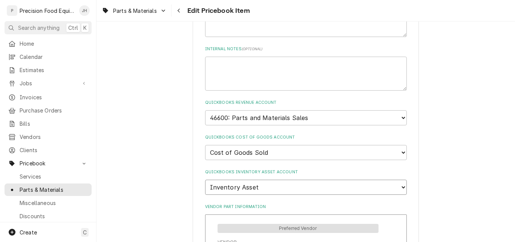
click at [205, 180] on select "Choose account... Undeposited Funds Inventory Asset Payroll Asset" at bounding box center [306, 187] width 202 height 15
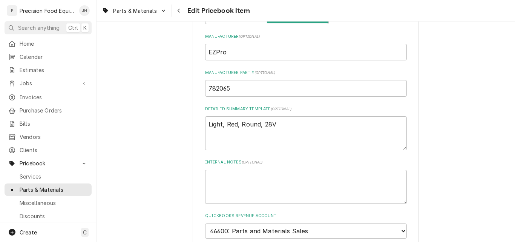
scroll to position [226, 0]
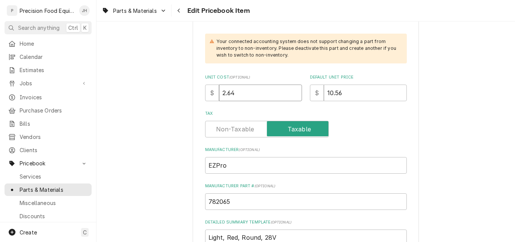
drag, startPoint x: 250, startPoint y: 93, endPoint x: 181, endPoint y: 95, distance: 68.7
type textarea "x"
type input "3"
type textarea "x"
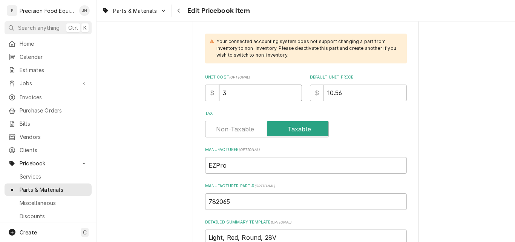
type input "3.1"
type textarea "x"
type input "3.10"
drag, startPoint x: 345, startPoint y: 92, endPoint x: 266, endPoint y: 87, distance: 79.7
click at [266, 87] on div "Unit Cost ( optional ) $ 3.10 Default Unit Price $ 10.56" at bounding box center [306, 87] width 202 height 27
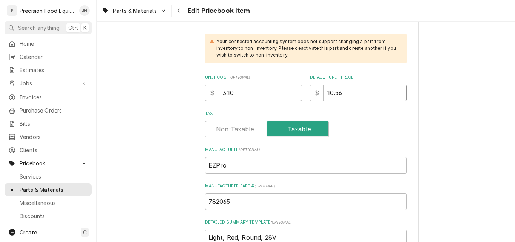
type textarea "x"
type input "1"
type textarea "x"
type input "15"
type textarea "x"
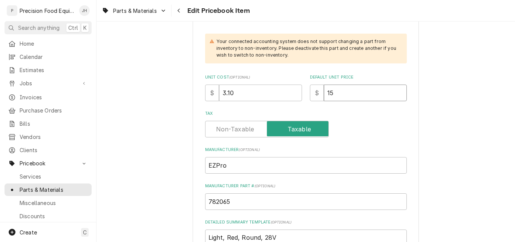
type input "15.5"
type textarea "x"
type input "15.50"
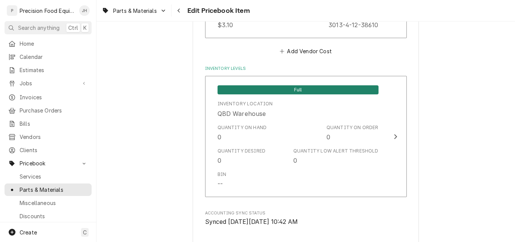
scroll to position [754, 0]
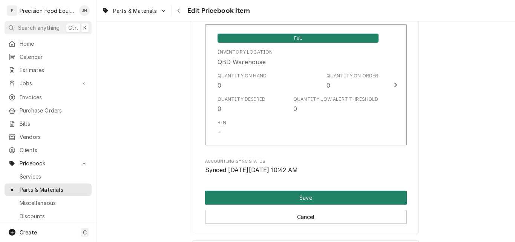
click at [308, 195] on button "Save" at bounding box center [306, 197] width 202 height 14
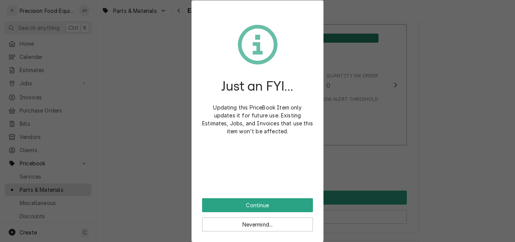
click at [509, 115] on div "Just an FYI... Updating this PriceBook Item only updates it for future use. Exi…" at bounding box center [257, 121] width 515 height 242
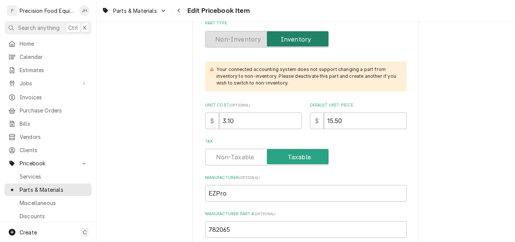
scroll to position [189, 0]
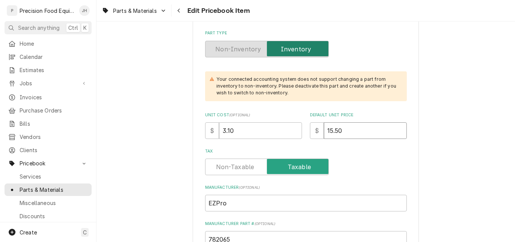
drag, startPoint x: 341, startPoint y: 126, endPoint x: 294, endPoint y: 128, distance: 47.2
click at [290, 128] on div "Unit Cost ( optional ) $ 3.10 Default Unit Price $ 15.50" at bounding box center [306, 125] width 202 height 27
type textarea "x"
type input "1"
type textarea "x"
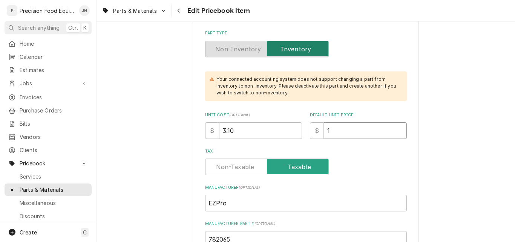
type input "18"
type textarea "x"
type input "18.6"
type textarea "x"
type input "18.60"
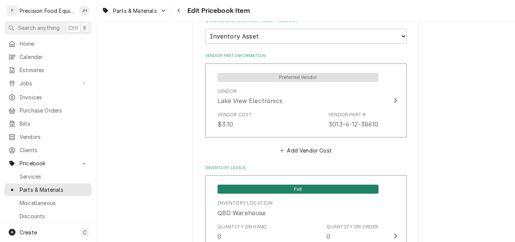
scroll to position [754, 0]
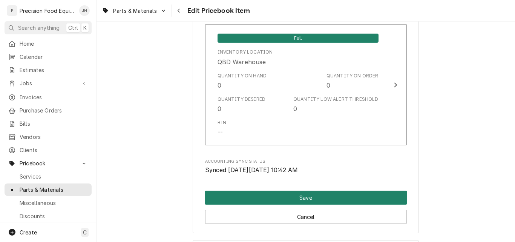
click at [329, 197] on button "Save" at bounding box center [306, 197] width 202 height 14
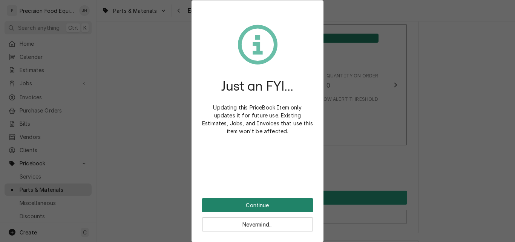
click at [274, 206] on button "Continue" at bounding box center [257, 205] width 111 height 14
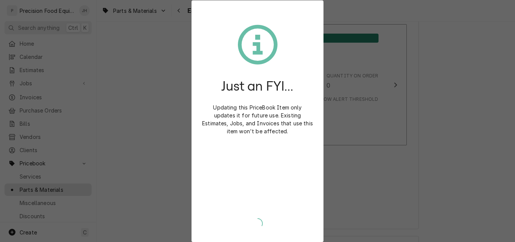
type textarea "x"
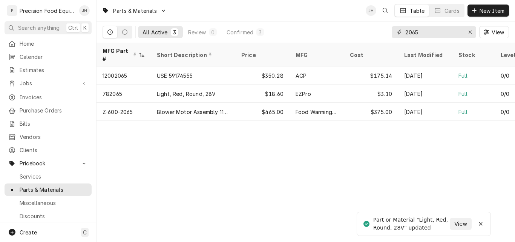
drag, startPoint x: 440, startPoint y: 28, endPoint x: 348, endPoint y: 32, distance: 91.7
click at [348, 32] on div "All Active 3 Review 0 Confirmed 3 2065 View" at bounding box center [306, 31] width 407 height 21
type input "2290"
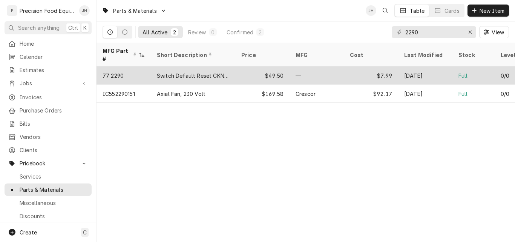
click at [187, 72] on div "Switch Default Reset CKN4026" at bounding box center [193, 76] width 72 height 8
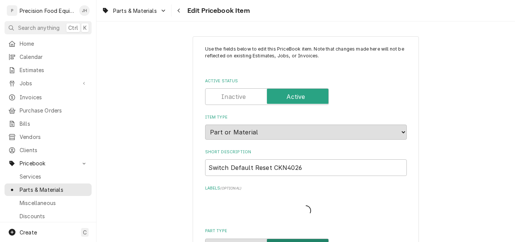
type textarea "x"
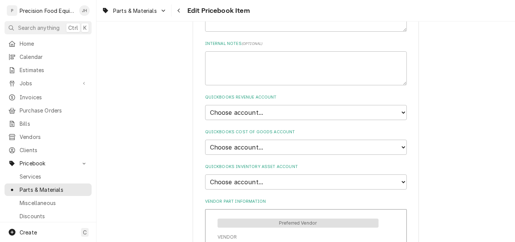
scroll to position [453, 0]
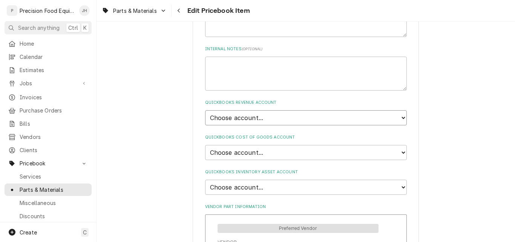
click at [267, 117] on select "Choose account... Discount Income Misc Income Non taxable issues 46600: Parts a…" at bounding box center [306, 117] width 202 height 15
select select "8000000A-1210141275"
click at [205, 110] on select "Choose account... Discount Income Misc Income Non taxable issues 46600: Parts a…" at bounding box center [306, 117] width 202 height 15
type textarea "x"
click at [268, 149] on select "Choose account... Loss Expense Loss Expense [DATE] Loss Expense [DATE] Cost of …" at bounding box center [306, 152] width 202 height 15
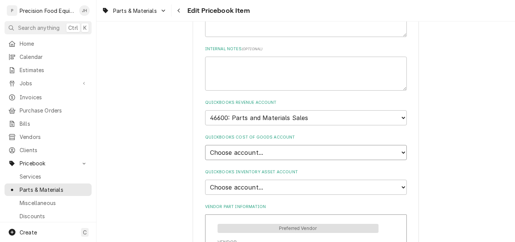
select select "80000023-1210145225"
click at [205, 145] on select "Choose account... Loss Expense Loss Expense [DATE] Loss Expense [DATE] Cost of …" at bounding box center [306, 152] width 202 height 15
type textarea "x"
click at [265, 184] on select "Choose account... Undeposited Funds Inventory Asset Payroll Asset" at bounding box center [306, 187] width 202 height 15
select select "80000022-1210145225"
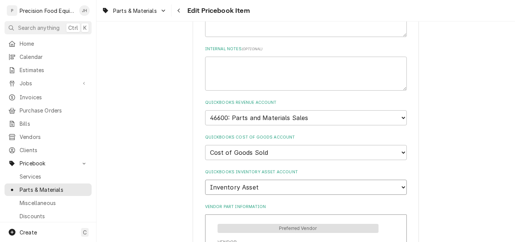
click at [205, 180] on select "Choose account... Undeposited Funds Inventory Asset Payroll Asset" at bounding box center [306, 187] width 202 height 15
type textarea "x"
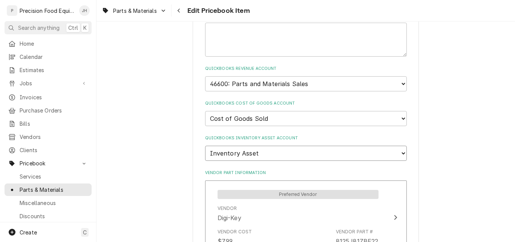
scroll to position [566, 0]
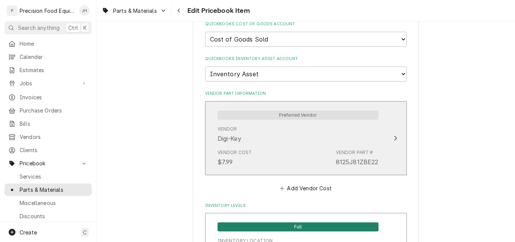
click at [300, 143] on div "Vendor Digi-Key" at bounding box center [298, 134] width 161 height 23
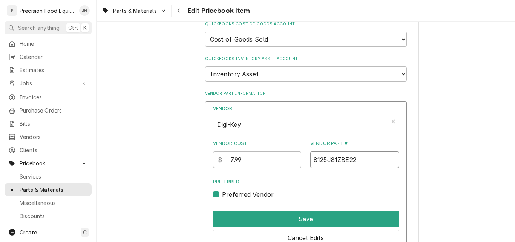
drag, startPoint x: 359, startPoint y: 160, endPoint x: 278, endPoint y: 159, distance: 81.1
click at [278, 159] on div "Vendor Cost $ 7.99 Vendor Part # 8125J81ZBE22" at bounding box center [306, 154] width 186 height 28
drag, startPoint x: 246, startPoint y: 160, endPoint x: 214, endPoint y: 161, distance: 32.1
click at [214, 161] on div "Vendor Digi-Key Vendor Cost $ 7.99 Vendor Part # 8125J81ZBE22 Preferred Preferr…" at bounding box center [306, 185] width 202 height 168
type input "8.90"
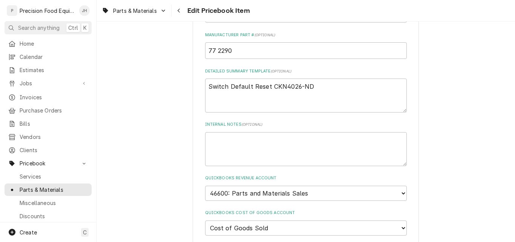
scroll to position [264, 0]
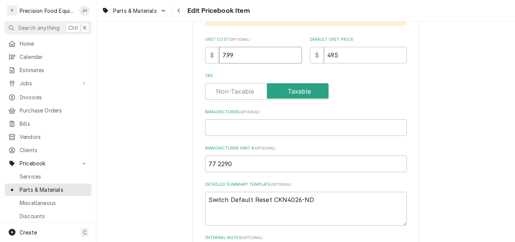
drag, startPoint x: 247, startPoint y: 57, endPoint x: 143, endPoint y: 51, distance: 103.5
type textarea "x"
type input "8"
type textarea "x"
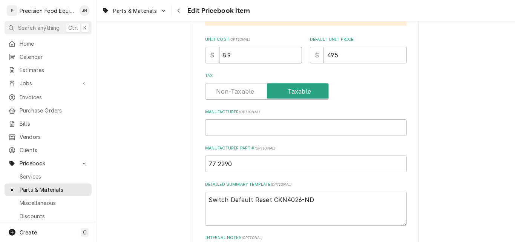
type input "8.9"
drag, startPoint x: 344, startPoint y: 56, endPoint x: 295, endPoint y: 59, distance: 48.8
click at [295, 59] on div "Unit Cost ( optional ) $ 8.9 Default Unit Price $ 49.5" at bounding box center [306, 50] width 202 height 27
type textarea "x"
type input "5"
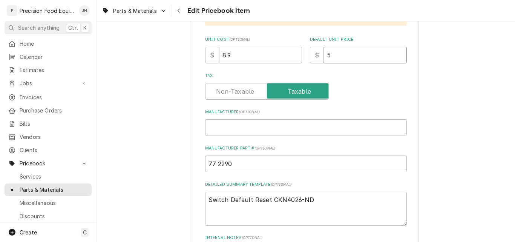
type textarea "x"
type input "53"
type textarea "x"
type input "53.4"
type textarea "x"
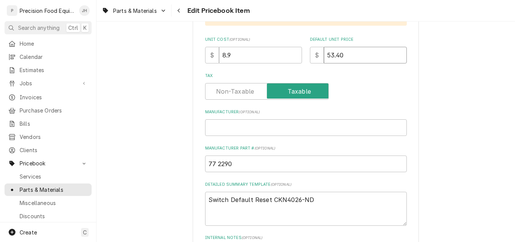
type input "53.40"
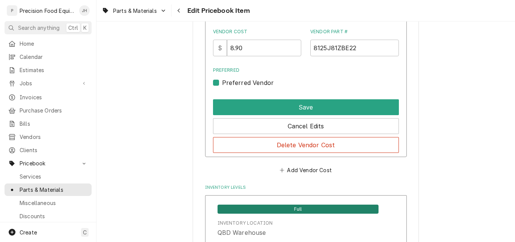
scroll to position [679, 0]
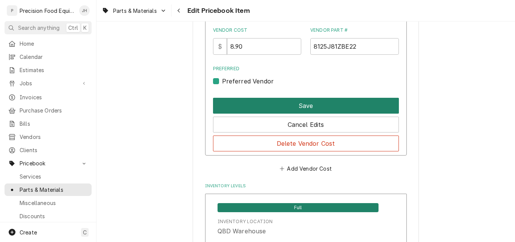
click at [299, 106] on button "Save" at bounding box center [306, 106] width 186 height 16
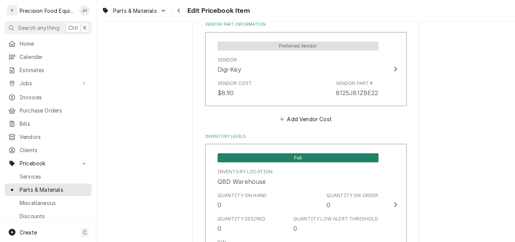
scroll to position [823, 0]
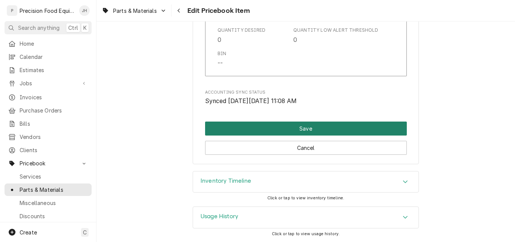
click at [310, 129] on button "Save" at bounding box center [306, 128] width 202 height 14
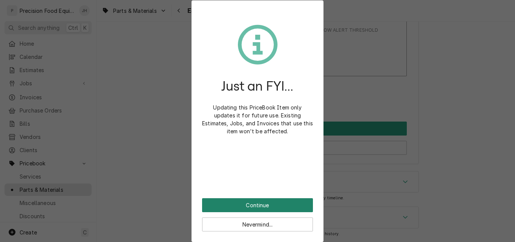
click at [258, 203] on button "Continue" at bounding box center [257, 205] width 111 height 14
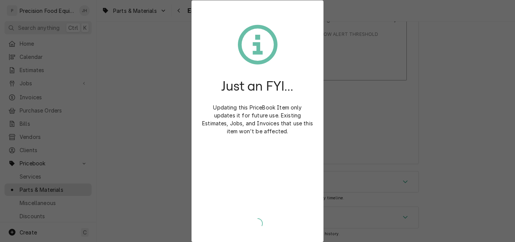
type textarea "x"
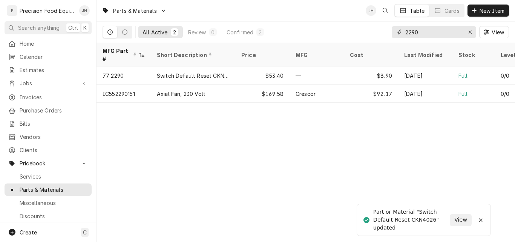
drag, startPoint x: 421, startPoint y: 32, endPoint x: 361, endPoint y: 33, distance: 59.2
click at [357, 32] on div "All Active 2 Review 0 Confirmed 2 2290 View" at bounding box center [306, 31] width 407 height 21
type input "2040"
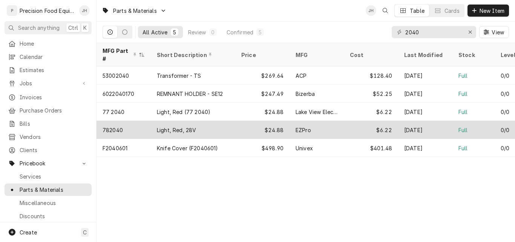
click at [138, 123] on div "782040" at bounding box center [124, 130] width 54 height 18
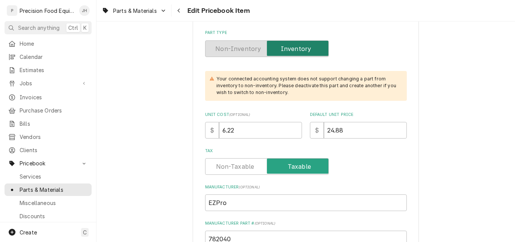
scroll to position [189, 0]
drag, startPoint x: 232, startPoint y: 132, endPoint x: 225, endPoint y: 132, distance: 6.4
click at [225, 132] on input "6.22" at bounding box center [260, 130] width 83 height 17
type textarea "x"
type input "6.5"
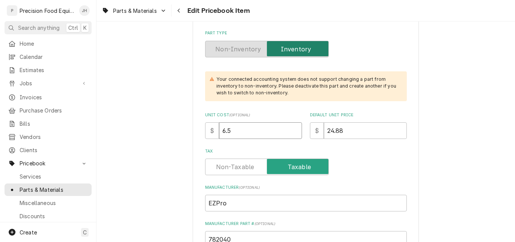
type textarea "x"
type input "6.55"
drag, startPoint x: 371, startPoint y: 134, endPoint x: 258, endPoint y: 126, distance: 112.7
click at [258, 126] on div "Unit Cost ( optional ) $ 6.55 Default Unit Price $ 24.88" at bounding box center [306, 125] width 202 height 27
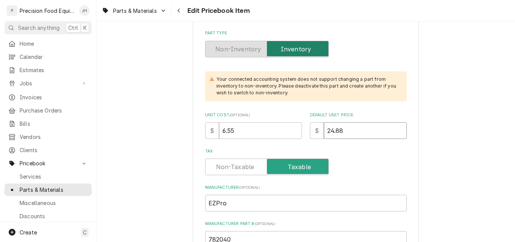
type textarea "x"
type input "3"
type textarea "x"
type input "32"
type textarea "x"
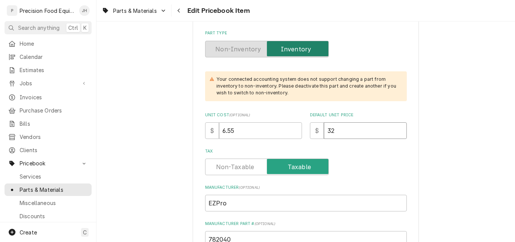
type input "32.7"
type textarea "x"
type input "32.75"
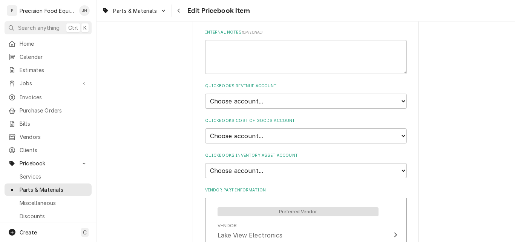
scroll to position [490, 0]
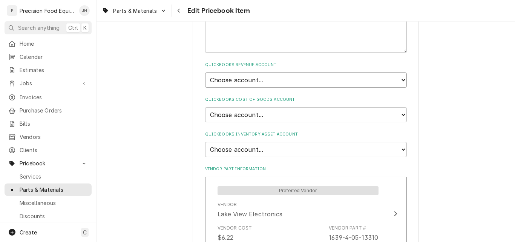
click at [240, 82] on select "Choose account... Discount Income Misc Income Non taxable issues 46600: Parts a…" at bounding box center [306, 79] width 202 height 15
select select "8000000A-1210141275"
click at [205, 72] on select "Choose account... Discount Income Misc Income Non taxable issues 46600: Parts a…" at bounding box center [306, 79] width 202 height 15
type textarea "x"
click at [242, 111] on select "Choose account... Loss Expense Loss Expense 11/3/2014 Loss Expense 11/4/2014 Co…" at bounding box center [306, 114] width 202 height 15
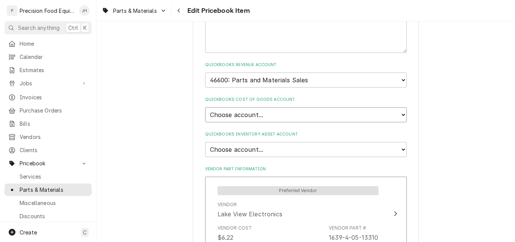
select select "80000023-1210145225"
click at [205, 107] on select "Choose account... Loss Expense Loss Expense 11/3/2014 Loss Expense 11/4/2014 Co…" at bounding box center [306, 114] width 202 height 15
type textarea "x"
click at [275, 149] on select "Choose account... Undeposited Funds Inventory Asset Payroll Asset" at bounding box center [306, 149] width 202 height 15
select select "80000022-1210145225"
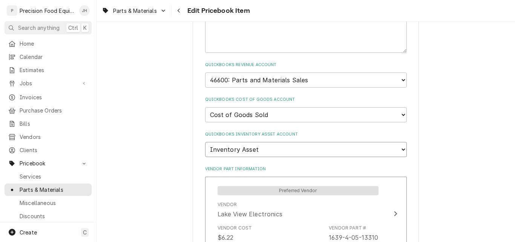
click at [205, 142] on select "Choose account... Undeposited Funds Inventory Asset Payroll Asset" at bounding box center [306, 149] width 202 height 15
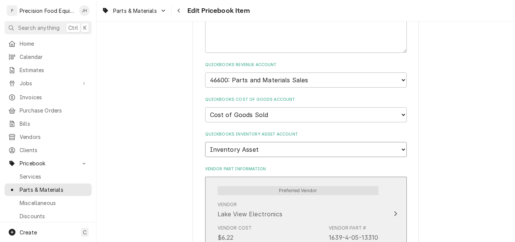
type textarea "x"
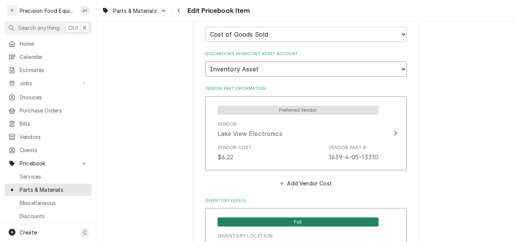
scroll to position [641, 0]
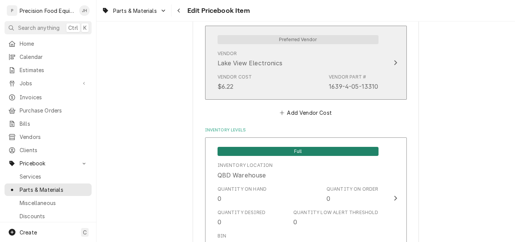
click at [287, 90] on div "Vendor Cost $6.22 Vendor Part # 1639-4-05-13310" at bounding box center [298, 82] width 161 height 23
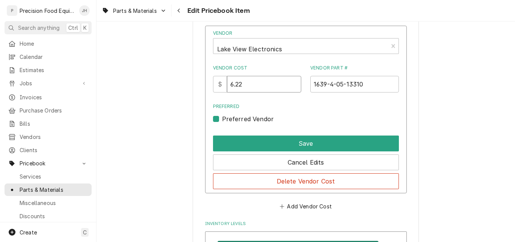
drag, startPoint x: 254, startPoint y: 84, endPoint x: 236, endPoint y: 79, distance: 19.2
click at [236, 79] on input "6.22" at bounding box center [264, 84] width 74 height 17
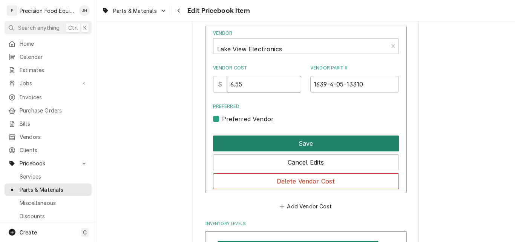
type input "6.55"
click at [250, 144] on button "Save" at bounding box center [306, 143] width 186 height 16
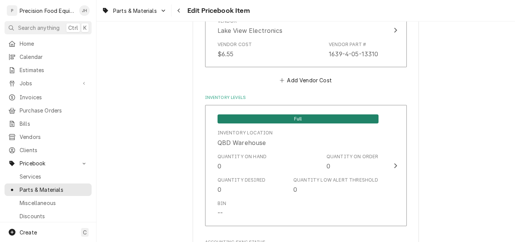
scroll to position [792, 0]
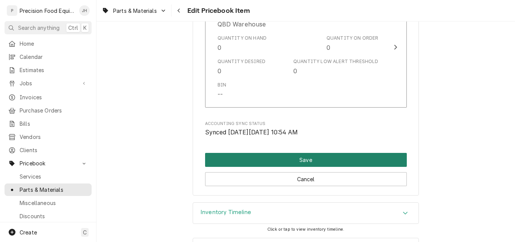
click at [275, 155] on button "Save" at bounding box center [306, 160] width 202 height 14
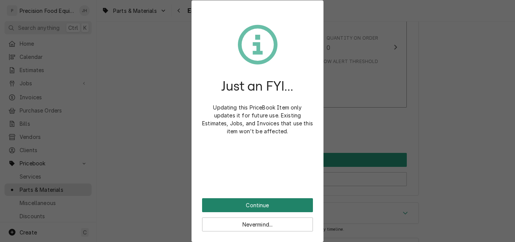
click at [239, 203] on button "Continue" at bounding box center [257, 205] width 111 height 14
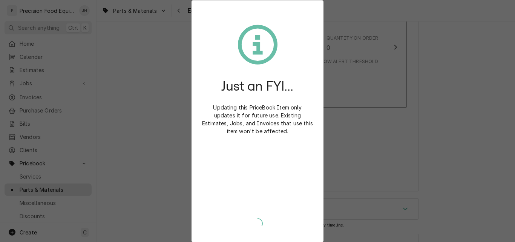
type textarea "x"
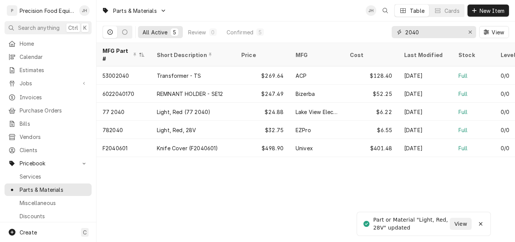
drag, startPoint x: 447, startPoint y: 30, endPoint x: 317, endPoint y: 24, distance: 129.5
click at [323, 28] on div "All Active 5 Review 0 Confirmed 5 2040 View" at bounding box center [306, 31] width 407 height 21
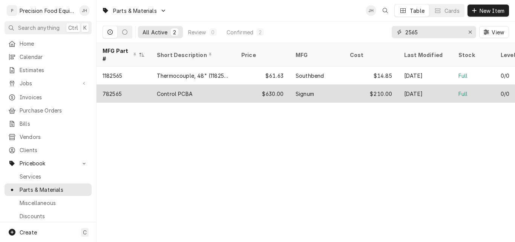
type input "2565"
click at [229, 85] on div "Control PCBA" at bounding box center [193, 93] width 84 height 18
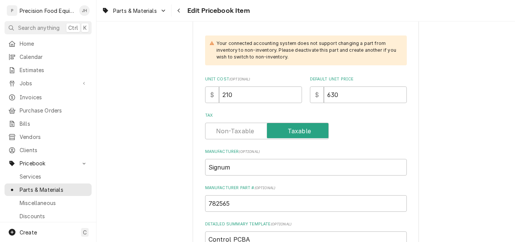
scroll to position [226, 0]
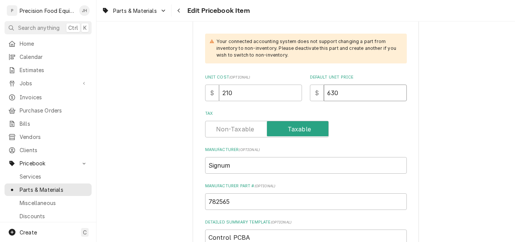
drag, startPoint x: 339, startPoint y: 91, endPoint x: 290, endPoint y: 94, distance: 49.5
click at [290, 94] on div "Unit Cost ( optional ) $ 210 Default Unit Price $ 630" at bounding box center [306, 87] width 202 height 27
type textarea "x"
type input "8"
type textarea "x"
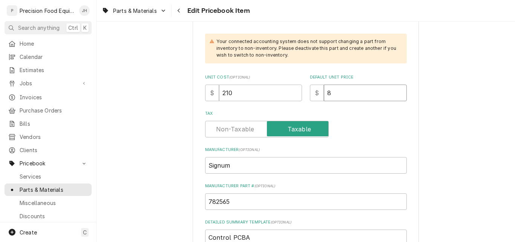
type input "8.4"
type textarea "x"
type input "8"
type textarea "x"
type input "84"
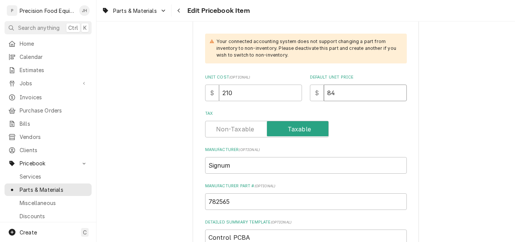
type textarea "x"
type input "840"
click at [397, 116] on label "Tax" at bounding box center [306, 114] width 202 height 6
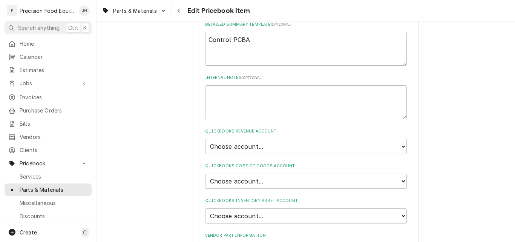
scroll to position [453, 0]
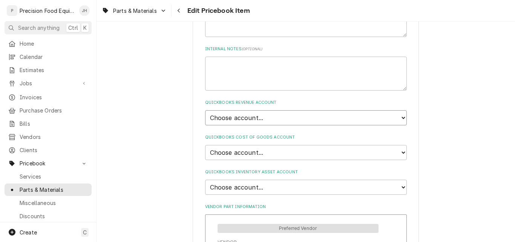
click at [291, 118] on select "Choose account... Discount Income Misc Income Non taxable issues 46600: Parts a…" at bounding box center [306, 117] width 202 height 15
select select "8000000A-1210141275"
click at [205, 110] on select "Choose account... Discount Income Misc Income Non taxable issues 46600: Parts a…" at bounding box center [306, 117] width 202 height 15
type textarea "x"
click at [259, 149] on select "Choose account... Loss Expense Loss Expense [DATE] Loss Expense [DATE] Cost of …" at bounding box center [306, 152] width 202 height 15
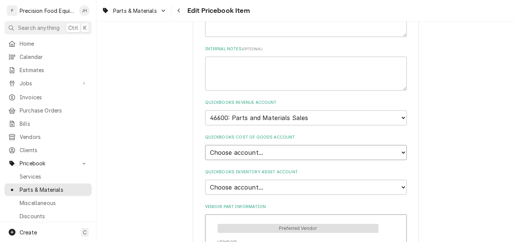
select select "80000023-1210145225"
click at [205, 145] on select "Choose account... Loss Expense Loss Expense 11/3/2014 Loss Expense 11/4/2014 Co…" at bounding box center [306, 152] width 202 height 15
type textarea "x"
click at [261, 183] on select "Choose account... Undeposited Funds Inventory Asset Payroll Asset" at bounding box center [306, 187] width 202 height 15
select select "80000022-1210145225"
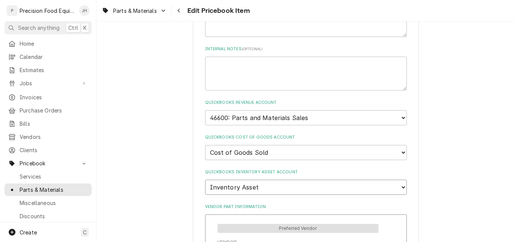
click at [205, 180] on select "Choose account... Undeposited Funds Inventory Asset Payroll Asset" at bounding box center [306, 187] width 202 height 15
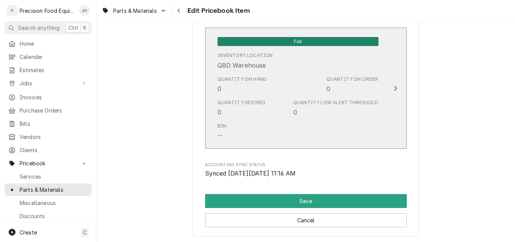
scroll to position [754, 0]
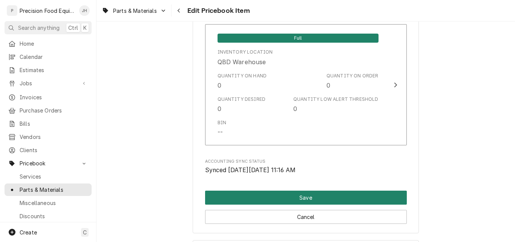
click at [299, 201] on button "Save" at bounding box center [306, 197] width 202 height 14
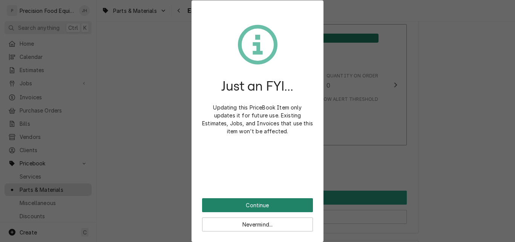
click at [273, 204] on button "Continue" at bounding box center [257, 205] width 111 height 14
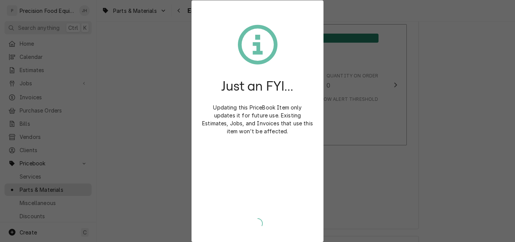
type textarea "x"
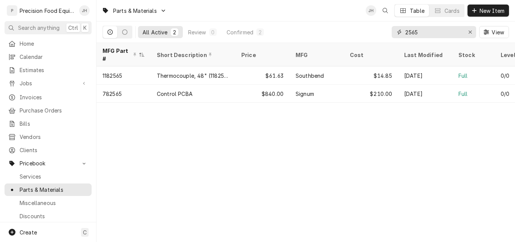
drag, startPoint x: 422, startPoint y: 32, endPoint x: 378, endPoint y: 34, distance: 44.9
click at [378, 34] on div "All Active 2 Review 0 Confirmed 2 2565 View" at bounding box center [306, 31] width 407 height 21
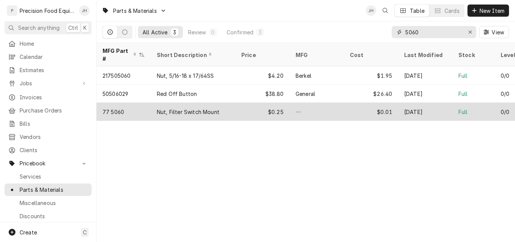
type input "5060"
click at [239, 103] on div "$0.25" at bounding box center [262, 112] width 54 height 18
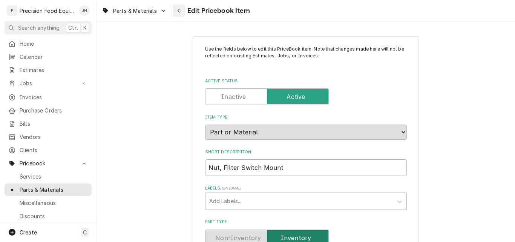
click at [181, 9] on div "Navigate back" at bounding box center [179, 11] width 8 height 8
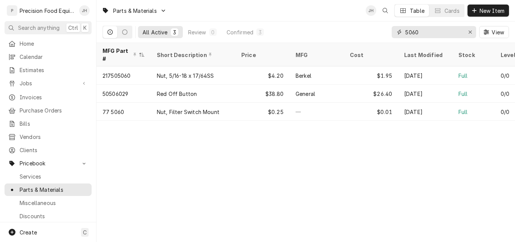
drag, startPoint x: 430, startPoint y: 32, endPoint x: 388, endPoint y: 31, distance: 41.1
click at [388, 31] on div "All Active 3 Review 0 Confirmed 3 5060 View" at bounding box center [306, 31] width 407 height 21
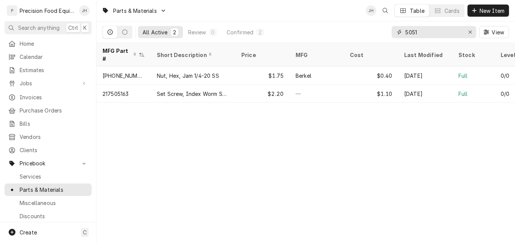
drag, startPoint x: 440, startPoint y: 30, endPoint x: 341, endPoint y: 26, distance: 99.2
click at [341, 26] on div "All Active 2 Review 0 Confirmed 2 5051 View" at bounding box center [306, 31] width 407 height 21
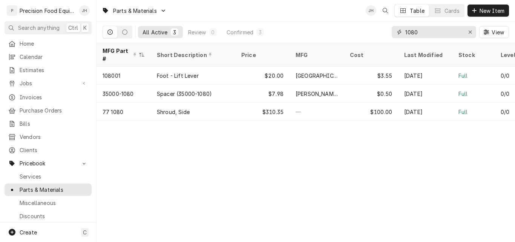
drag, startPoint x: 414, startPoint y: 31, endPoint x: 426, endPoint y: 31, distance: 11.7
click at [426, 31] on input "1080" at bounding box center [433, 32] width 57 height 12
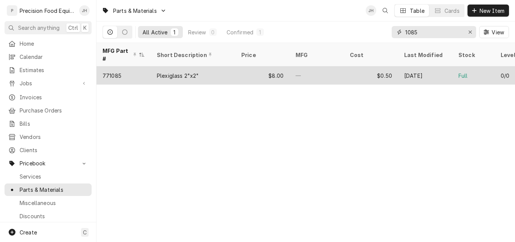
type input "1085"
click at [236, 67] on div "$8.00" at bounding box center [262, 75] width 54 height 18
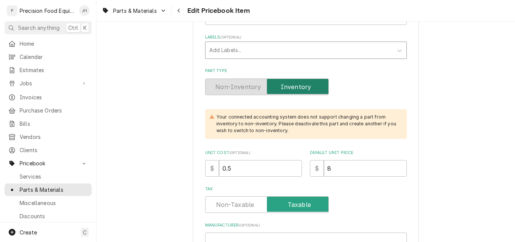
scroll to position [189, 0]
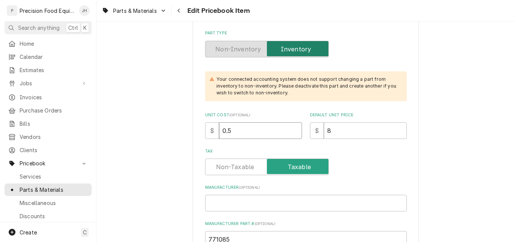
drag, startPoint x: 233, startPoint y: 129, endPoint x: 191, endPoint y: 129, distance: 41.5
type textarea "x"
type input "1"
drag, startPoint x: 353, startPoint y: 132, endPoint x: 304, endPoint y: 132, distance: 49.0
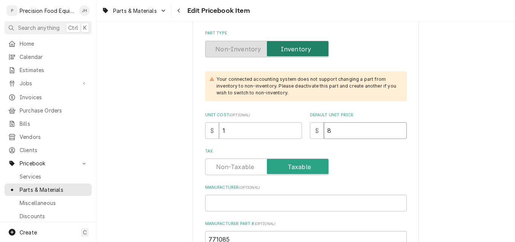
click at [304, 132] on div "Unit Cost ( optional ) $ 1 Default Unit Price $ 8" at bounding box center [306, 125] width 202 height 27
type textarea "x"
type input "1"
type textarea "x"
type input "10"
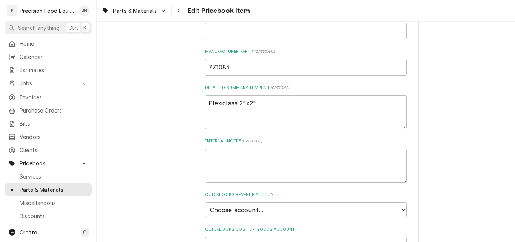
scroll to position [339, 0]
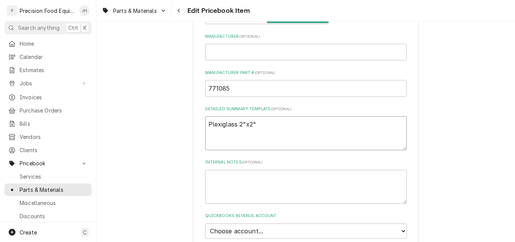
click at [240, 124] on textarea "Plexiglass 2"x2"" at bounding box center [306, 133] width 202 height 34
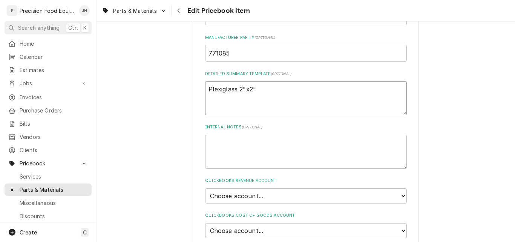
scroll to position [490, 0]
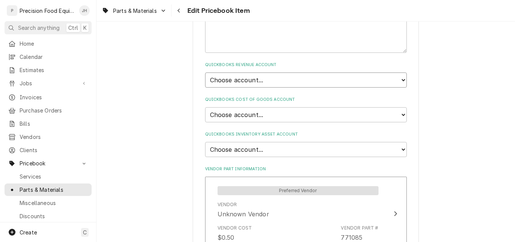
click at [322, 80] on select "Choose account... Discount Income Misc Income Non taxable issues 46600: Parts a…" at bounding box center [306, 79] width 202 height 15
select select "8000000A-1210141275"
click at [205, 72] on select "Choose account... Discount Income Misc Income Non taxable issues 46600: Parts a…" at bounding box center [306, 79] width 202 height 15
type textarea "x"
click at [262, 115] on select "Choose account... Loss Expense Loss Expense 11/3/2014 Loss Expense 11/4/2014 Co…" at bounding box center [306, 114] width 202 height 15
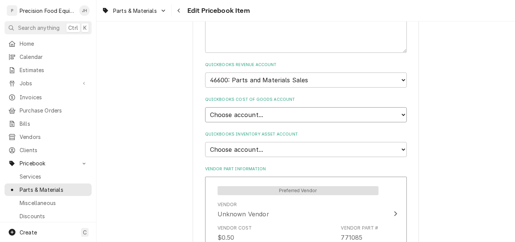
select select "80000023-1210145225"
click at [205, 107] on select "Choose account... Loss Expense Loss Expense 11/3/2014 Loss Expense 11/4/2014 Co…" at bounding box center [306, 114] width 202 height 15
type textarea "x"
click at [262, 149] on select "Choose account... Undeposited Funds Inventory Asset Payroll Asset" at bounding box center [306, 149] width 202 height 15
select select "80000022-1210145225"
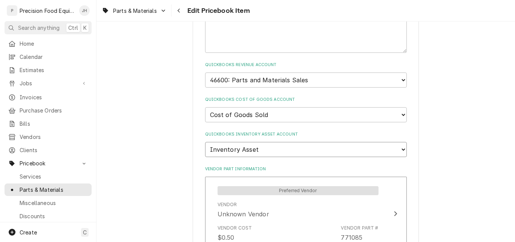
click at [205, 142] on select "Choose account... Undeposited Funds Inventory Asset Payroll Asset" at bounding box center [306, 149] width 202 height 15
type textarea "x"
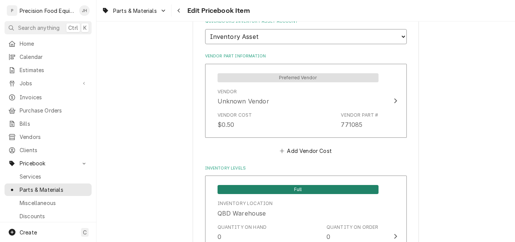
scroll to position [603, 0]
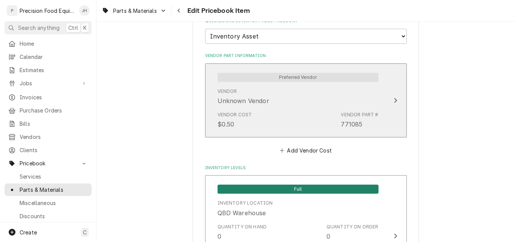
click at [276, 88] on div "Vendor Unknown Vendor" at bounding box center [298, 96] width 161 height 23
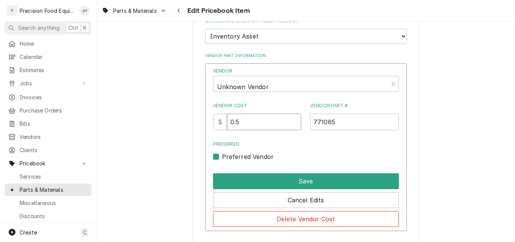
drag, startPoint x: 247, startPoint y: 121, endPoint x: 210, endPoint y: 124, distance: 37.1
click at [210, 124] on div "Vendor Unknown Vendor Vendor Cost $ 0.5 Vendor Part # 771085 Preferred Preferre…" at bounding box center [306, 147] width 202 height 168
type input "1"
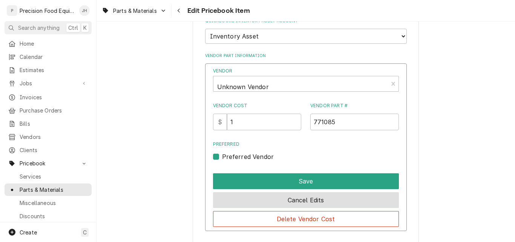
scroll to position [641, 0]
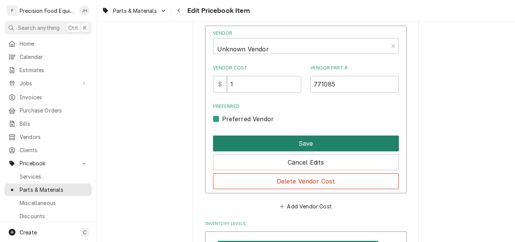
click at [315, 141] on button "Save" at bounding box center [306, 143] width 186 height 16
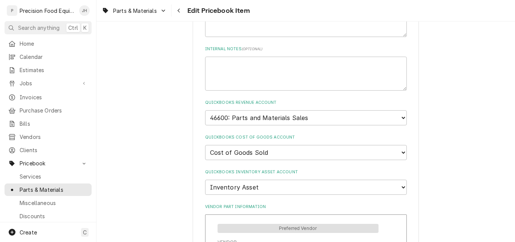
scroll to position [339, 0]
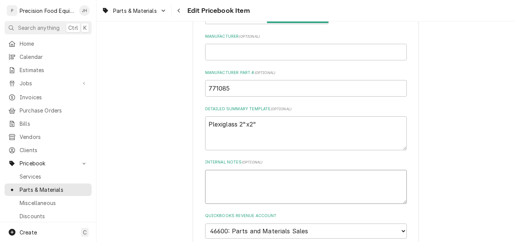
click at [297, 183] on textarea "Internal Notes ( optional )" at bounding box center [306, 187] width 202 height 34
type textarea "x"
type textarea "C"
type textarea "x"
type textarea "Cu"
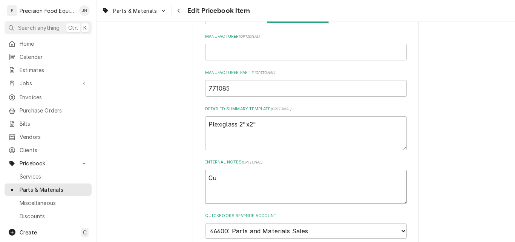
type textarea "x"
type textarea "Cut"
type textarea "x"
type textarea "Cut"
type textarea "x"
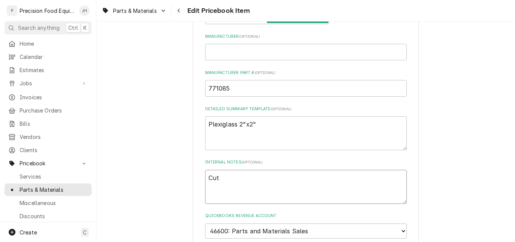
type textarea "Cut t"
type textarea "x"
type textarea "Cut to"
type textarea "x"
type textarea "Cut to"
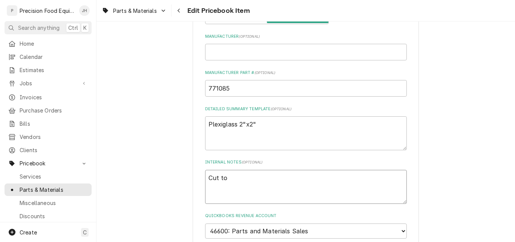
type textarea "x"
type textarea "Cut to s"
type textarea "x"
type textarea "Cut to si"
type textarea "x"
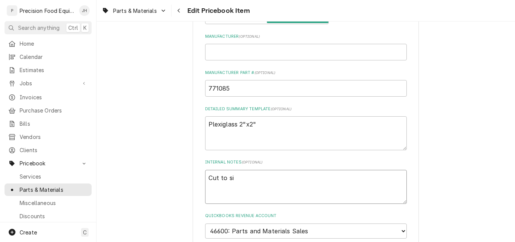
type textarea "Cut to siz"
type textarea "x"
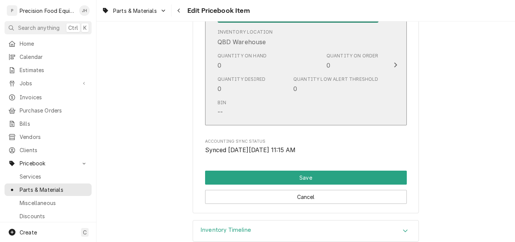
scroll to position [792, 0]
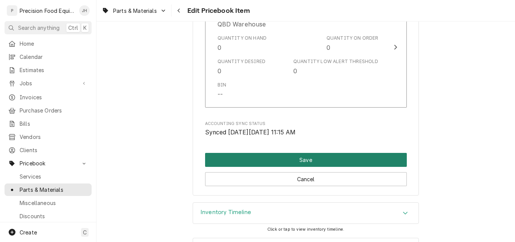
type textarea "Cut to size"
click at [318, 159] on button "Save" at bounding box center [306, 160] width 202 height 14
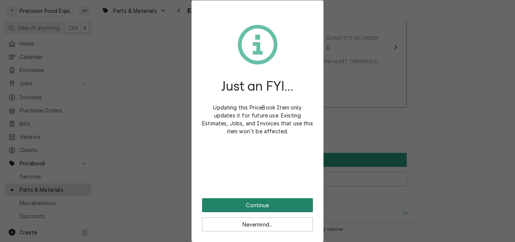
click at [264, 206] on button "Continue" at bounding box center [257, 205] width 111 height 14
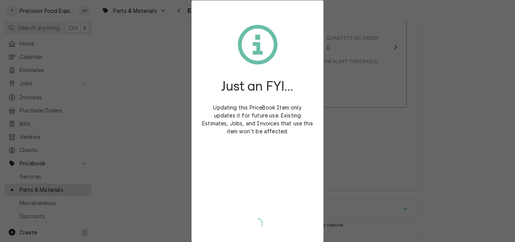
type textarea "x"
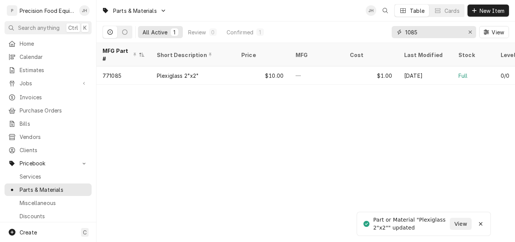
drag, startPoint x: 424, startPoint y: 35, endPoint x: 393, endPoint y: 35, distance: 30.6
click at [393, 35] on div "1085" at bounding box center [434, 32] width 84 height 12
type input "5120"
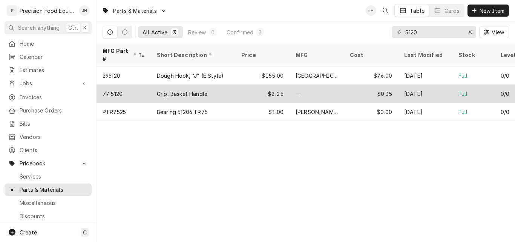
click at [238, 91] on div "$2.25" at bounding box center [262, 93] width 54 height 18
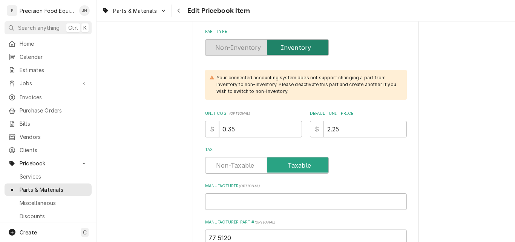
scroll to position [189, 0]
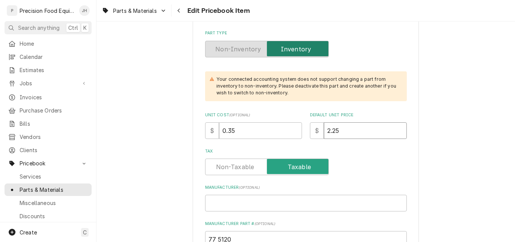
drag, startPoint x: 341, startPoint y: 132, endPoint x: 303, endPoint y: 130, distance: 38.1
click at [303, 130] on div "Unit Cost ( optional ) $ 0.35 Default Unit Price $ 2.25" at bounding box center [306, 125] width 202 height 27
type textarea "x"
type input "3"
type textarea "x"
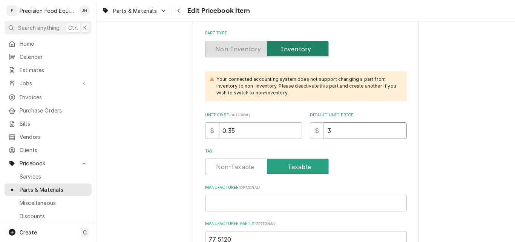
type input "3.5"
type textarea "x"
type input "3.50"
click at [368, 161] on div "Tax" at bounding box center [306, 166] width 202 height 17
drag, startPoint x: 352, startPoint y: 132, endPoint x: 303, endPoint y: 130, distance: 49.1
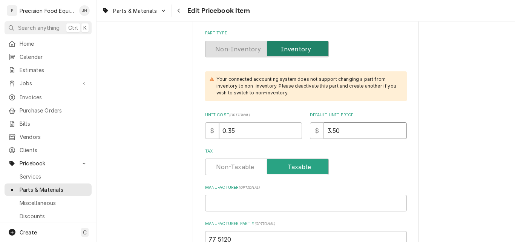
click at [303, 130] on div "Unit Cost ( optional ) $ 0.35 Default Unit Price $ 3.50" at bounding box center [306, 125] width 202 height 27
type textarea "x"
type input "5"
click at [338, 164] on div "Tax" at bounding box center [306, 166] width 202 height 17
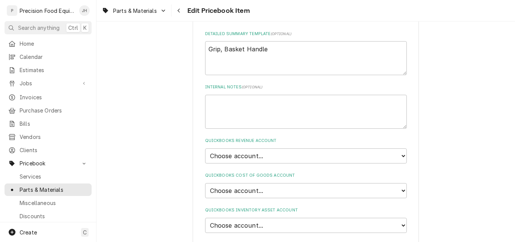
scroll to position [415, 0]
click at [294, 156] on select "Choose account... Discount Income Misc Income Non taxable issues 46600: Parts a…" at bounding box center [306, 155] width 202 height 15
select select "8000000A-1210141275"
click at [205, 148] on select "Choose account... Discount Income Misc Income Non taxable issues 46600: Parts a…" at bounding box center [306, 155] width 202 height 15
type textarea "x"
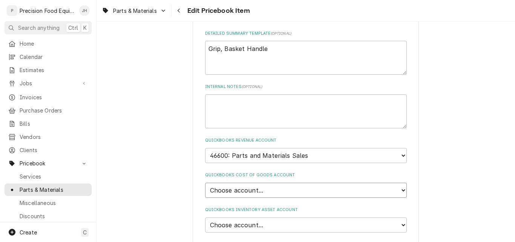
click at [259, 193] on select "Choose account... Loss Expense Loss Expense [DATE] Loss Expense [DATE] Cost of …" at bounding box center [306, 190] width 202 height 15
select select "8000000C-1210141275"
click at [205, 183] on select "Choose account... Loss Expense Loss Expense [DATE] Loss Expense [DATE] Cost of …" at bounding box center [306, 190] width 202 height 15
type textarea "x"
click at [255, 190] on select "Choose account... Loss Expense Loss Expense [DATE] Loss Expense [DATE] Cost of …" at bounding box center [306, 190] width 202 height 15
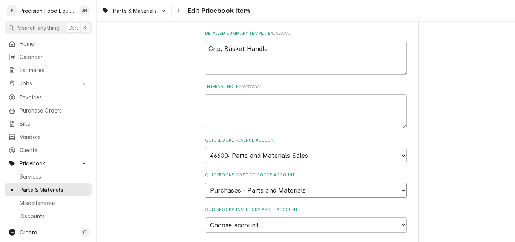
select select "80000023-1210145225"
click at [205, 183] on select "Choose account... Loss Expense Loss Expense [DATE] Loss Expense [DATE] Cost of …" at bounding box center [306, 190] width 202 height 15
type textarea "x"
click at [234, 224] on select "Choose account... Undeposited Funds Inventory Asset Payroll Asset" at bounding box center [306, 224] width 202 height 15
select select "80000022-1210145225"
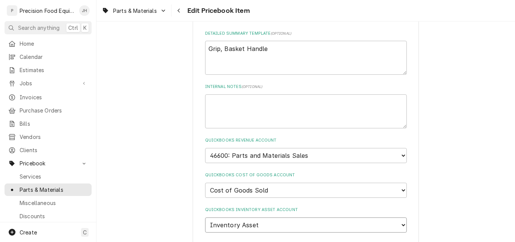
click at [205, 217] on select "Choose account... Undeposited Funds Inventory Asset Payroll Asset" at bounding box center [306, 224] width 202 height 15
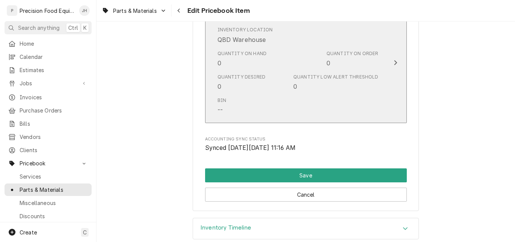
scroll to position [792, 0]
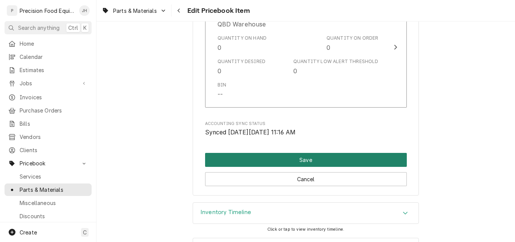
click at [305, 159] on button "Save" at bounding box center [306, 160] width 202 height 14
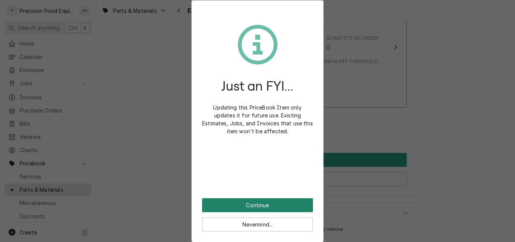
click at [261, 207] on button "Continue" at bounding box center [257, 205] width 111 height 14
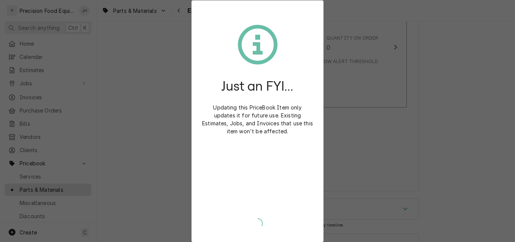
type textarea "x"
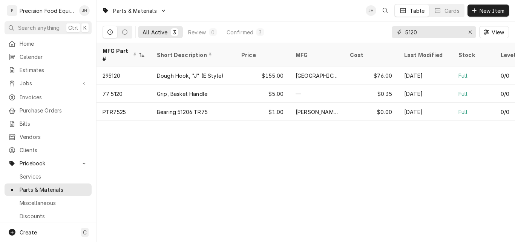
drag, startPoint x: 417, startPoint y: 33, endPoint x: 350, endPoint y: 33, distance: 67.5
click at [350, 33] on div "All Active 3 Review 0 Confirmed 3 5120 View" at bounding box center [306, 31] width 407 height 21
type input "5130"
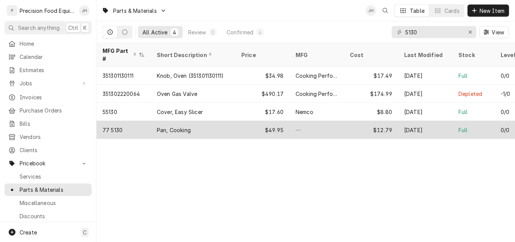
click at [216, 121] on div "Pan, Cooking" at bounding box center [193, 130] width 84 height 18
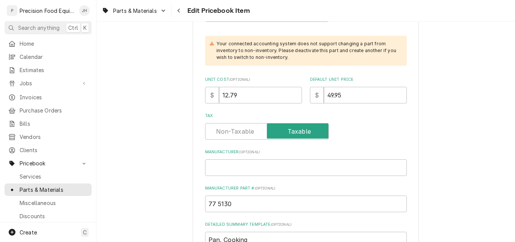
scroll to position [226, 0]
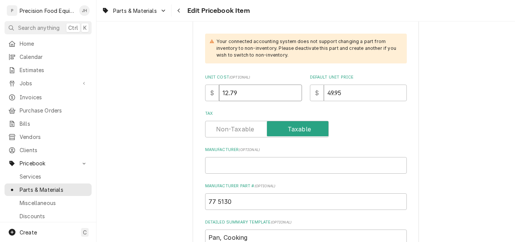
drag, startPoint x: 249, startPoint y: 92, endPoint x: 151, endPoint y: 94, distance: 97.7
type textarea "x"
type input "1"
type textarea "x"
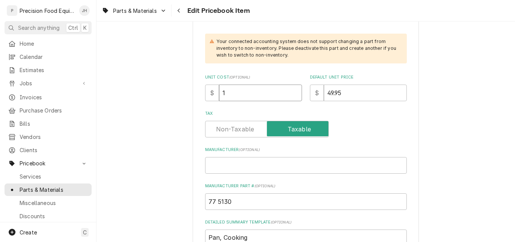
type input "14"
type textarea "x"
type input "14.4"
type textarea "x"
type input "14.49"
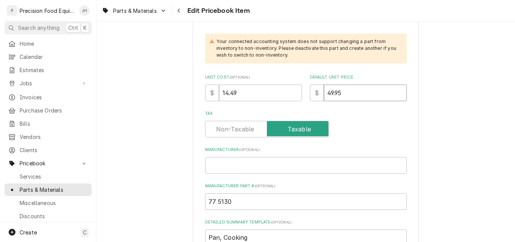
drag, startPoint x: 340, startPoint y: 92, endPoint x: 278, endPoint y: 91, distance: 62.3
click at [278, 92] on div "Unit Cost ( optional ) $ 14.49 Default Unit Price $ 49.95" at bounding box center [306, 87] width 202 height 27
type textarea "x"
type input "5"
type textarea "x"
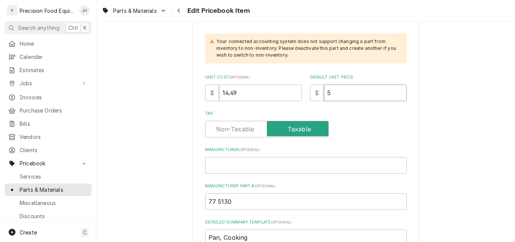
type input "57"
type textarea "x"
type input "57.9"
type textarea "x"
type input "57.96"
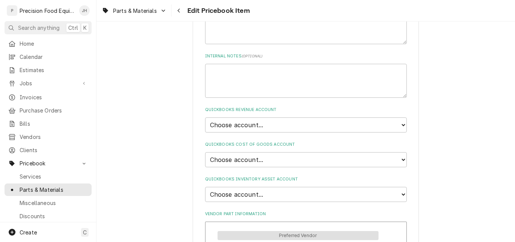
scroll to position [453, 0]
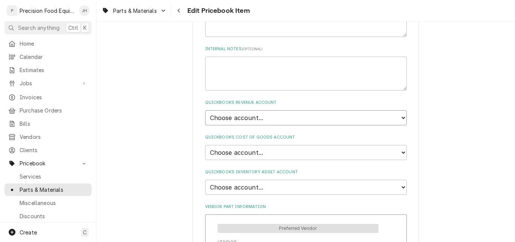
click at [256, 117] on select "Choose account... Discount Income Misc Income Non taxable issues 46600: Parts a…" at bounding box center [306, 117] width 202 height 15
select select "8000000A-1210141275"
click at [205, 110] on select "Choose account... Discount Income Misc Income Non taxable issues 46600: Parts a…" at bounding box center [306, 117] width 202 height 15
type textarea "x"
click at [276, 153] on select "Choose account... Loss Expense Loss Expense 11/3/2014 Loss Expense 11/4/2014 Co…" at bounding box center [306, 152] width 202 height 15
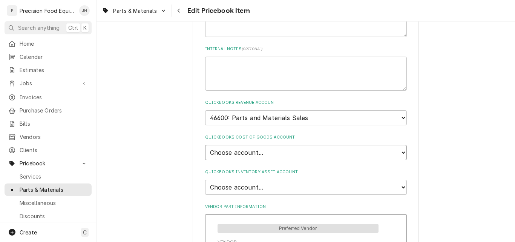
select select "80000023-1210145225"
click at [205, 145] on select "Choose account... Loss Expense Loss Expense 11/3/2014 Loss Expense 11/4/2014 Co…" at bounding box center [306, 152] width 202 height 15
type textarea "x"
click at [269, 186] on select "Choose account... Undeposited Funds Inventory Asset Payroll Asset" at bounding box center [306, 187] width 202 height 15
select select "80000022-1210145225"
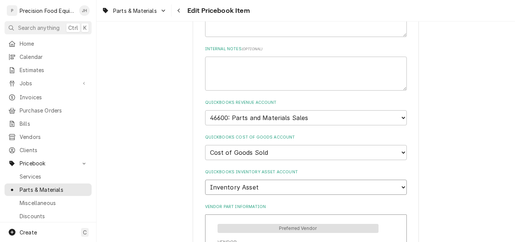
click at [205, 180] on select "Choose account... Undeposited Funds Inventory Asset Payroll Asset" at bounding box center [306, 187] width 202 height 15
type textarea "x"
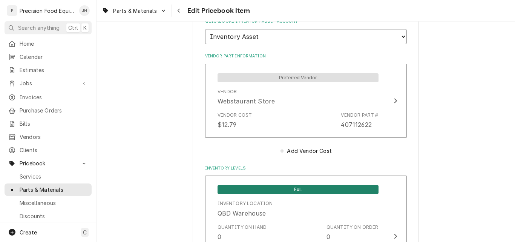
scroll to position [603, 0]
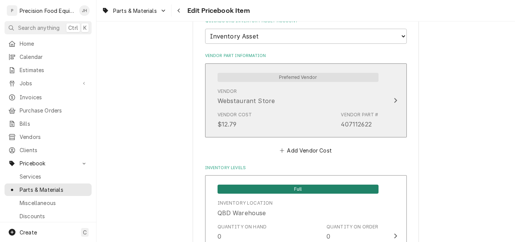
click at [324, 103] on div "Vendor Webstaurant Store" at bounding box center [298, 96] width 161 height 23
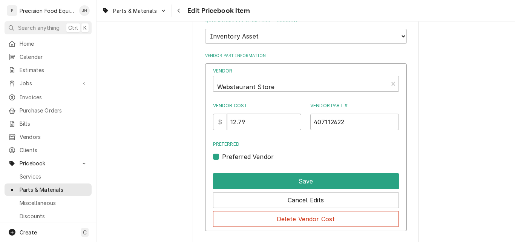
drag, startPoint x: 253, startPoint y: 124, endPoint x: 205, endPoint y: 125, distance: 47.5
click at [205, 125] on div "Vendor Webstaurant Store Vendor Cost $ 12.79 Vendor Part # 407112622 Preferred …" at bounding box center [306, 147] width 202 height 168
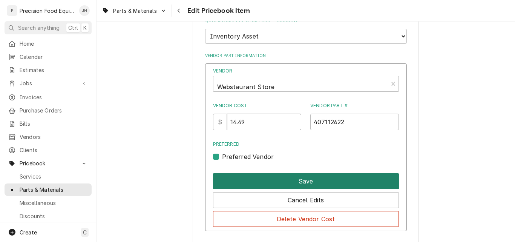
type input "14.49"
click at [300, 175] on button "Save" at bounding box center [306, 181] width 186 height 16
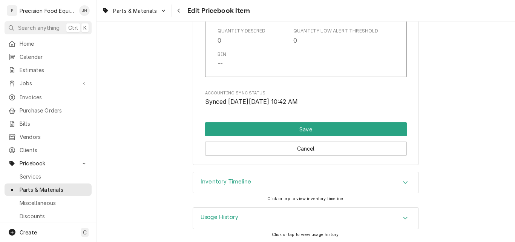
scroll to position [823, 0]
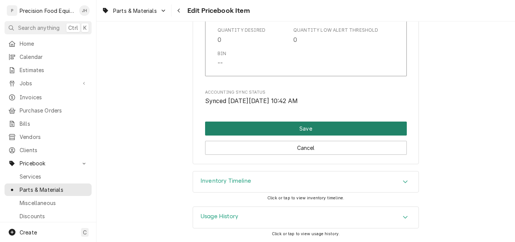
click at [312, 129] on button "Save" at bounding box center [306, 128] width 202 height 14
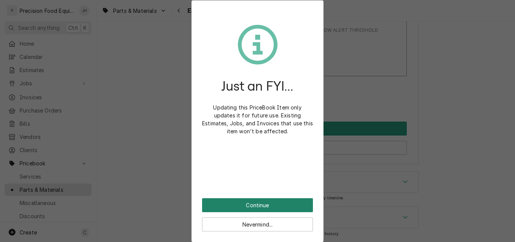
drag, startPoint x: 258, startPoint y: 203, endPoint x: 263, endPoint y: 196, distance: 8.3
click at [258, 202] on button "Continue" at bounding box center [257, 205] width 111 height 14
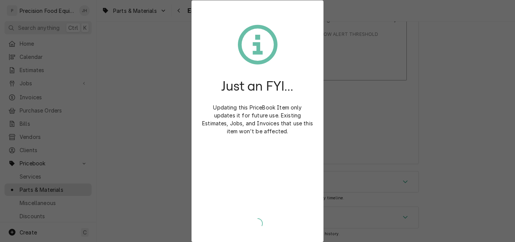
type textarea "x"
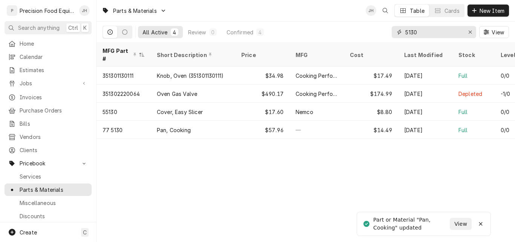
drag, startPoint x: 416, startPoint y: 31, endPoint x: 370, endPoint y: 37, distance: 46.4
click at [370, 37] on div "All Active 4 Review 0 Confirmed 4 5130 View" at bounding box center [306, 31] width 407 height 21
type input "5050"
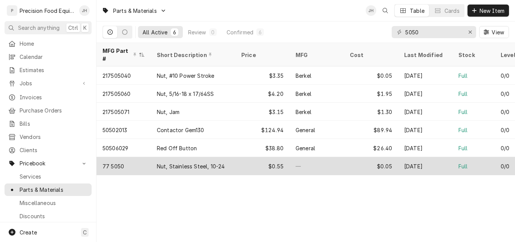
click at [207, 162] on div "Nut, Stainless Steel, 10-24" at bounding box center [191, 166] width 68 height 8
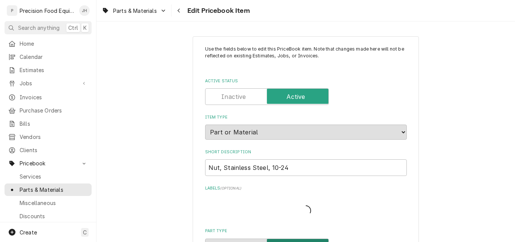
type textarea "x"
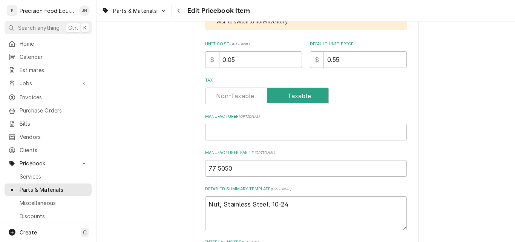
scroll to position [189, 0]
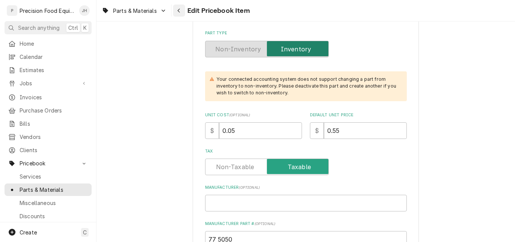
click at [180, 11] on icon "Navigate back" at bounding box center [178, 10] width 3 height 5
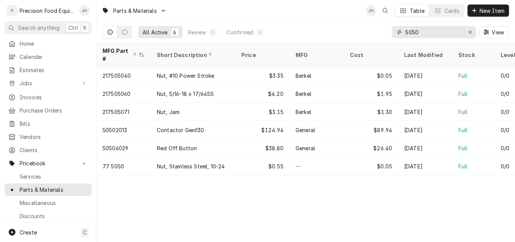
drag, startPoint x: 425, startPoint y: 35, endPoint x: 350, endPoint y: 35, distance: 75.1
click at [350, 35] on div "All Active 6 Review 0 Confirmed 6 5050 View" at bounding box center [306, 31] width 407 height 21
type input "5010"
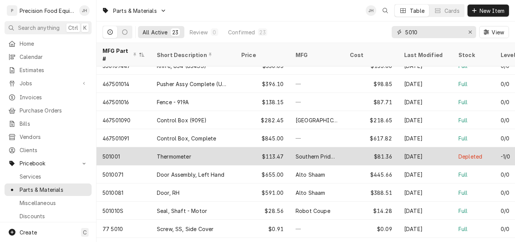
scroll to position [219, 0]
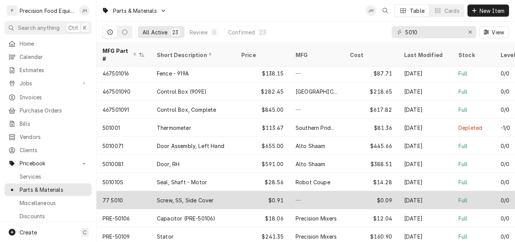
click at [236, 191] on div "$0.91" at bounding box center [262, 200] width 54 height 18
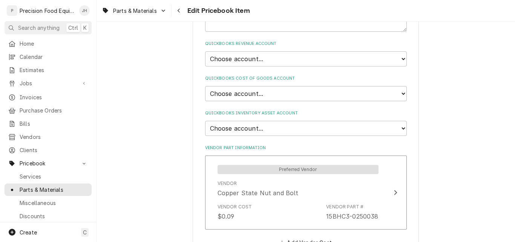
scroll to position [528, 0]
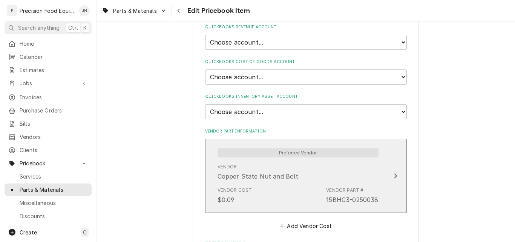
click at [340, 173] on div "Vendor Copper State Nut and Bolt" at bounding box center [298, 171] width 161 height 23
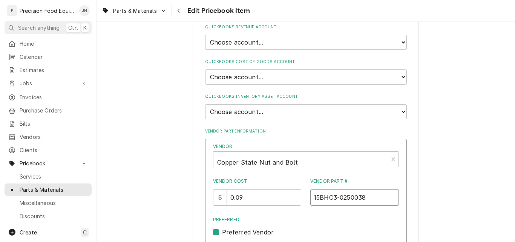
drag, startPoint x: 367, startPoint y: 202, endPoint x: 304, endPoint y: 204, distance: 63.0
click at [304, 204] on div "Vendor Cost $ 0.09 Vendor Part # 15BHC3-0250038" at bounding box center [306, 192] width 186 height 28
drag, startPoint x: 250, startPoint y: 196, endPoint x: 240, endPoint y: 196, distance: 10.6
click at [240, 196] on input "0.09" at bounding box center [264, 197] width 74 height 17
type input "0.11"
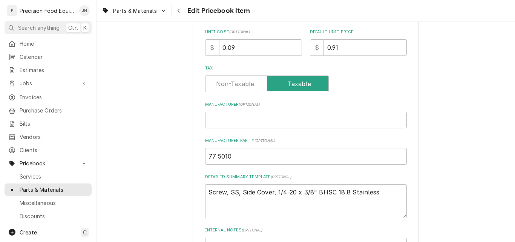
scroll to position [264, 0]
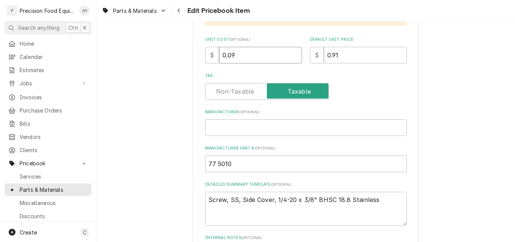
drag, startPoint x: 238, startPoint y: 52, endPoint x: 225, endPoint y: 54, distance: 13.0
click at [225, 54] on input "0.09" at bounding box center [260, 55] width 83 height 17
type textarea "x"
type input "0.1"
type textarea "x"
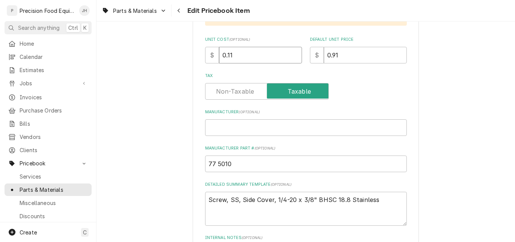
type input "0.11"
drag, startPoint x: 340, startPoint y: 57, endPoint x: 316, endPoint y: 52, distance: 24.2
click at [316, 52] on div "$ 0.91" at bounding box center [358, 55] width 97 height 17
type textarea "x"
type input "1"
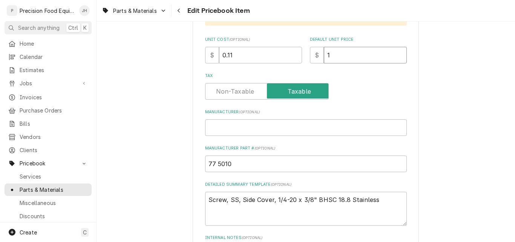
type textarea "x"
type input "1.1"
type textarea "x"
type input "1.11"
type textarea "x"
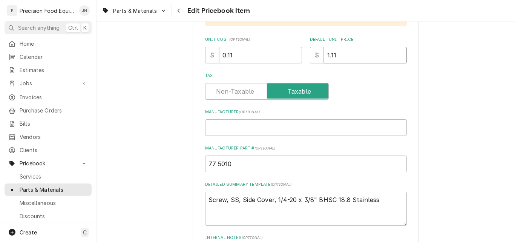
type input "1.1"
type textarea "x"
type input "1"
type textarea "x"
type input "1.0"
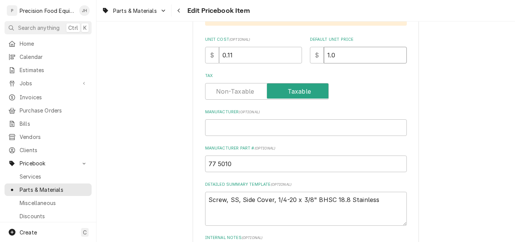
type textarea "x"
type input "1.08"
type textarea "x"
type input "1.089"
type textarea "x"
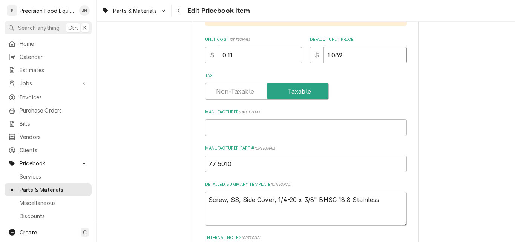
type input "1.0890"
type textarea "x"
type input "1.089"
type textarea "x"
type input "1.08"
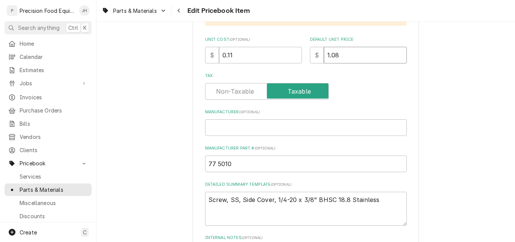
type textarea "x"
type input "1.0"
type textarea "x"
type input "1.09"
type textarea "x"
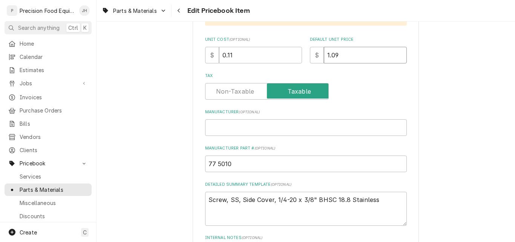
type input "1.0"
type textarea "x"
type input "1"
type textarea "x"
type input "1.10"
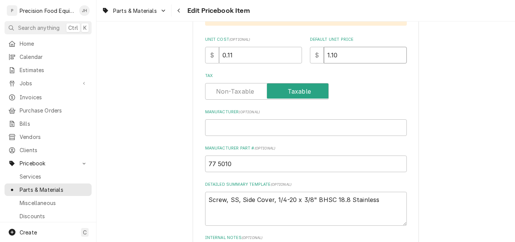
type textarea "x"
type input "1.10"
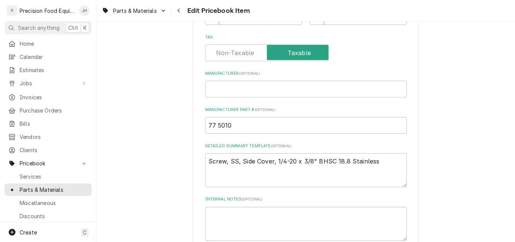
scroll to position [302, 0]
click at [237, 93] on input "Manufacturer ( optional )" at bounding box center [306, 89] width 202 height 17
type textarea "x"
type input "E"
type textarea "x"
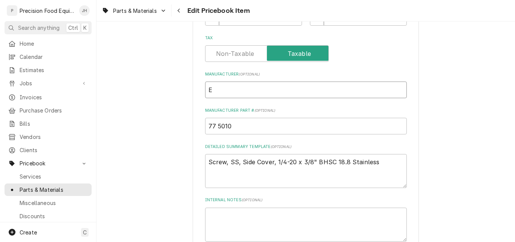
type input "EZ"
type textarea "x"
type input "EZP"
type textarea "x"
type input "EZPr"
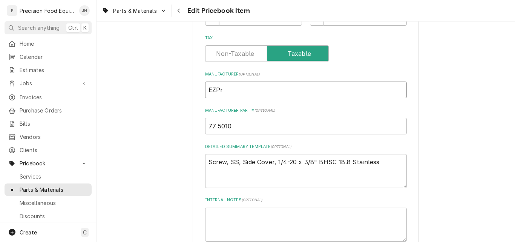
type textarea "x"
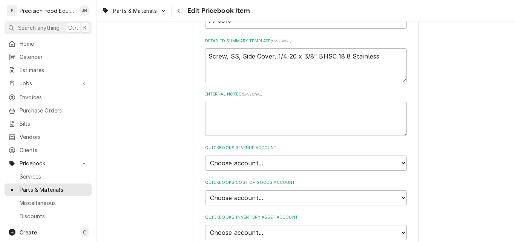
scroll to position [415, 0]
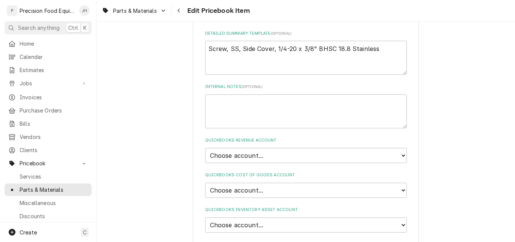
type input "EZPro"
click at [290, 157] on select "Choose account... Discount Income Misc Income Non taxable issues 46600: Parts a…" at bounding box center [306, 155] width 202 height 15
select select "8000000A-1210141275"
click at [205, 148] on select "Choose account... Discount Income Misc Income Non taxable issues 46600: Parts a…" at bounding box center [306, 155] width 202 height 15
type textarea "x"
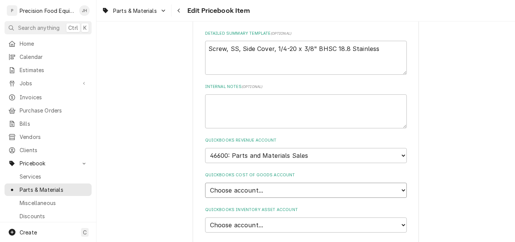
click at [259, 189] on select "Choose account... Loss Expense Loss Expense 11/3/2014 Loss Expense 11/4/2014 Co…" at bounding box center [306, 190] width 202 height 15
select select "80000023-1210145225"
click at [205, 183] on select "Choose account... Loss Expense Loss Expense 11/3/2014 Loss Expense 11/4/2014 Co…" at bounding box center [306, 190] width 202 height 15
type textarea "x"
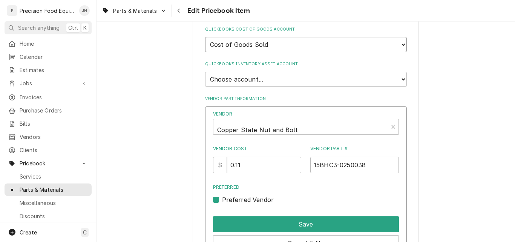
scroll to position [566, 0]
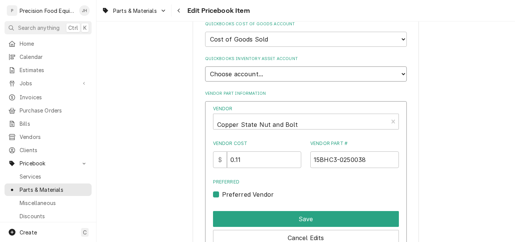
click at [236, 74] on select "Choose account... Undeposited Funds Inventory Asset Payroll Asset" at bounding box center [306, 73] width 202 height 15
select select "80000022-1210145225"
click at [205, 66] on select "Choose account... Undeposited Funds Inventory Asset Payroll Asset" at bounding box center [306, 73] width 202 height 15
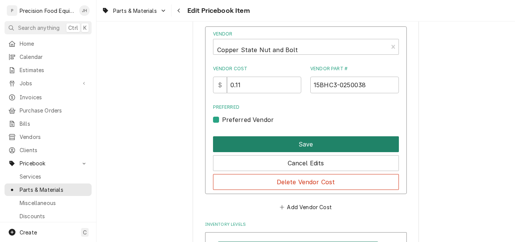
scroll to position [641, 0]
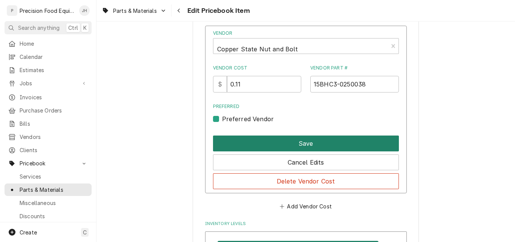
click at [300, 140] on button "Save" at bounding box center [306, 143] width 186 height 16
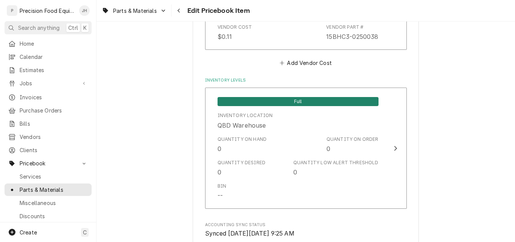
scroll to position [792, 0]
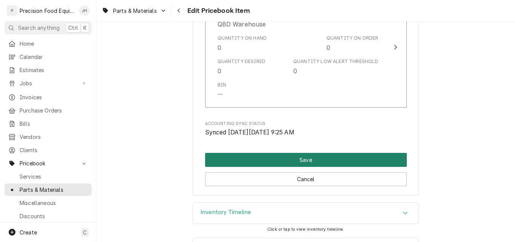
click at [312, 159] on button "Save" at bounding box center [306, 160] width 202 height 14
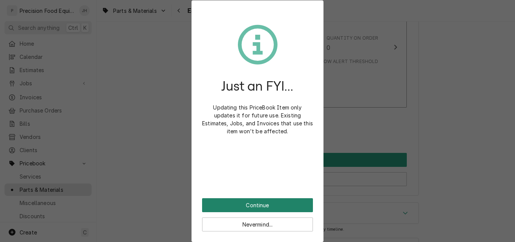
click at [255, 206] on button "Continue" at bounding box center [257, 205] width 111 height 14
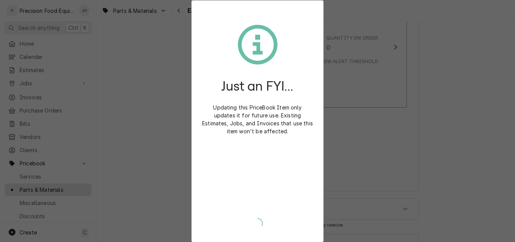
type textarea "x"
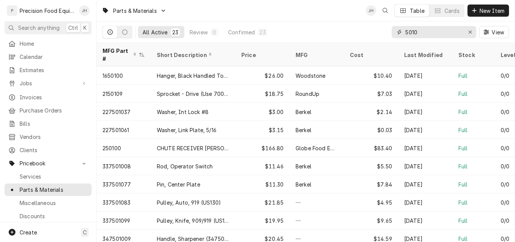
drag, startPoint x: 421, startPoint y: 30, endPoint x: 394, endPoint y: 33, distance: 26.2
click at [394, 33] on div "5010" at bounding box center [434, 32] width 84 height 12
type input "5070"
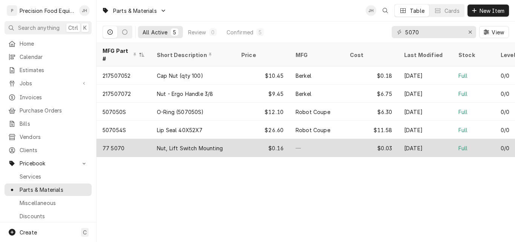
click at [193, 144] on div "Nut, Lift Switch Mounting" at bounding box center [190, 148] width 66 height 8
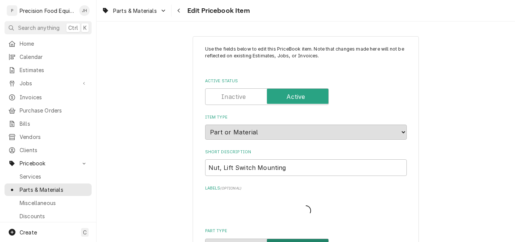
type textarea "x"
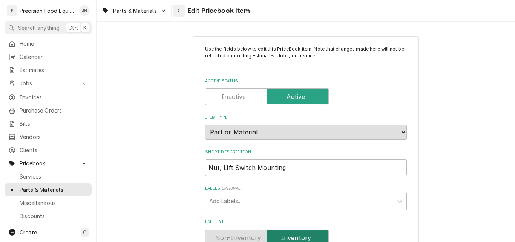
click at [178, 12] on icon "Navigate back" at bounding box center [178, 10] width 3 height 5
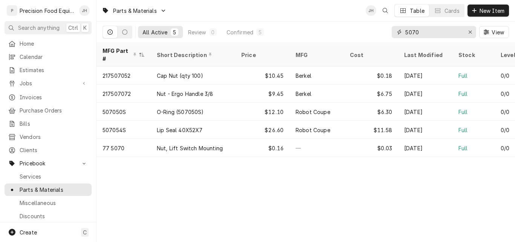
drag, startPoint x: 425, startPoint y: 34, endPoint x: 391, endPoint y: 37, distance: 33.6
click at [392, 37] on div "5070" at bounding box center [434, 32] width 84 height 12
type input "2670"
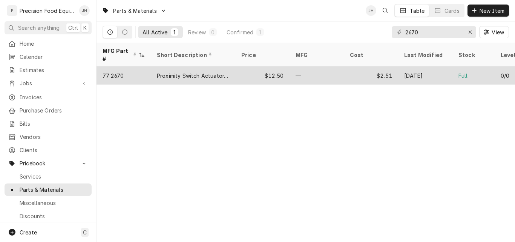
click at [246, 68] on div "$12.50" at bounding box center [262, 75] width 54 height 18
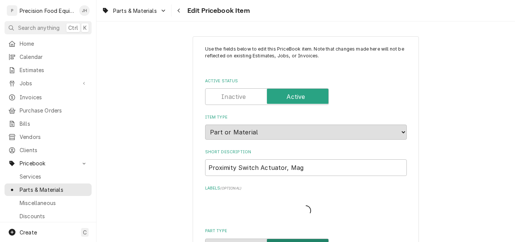
type textarea "x"
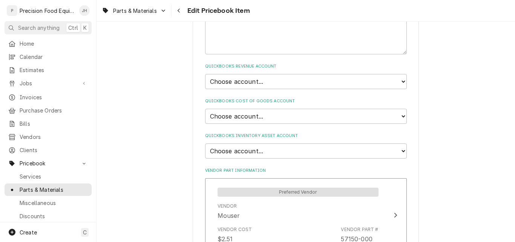
scroll to position [490, 0]
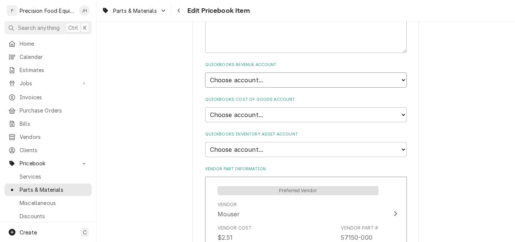
click at [344, 78] on select "Choose account... Discount Income Misc Income Non taxable issues 46600: Parts a…" at bounding box center [306, 79] width 202 height 15
select select "8000000A-1210141275"
click at [205, 72] on select "Choose account... Discount Income Misc Income Non taxable issues 46600: Parts a…" at bounding box center [306, 79] width 202 height 15
type textarea "x"
click at [274, 113] on select "Choose account... Loss Expense Loss Expense [DATE] Loss Expense [DATE] Cost of …" at bounding box center [306, 114] width 202 height 15
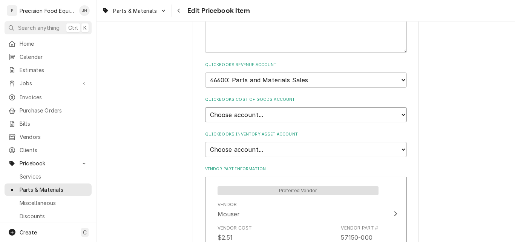
select select "80000023-1210145225"
click at [205, 107] on select "Choose account... Loss Expense Loss Expense [DATE] Loss Expense [DATE] Cost of …" at bounding box center [306, 114] width 202 height 15
type textarea "x"
click at [262, 145] on select "Choose account... Undeposited Funds Inventory Asset Payroll Asset" at bounding box center [306, 149] width 202 height 15
select select "80000022-1210145225"
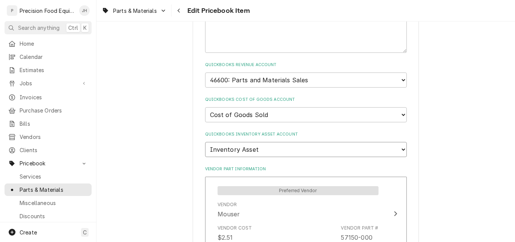
click at [205, 142] on select "Choose account... Undeposited Funds Inventory Asset Payroll Asset" at bounding box center [306, 149] width 202 height 15
type textarea "x"
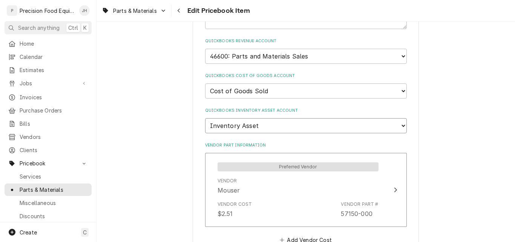
scroll to position [603, 0]
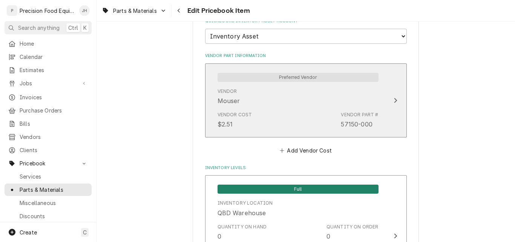
click at [289, 106] on div "Vendor Mouser" at bounding box center [298, 96] width 161 height 23
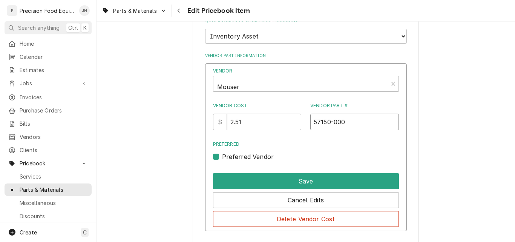
drag, startPoint x: 341, startPoint y: 124, endPoint x: 297, endPoint y: 127, distance: 44.6
click at [297, 127] on div "Vendor Cost $ 2.51 Vendor Part # 57150-000" at bounding box center [306, 116] width 186 height 28
drag, startPoint x: 249, startPoint y: 121, endPoint x: 217, endPoint y: 124, distance: 32.2
click at [217, 124] on div "$ 2.51" at bounding box center [257, 122] width 89 height 17
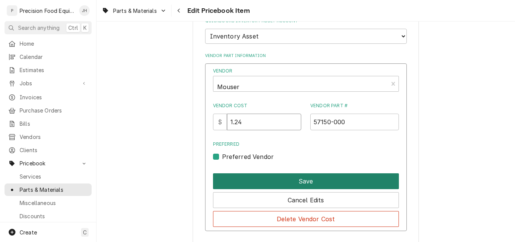
type input "1.24"
click at [293, 180] on button "Save" at bounding box center [306, 181] width 186 height 16
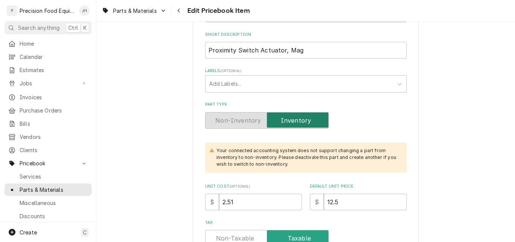
scroll to position [113, 0]
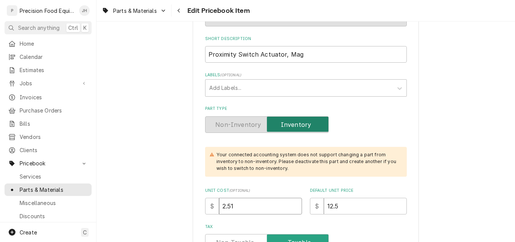
drag, startPoint x: 225, startPoint y: 208, endPoint x: 192, endPoint y: 209, distance: 33.2
type textarea "x"
type input "1"
type textarea "x"
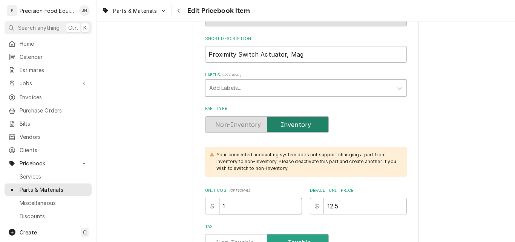
type input "1.2"
type textarea "x"
type input "1.24"
drag, startPoint x: 344, startPoint y: 204, endPoint x: 284, endPoint y: 211, distance: 59.6
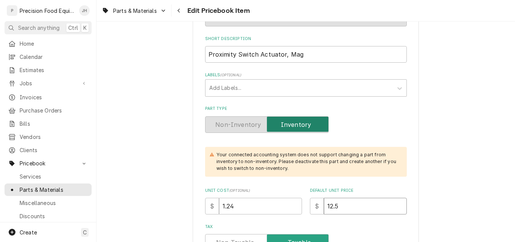
click at [284, 211] on div "Unit Cost ( optional ) $ 1.24 Default Unit Price $ 12.5" at bounding box center [306, 200] width 202 height 27
type textarea "x"
type input "1"
type textarea "x"
type input "15.6"
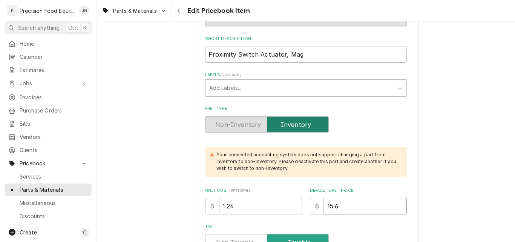
type textarea "x"
type input "15.60"
type textarea "x"
type input "15.6"
type textarea "x"
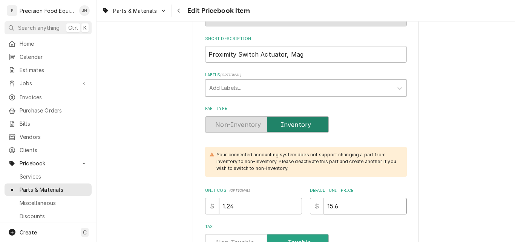
type input "15"
type textarea "x"
type input "15.0"
type textarea "x"
type input "15.06"
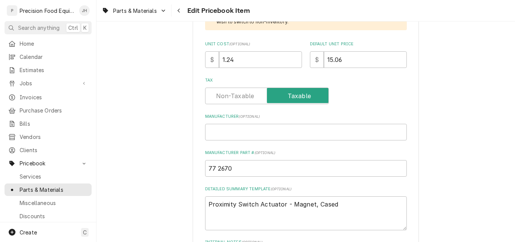
scroll to position [264, 0]
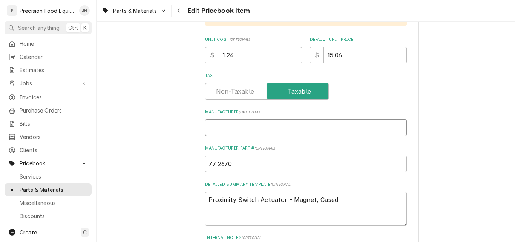
click at [242, 126] on input "Manufacturer ( optional )" at bounding box center [306, 127] width 202 height 17
type textarea "x"
type input "E"
type textarea "x"
type input "EZ"
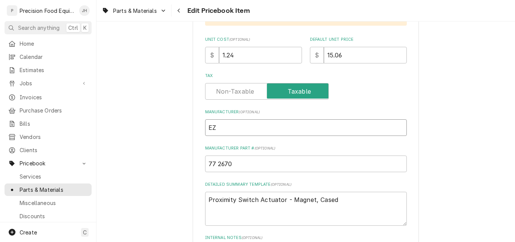
type textarea "x"
type input "EZP"
type textarea "x"
type input "EZPr"
type textarea "x"
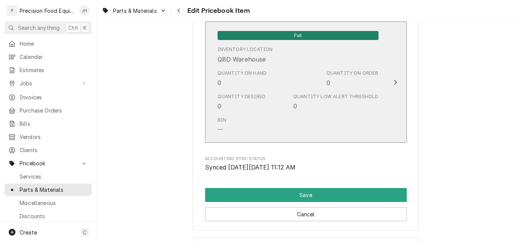
scroll to position [792, 0]
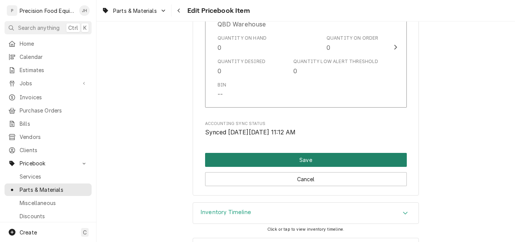
type input "EZPro"
click at [304, 160] on button "Save" at bounding box center [306, 160] width 202 height 14
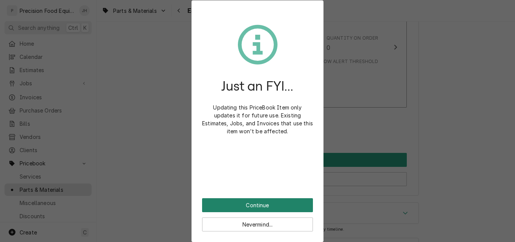
click at [284, 207] on button "Continue" at bounding box center [257, 205] width 111 height 14
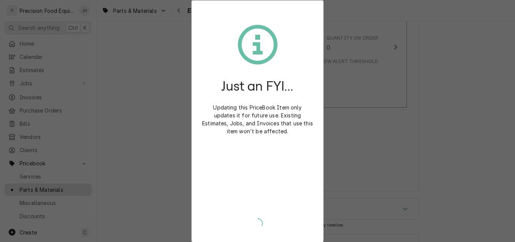
type textarea "x"
